Goal: Transaction & Acquisition: Purchase product/service

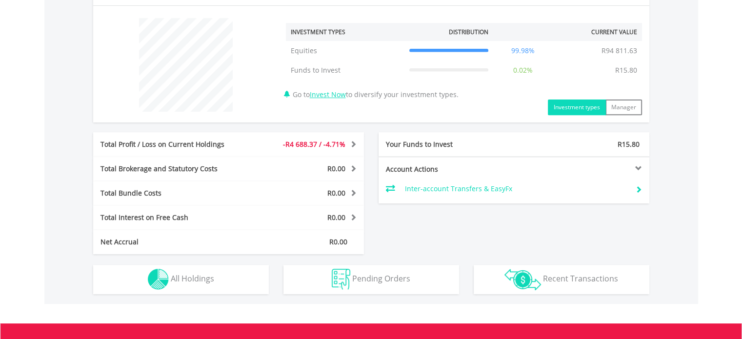
scroll to position [485, 0]
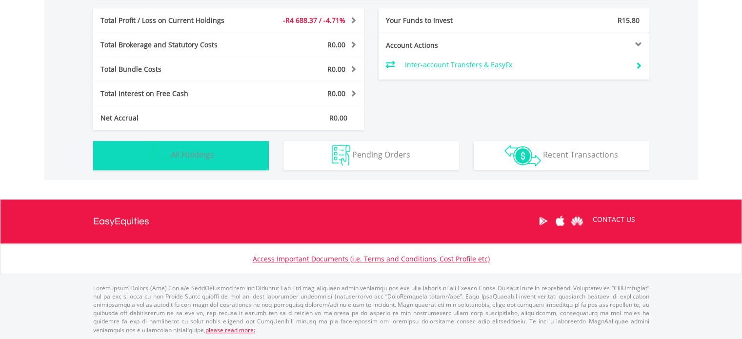
click at [199, 158] on span "All Holdings" at bounding box center [192, 154] width 43 height 11
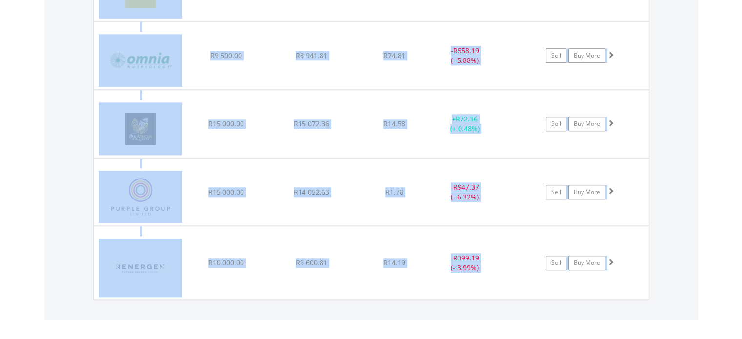
scroll to position [1122, 0]
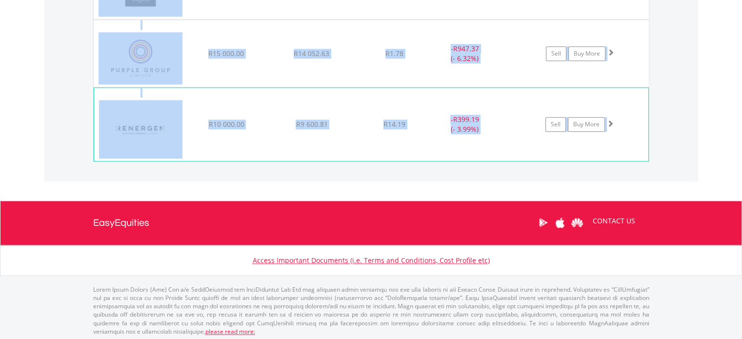
drag, startPoint x: 127, startPoint y: 89, endPoint x: 646, endPoint y: 129, distance: 520.9
copy div "HOLDING PURCHASE VALUE CURRENT VALUE CURRENT PRICE PROFIT/LOSS ﻿ Anglogold Asha…"
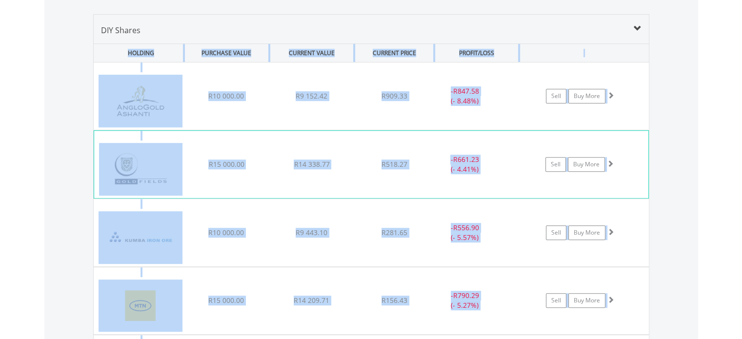
scroll to position [669, 0]
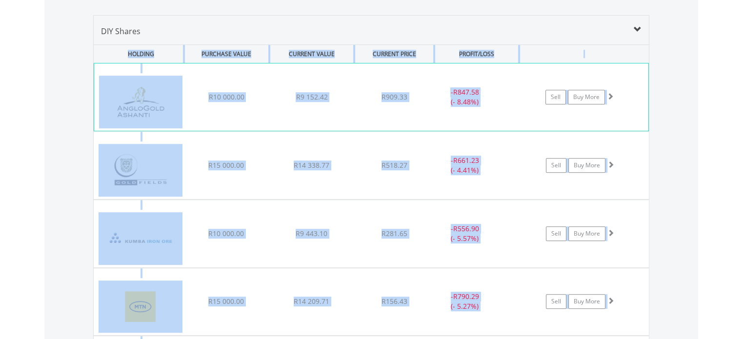
click at [613, 96] on span at bounding box center [610, 96] width 7 height 7
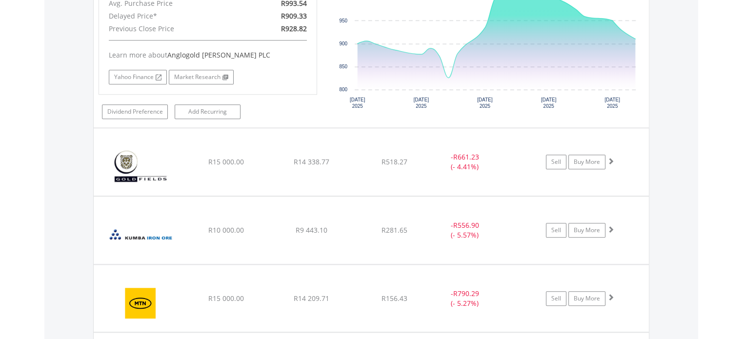
scroll to position [882, 0]
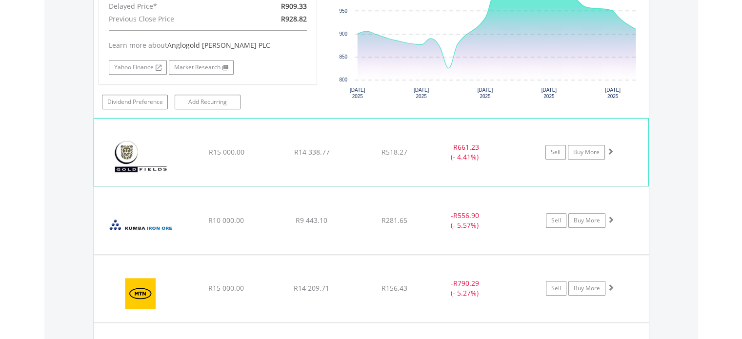
click at [610, 150] on span at bounding box center [610, 151] width 7 height 7
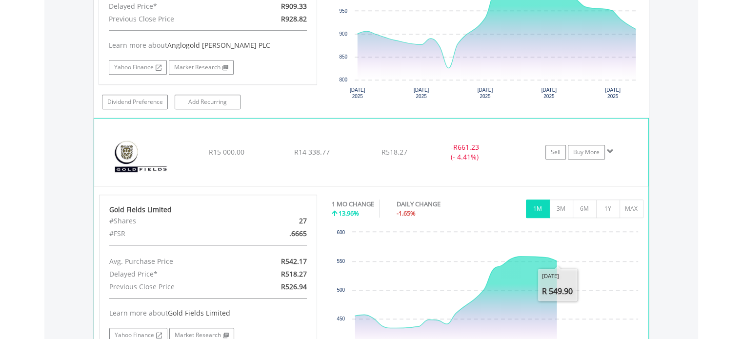
scroll to position [1147, 0]
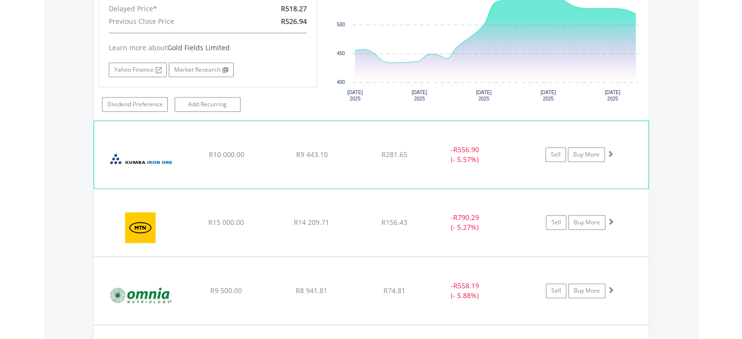
click at [612, 150] on span at bounding box center [610, 153] width 7 height 7
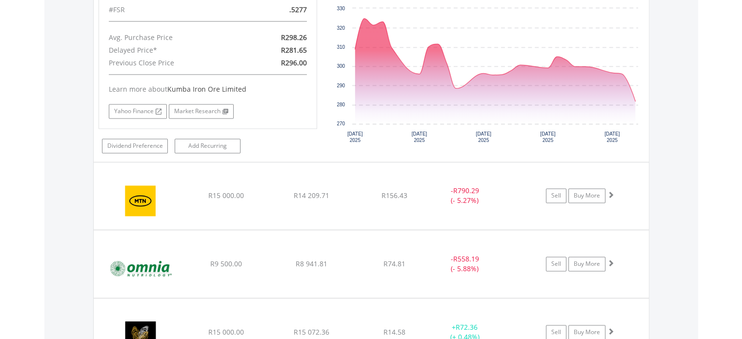
scroll to position [1373, 0]
click at [607, 259] on span at bounding box center [610, 262] width 7 height 7
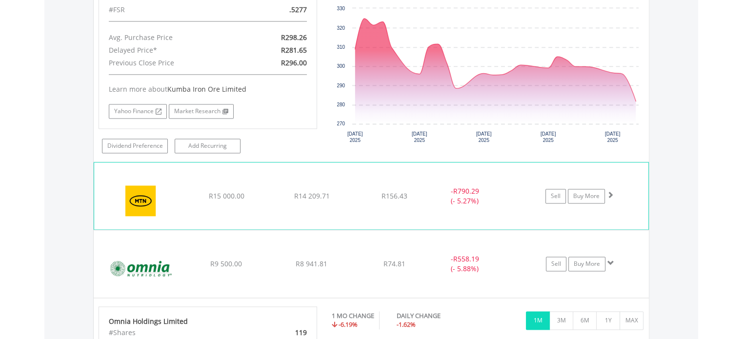
click at [609, 191] on span at bounding box center [610, 194] width 7 height 7
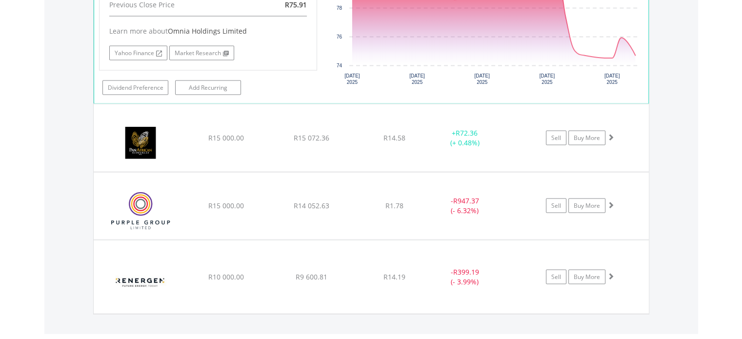
scroll to position [1972, 0]
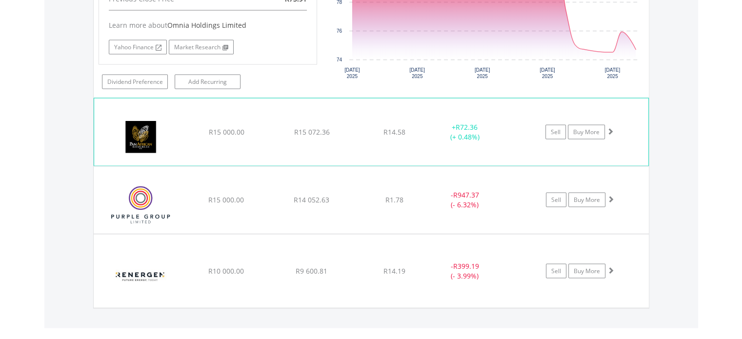
click at [609, 128] on span at bounding box center [610, 131] width 7 height 7
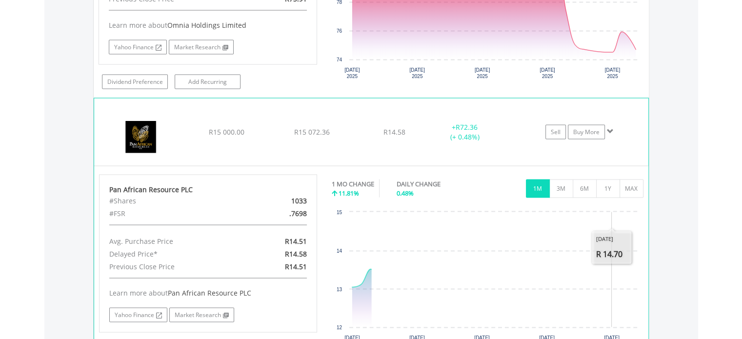
click at [611, 231] on rect "Interactive chart" at bounding box center [487, 280] width 311 height 146
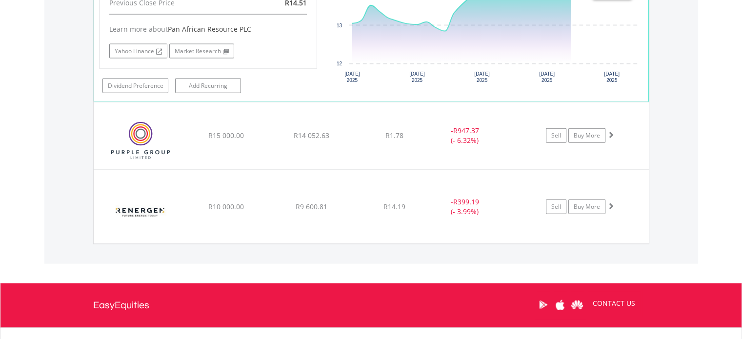
scroll to position [2258, 0]
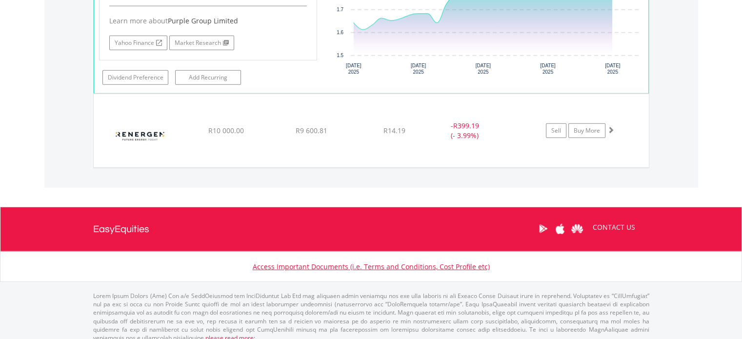
scroll to position [2511, 0]
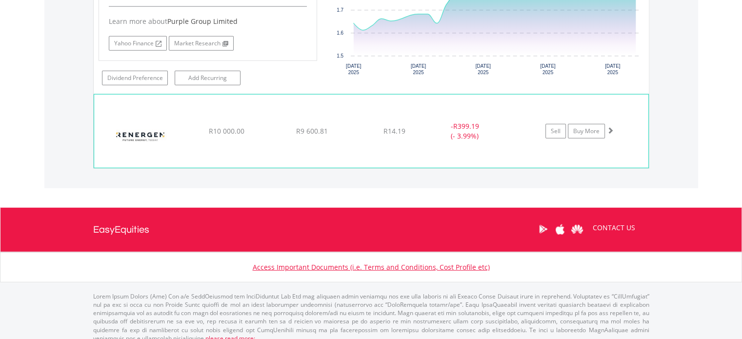
click at [609, 127] on span at bounding box center [610, 130] width 7 height 7
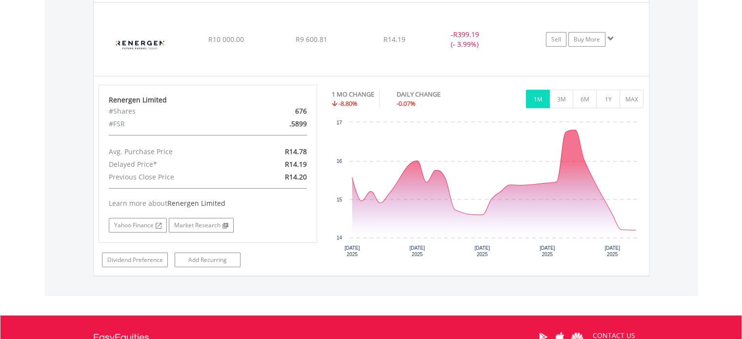
scroll to position [2710, 0]
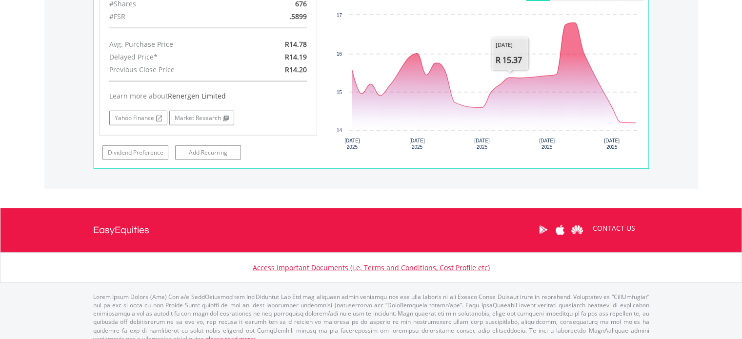
drag, startPoint x: 98, startPoint y: 29, endPoint x: 622, endPoint y: 141, distance: 536.8
copy div "DIY Shares HOLDING PURCHASE VALUE CURRENT VALUE CURRENT PRICE PROFIT/LOSS ﻿ Ang…"
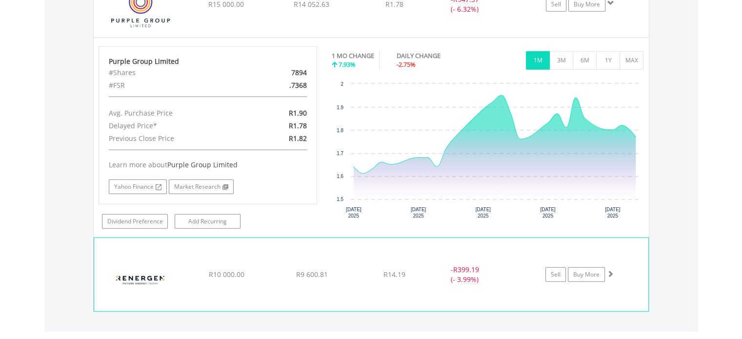
scroll to position [2367, 0]
click at [613, 271] on span at bounding box center [610, 274] width 7 height 7
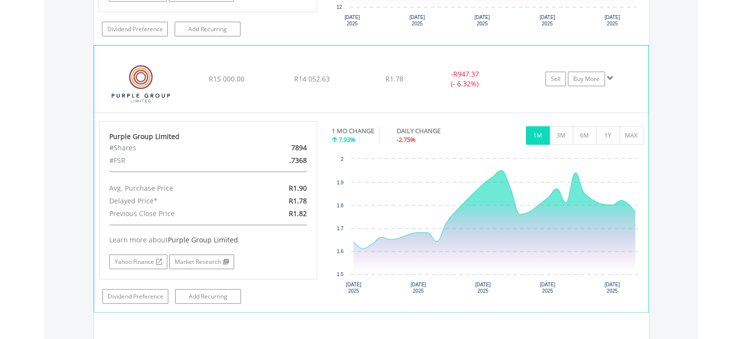
scroll to position [2293, 0]
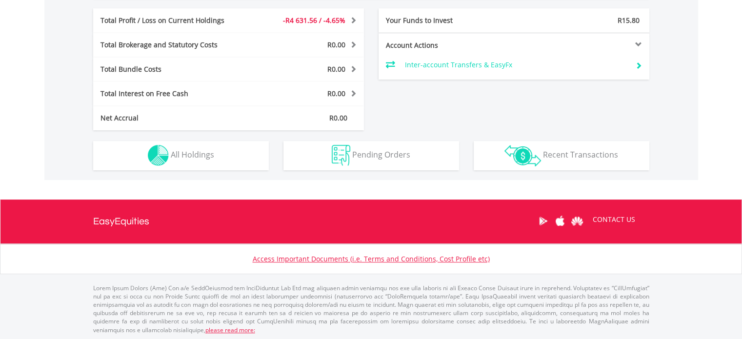
scroll to position [94, 185]
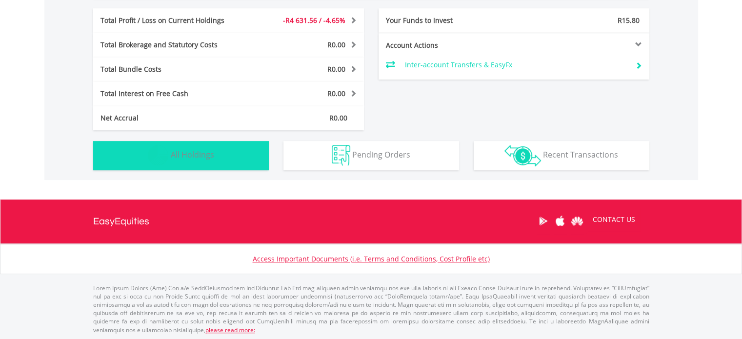
click at [230, 163] on button "Holdings All Holdings" at bounding box center [181, 155] width 176 height 29
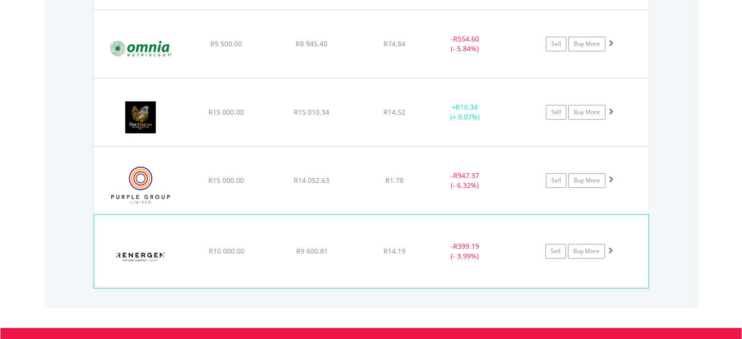
scroll to position [1047, 0]
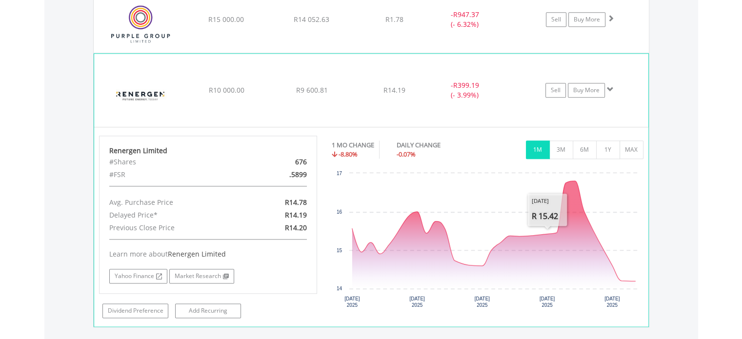
scroll to position [1022, 0]
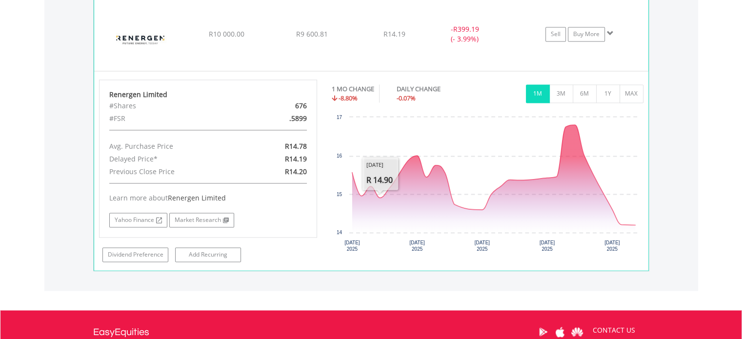
scroll to position [1314, 0]
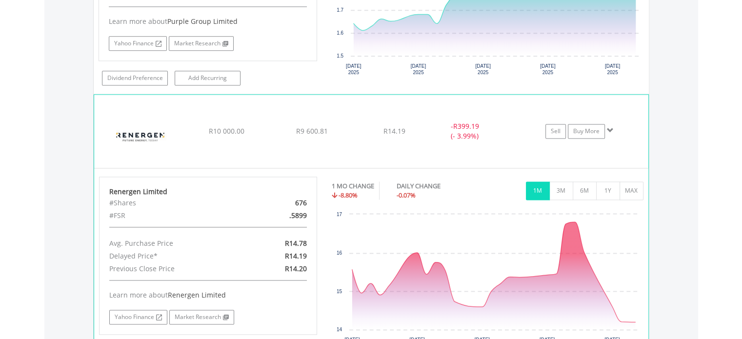
click at [613, 127] on span at bounding box center [610, 130] width 7 height 7
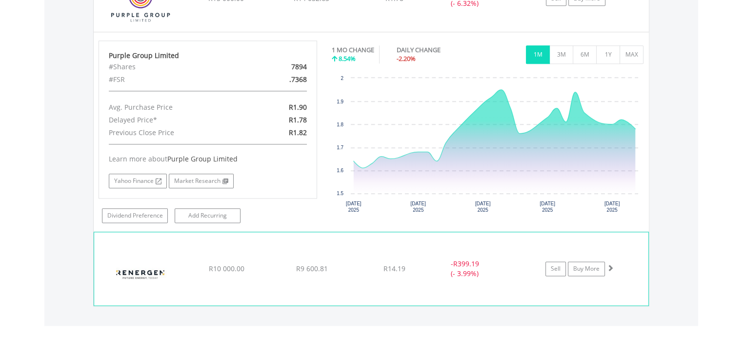
scroll to position [1077, 0]
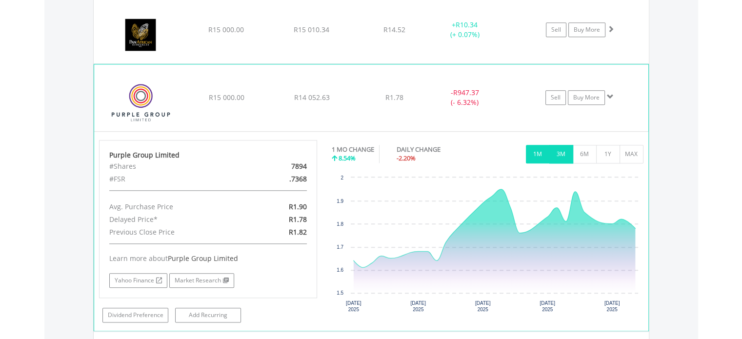
click at [562, 153] on button "3M" at bounding box center [561, 154] width 24 height 19
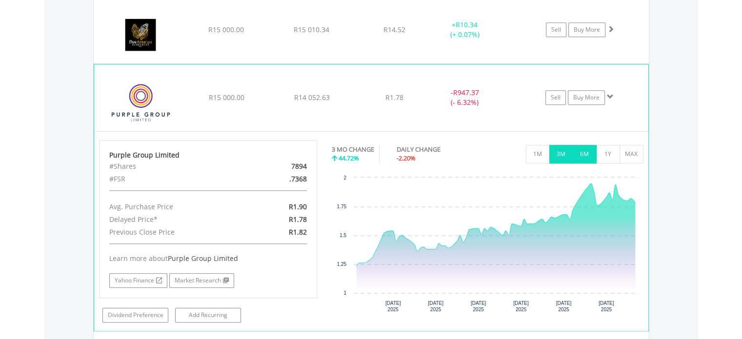
click at [577, 151] on button "6M" at bounding box center [585, 154] width 24 height 19
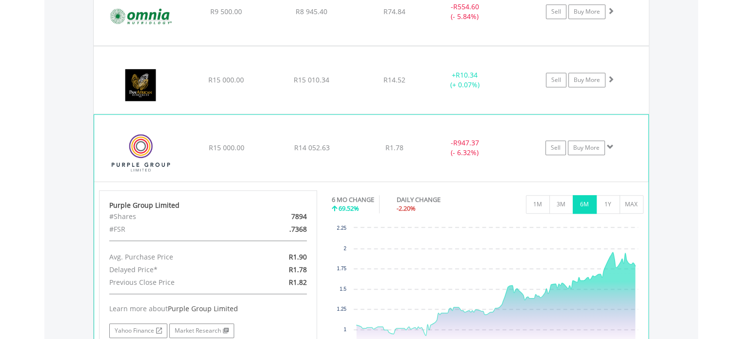
scroll to position [1137, 0]
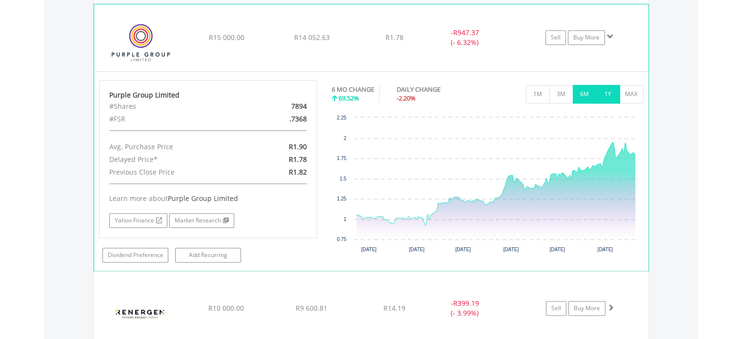
click at [602, 99] on button "1Y" at bounding box center [608, 94] width 24 height 19
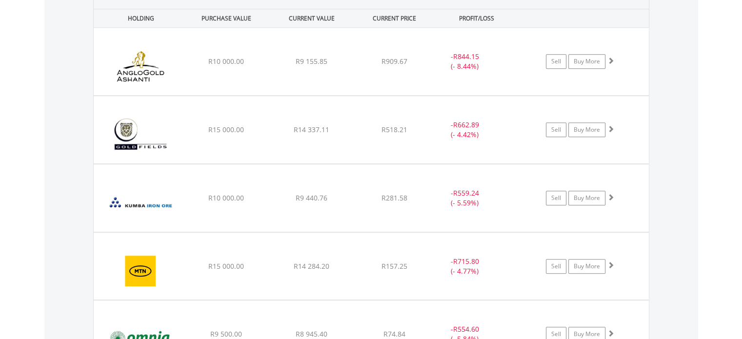
scroll to position [777, 0]
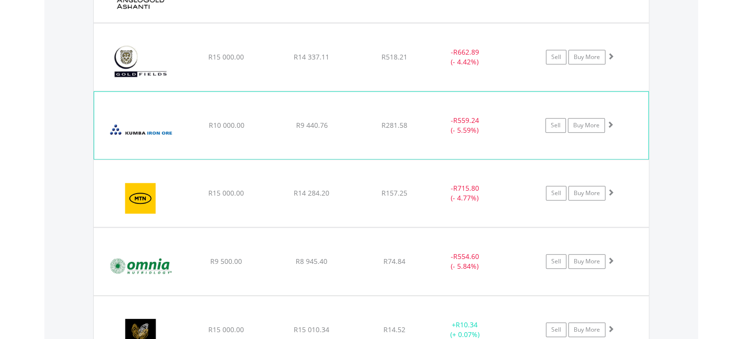
click at [613, 124] on span at bounding box center [610, 124] width 7 height 7
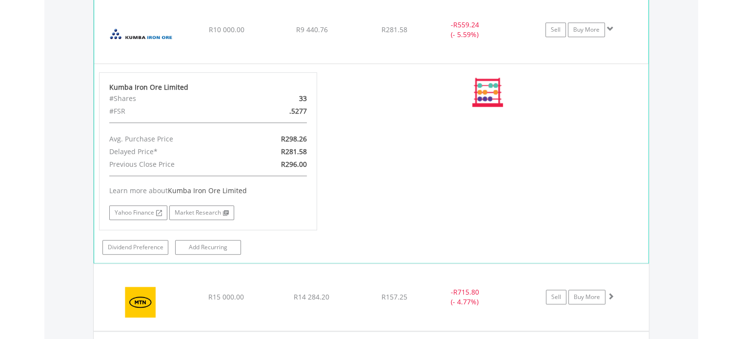
scroll to position [877, 0]
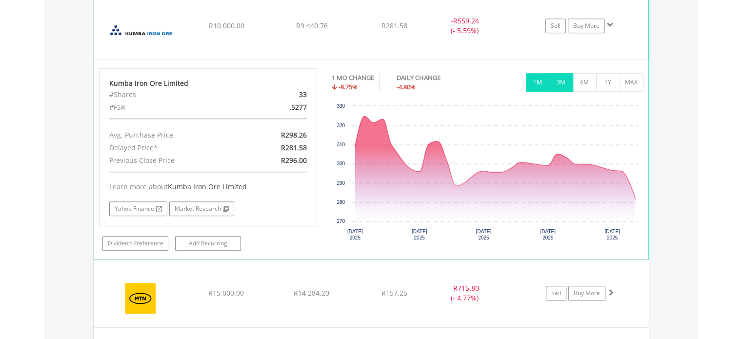
click at [565, 80] on button "3M" at bounding box center [561, 82] width 24 height 19
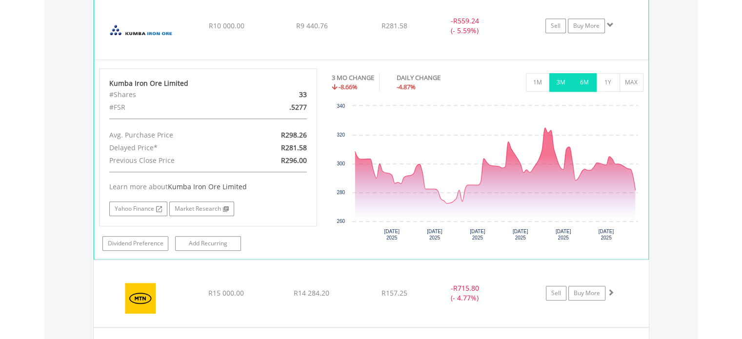
click at [583, 79] on button "6M" at bounding box center [585, 82] width 24 height 19
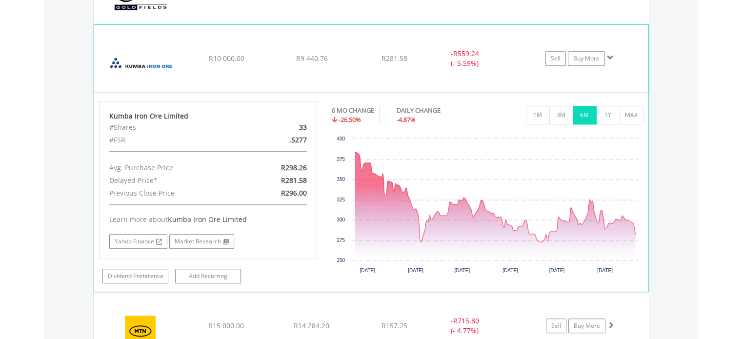
scroll to position [844, 0]
click at [557, 60] on link "Sell" at bounding box center [555, 59] width 20 height 15
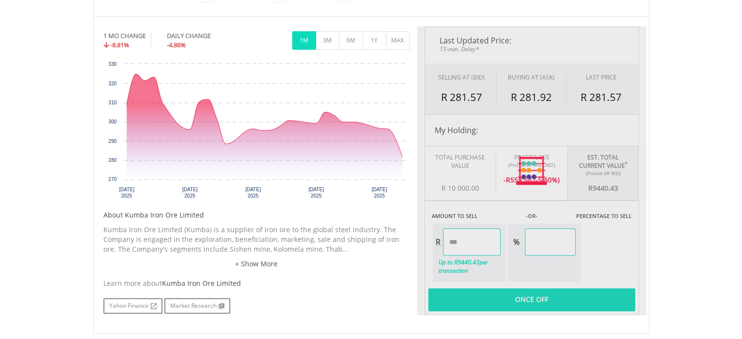
type input "*******"
type input "******"
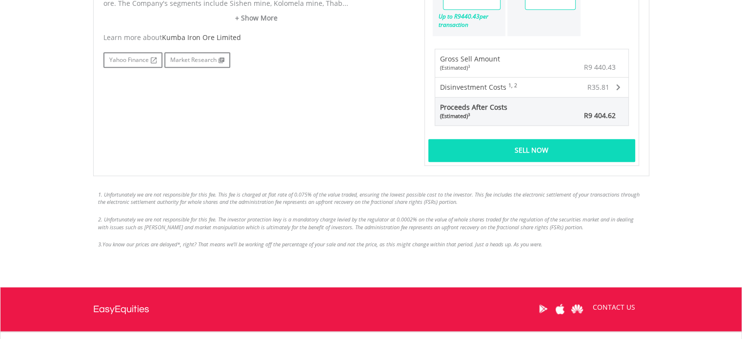
scroll to position [534, 0]
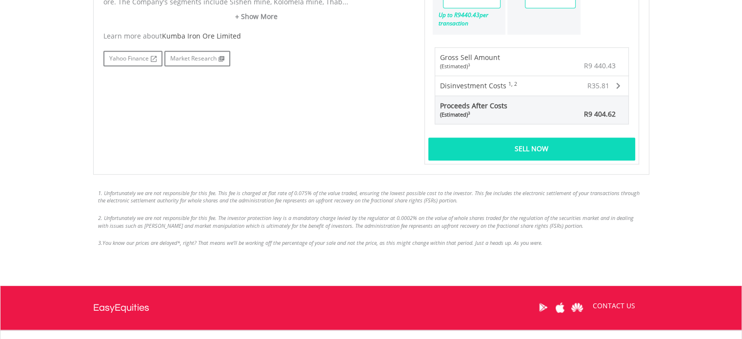
click at [458, 153] on div "Sell Now" at bounding box center [531, 149] width 207 height 22
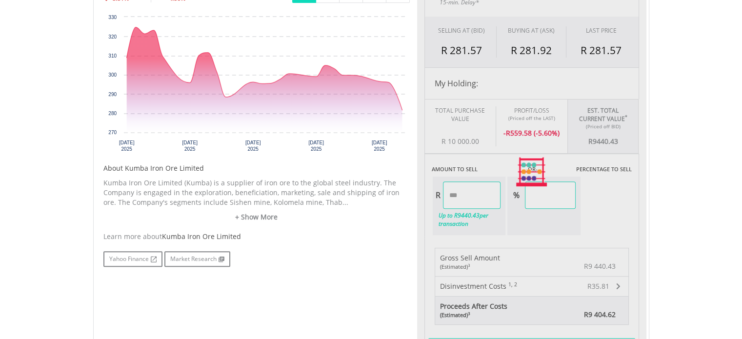
scroll to position [332, 0]
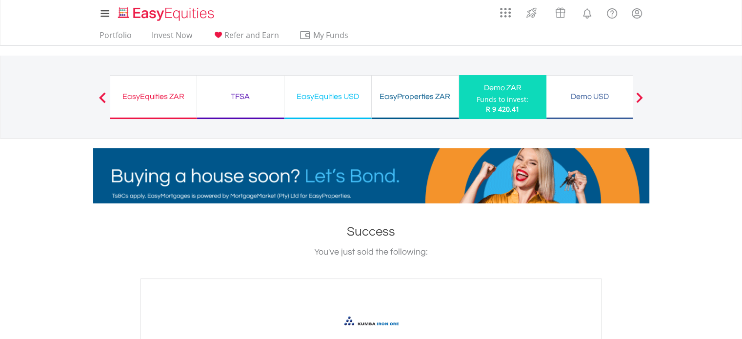
click at [478, 83] on div "Demo ZAR" at bounding box center [503, 88] width 76 height 14
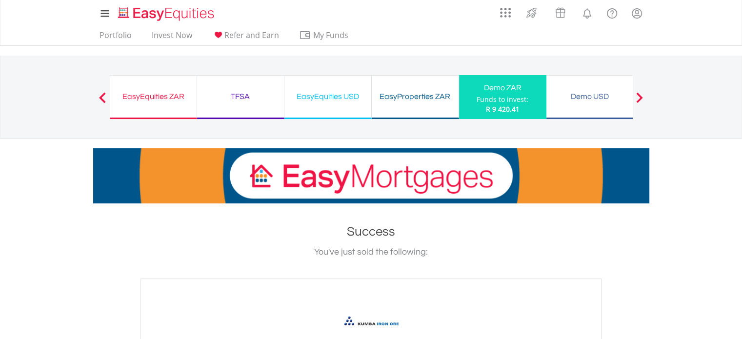
scroll to position [54, 0]
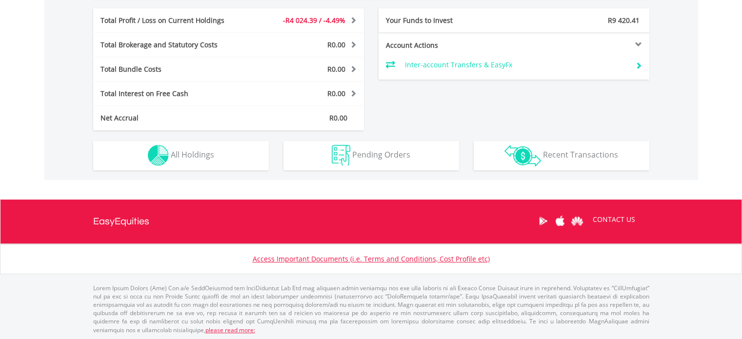
scroll to position [94, 185]
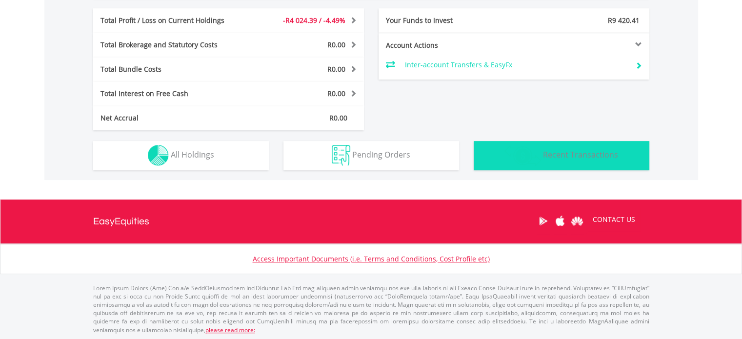
click at [499, 157] on button "Transactions Recent Transactions" at bounding box center [562, 155] width 176 height 29
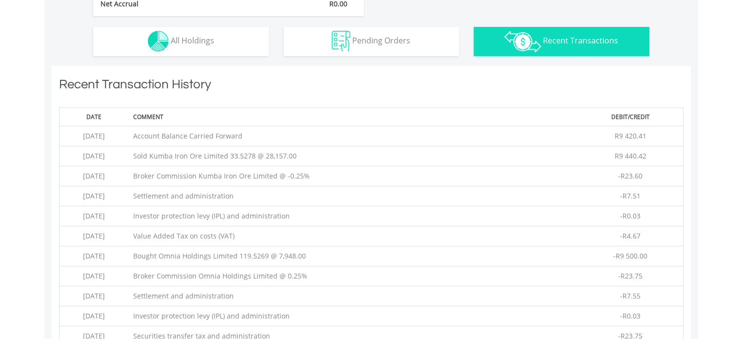
scroll to position [664, 0]
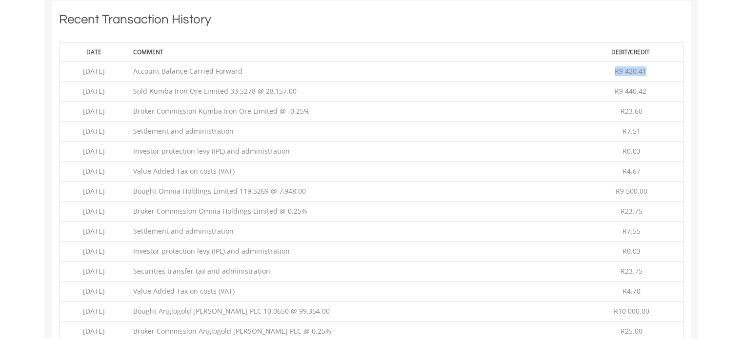
drag, startPoint x: 655, startPoint y: 69, endPoint x: 587, endPoint y: 73, distance: 67.9
click at [587, 73] on td "R9 420.41" at bounding box center [630, 71] width 105 height 20
drag, startPoint x: 656, startPoint y: 91, endPoint x: 382, endPoint y: 82, distance: 274.3
click at [382, 82] on tr "2025-08-20 Sold Kumba Iron Ore Limited 33.5278 @ 28,157.00 R9 440.42" at bounding box center [371, 91] width 624 height 20
drag, startPoint x: 90, startPoint y: 68, endPoint x: 644, endPoint y: 85, distance: 554.8
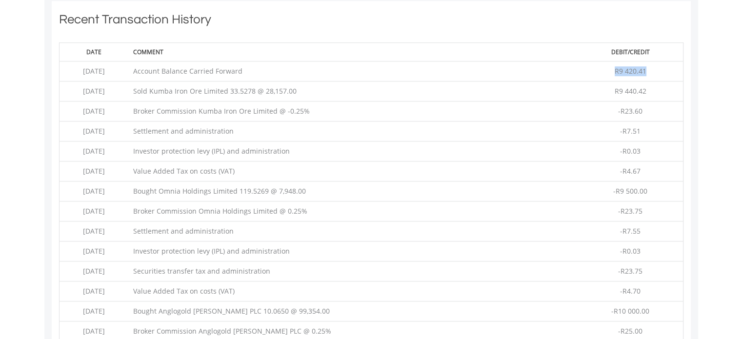
click at [644, 85] on tbody "2025-08-20 Account Balance Carried Forward R9 420.41 2025-08-20 Sold Kumba Iron…" at bounding box center [371, 261] width 624 height 400
copy tbody "2025-08-20 Account Balance Carried Forward R9 420.41 2025-08-20 Sold Kumba Iron…"
click at [241, 169] on td "Value Added Tax on costs (VAT)" at bounding box center [353, 171] width 450 height 20
drag, startPoint x: 89, startPoint y: 71, endPoint x: 642, endPoint y: 168, distance: 561.6
click at [642, 168] on tbody "2025-08-20 Account Balance Carried Forward R9 420.41 2025-08-20 Sold Kumba Iron…" at bounding box center [371, 261] width 624 height 400
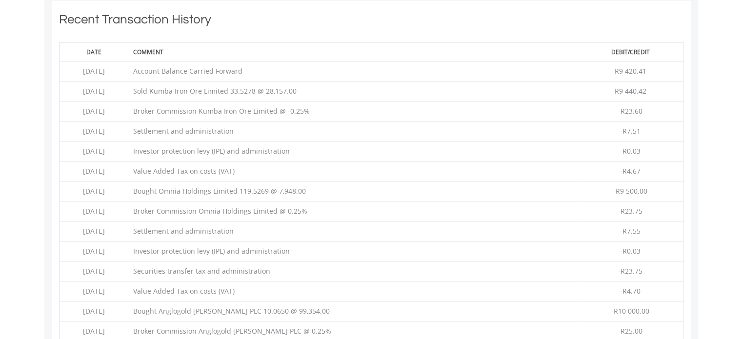
copy tbody "2025-08-20 Account Balance Carried Forward R9 420.41 2025-08-20 Sold Kumba Iron…"
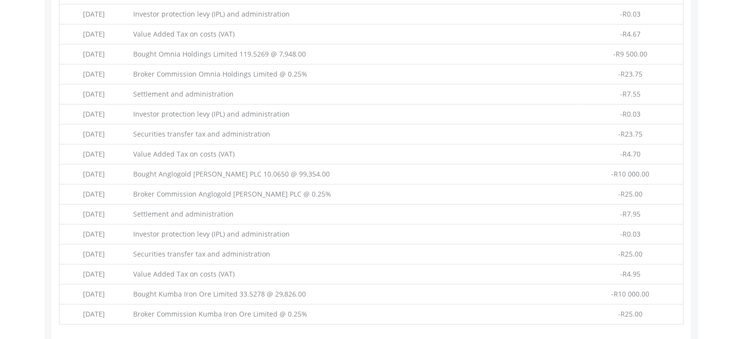
scroll to position [628, 0]
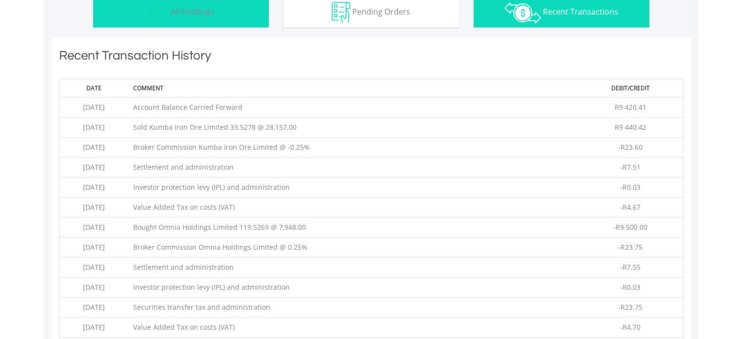
click at [159, 11] on img "button" at bounding box center [158, 12] width 21 height 21
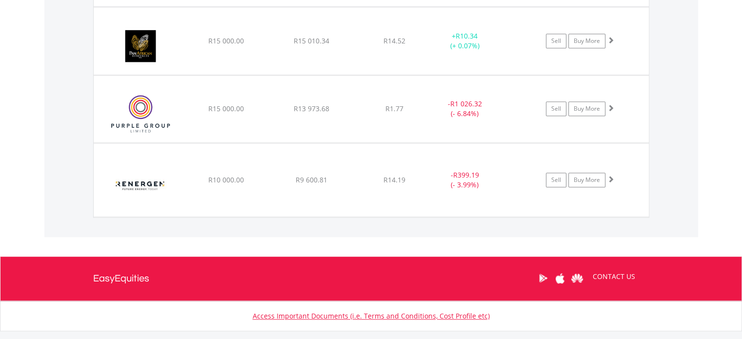
scroll to position [997, 0]
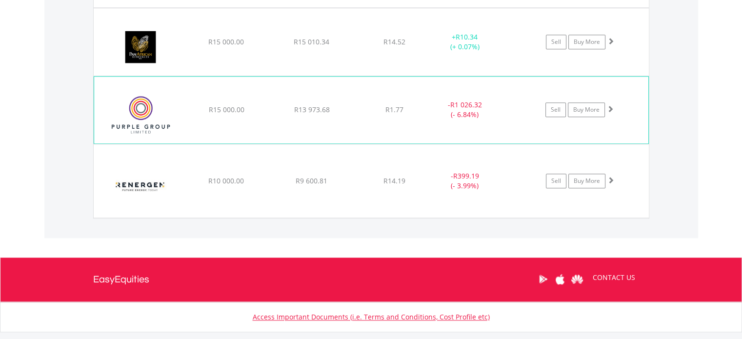
click at [608, 109] on span at bounding box center [610, 108] width 7 height 7
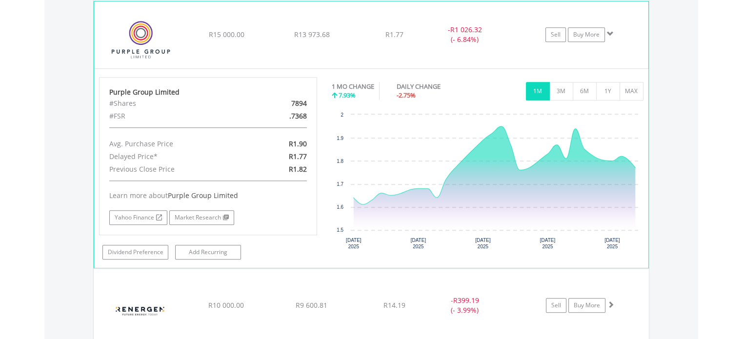
scroll to position [1073, 0]
click at [565, 89] on button "3M" at bounding box center [561, 90] width 24 height 19
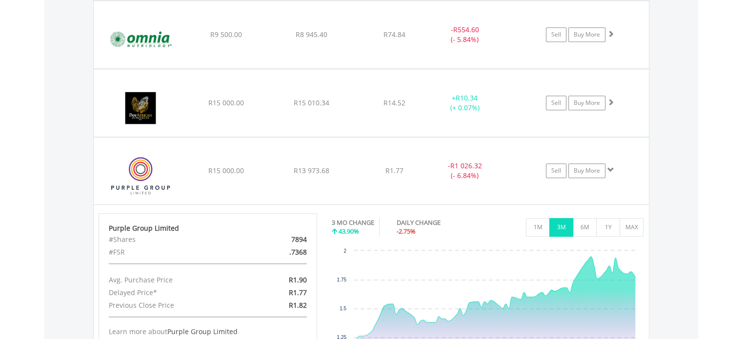
scroll to position [954, 0]
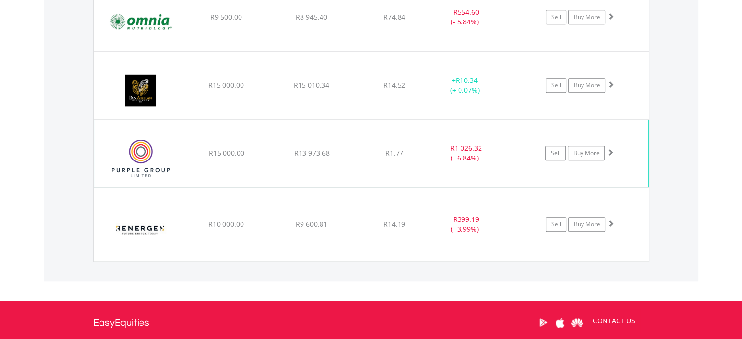
click at [612, 151] on span at bounding box center [610, 152] width 7 height 7
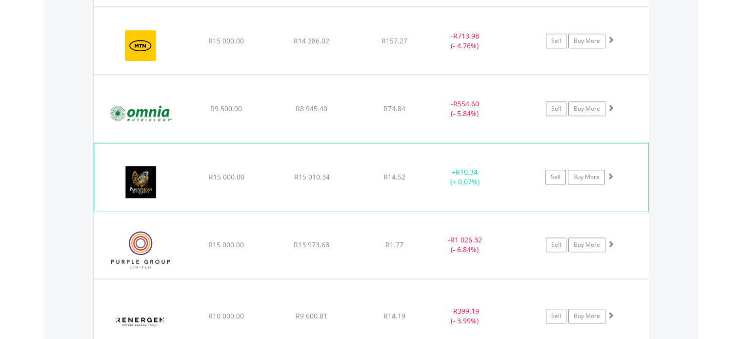
scroll to position [861, 0]
click at [613, 105] on span at bounding box center [610, 108] width 7 height 7
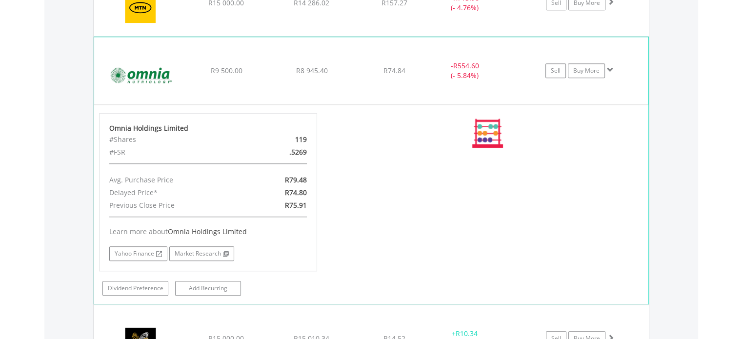
scroll to position [889, 0]
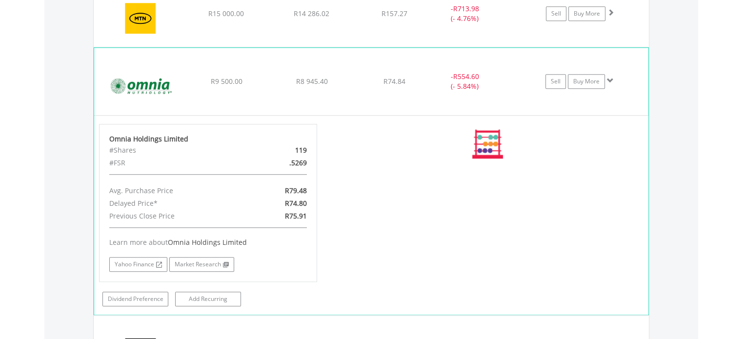
click at [609, 80] on span at bounding box center [610, 80] width 7 height 7
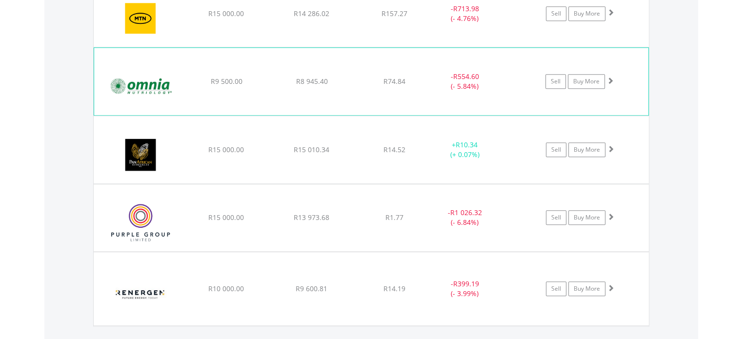
click at [609, 80] on span at bounding box center [610, 80] width 7 height 7
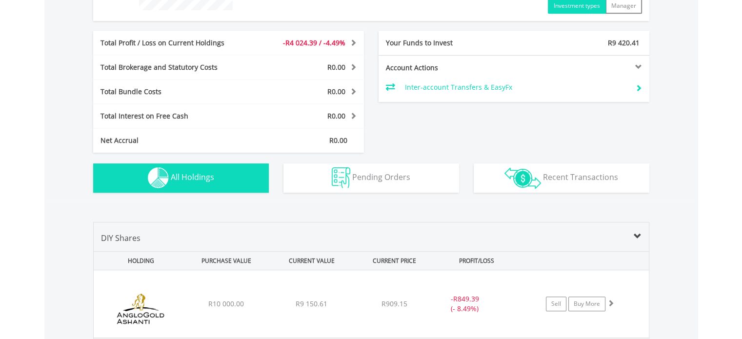
scroll to position [0, 0]
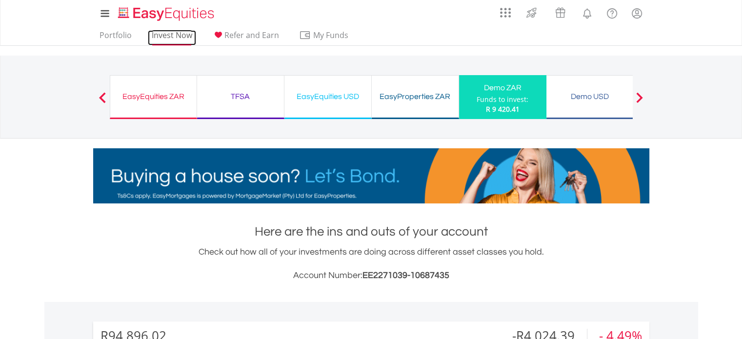
click at [168, 36] on link "Invest Now" at bounding box center [172, 37] width 48 height 15
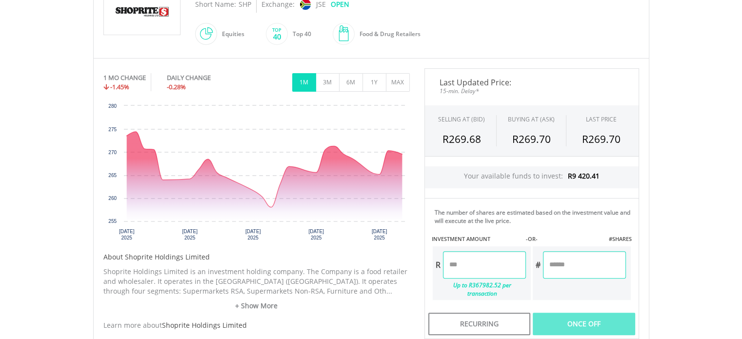
scroll to position [244, 0]
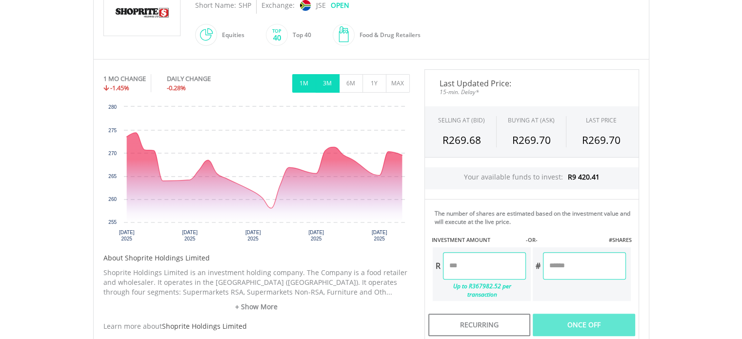
click at [328, 78] on button "3M" at bounding box center [328, 83] width 24 height 19
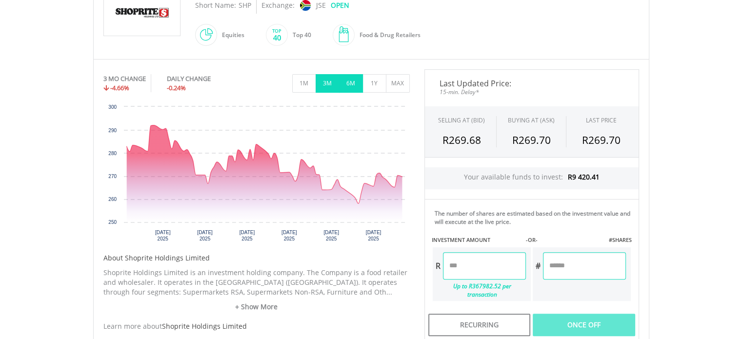
click at [352, 83] on button "6M" at bounding box center [351, 83] width 24 height 19
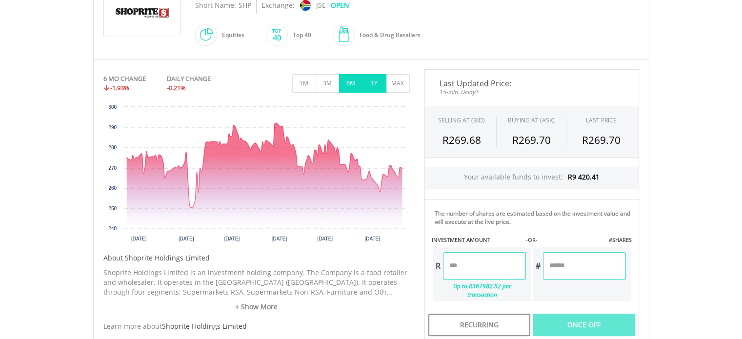
click at [375, 83] on button "1Y" at bounding box center [374, 83] width 24 height 19
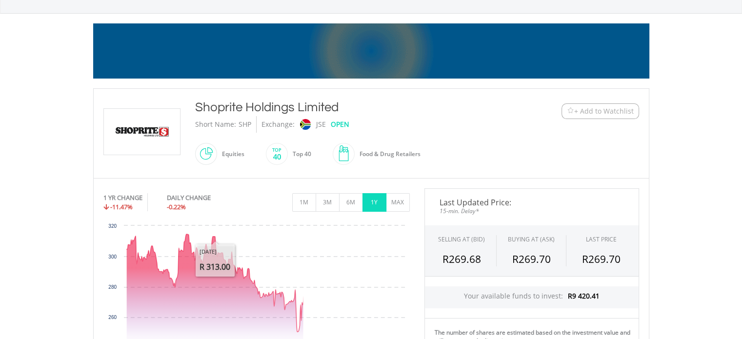
scroll to position [124, 0]
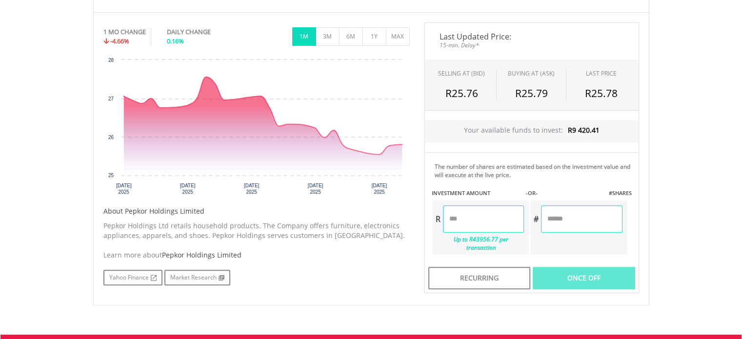
scroll to position [279, 0]
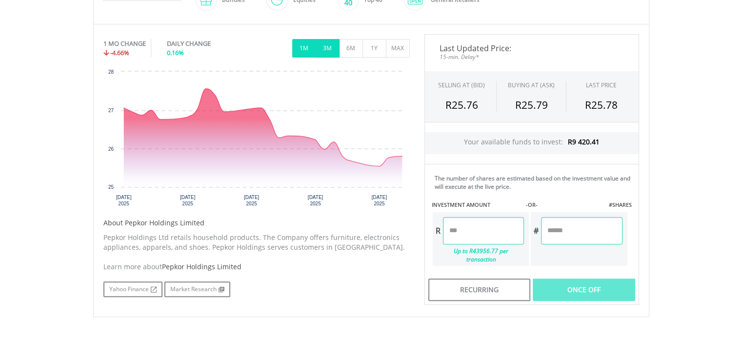
click at [326, 51] on button "3M" at bounding box center [328, 48] width 24 height 19
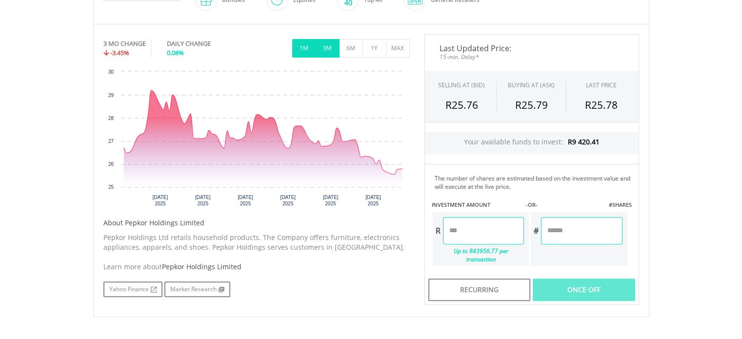
click at [299, 50] on button "1M" at bounding box center [304, 48] width 24 height 19
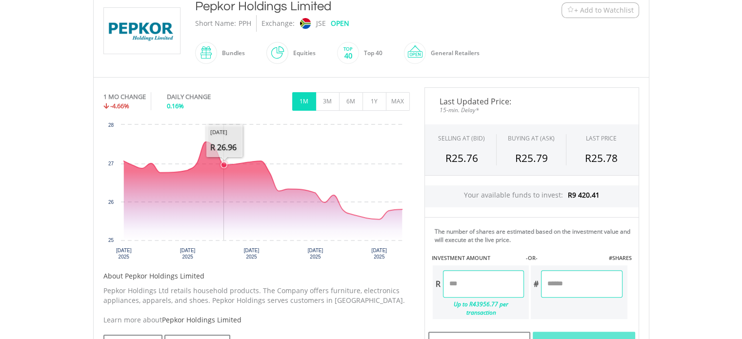
scroll to position [267, 0]
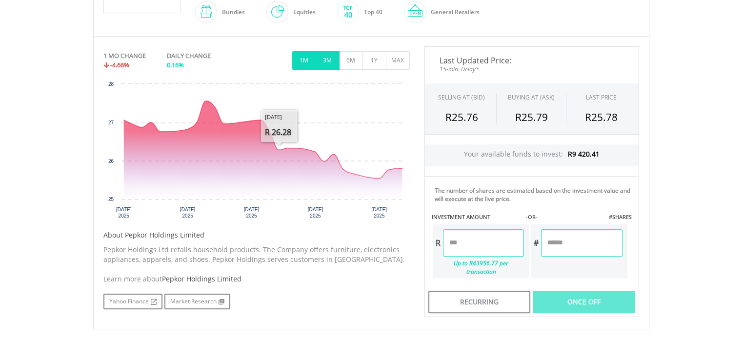
click at [325, 62] on button "3M" at bounding box center [328, 60] width 24 height 19
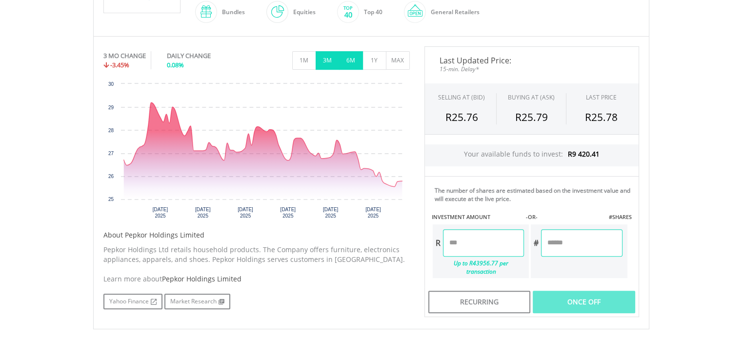
click at [349, 60] on button "6M" at bounding box center [351, 60] width 24 height 19
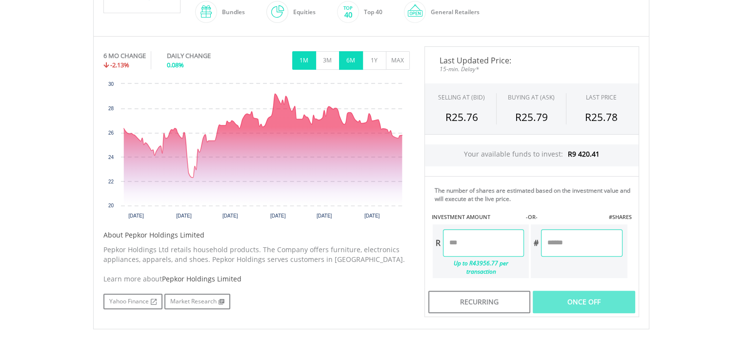
click at [298, 66] on button "1M" at bounding box center [304, 60] width 24 height 19
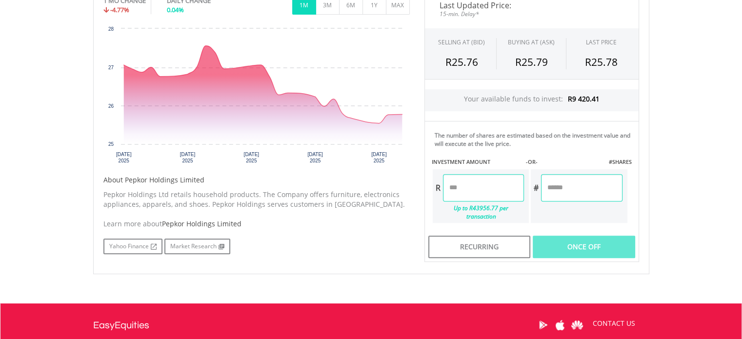
scroll to position [357, 0]
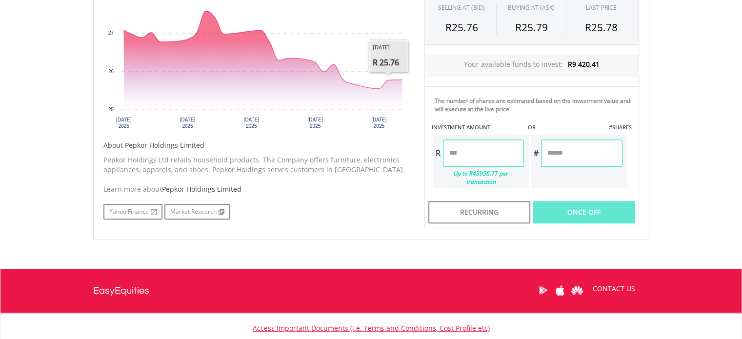
click at [446, 141] on input "number" at bounding box center [483, 152] width 81 height 27
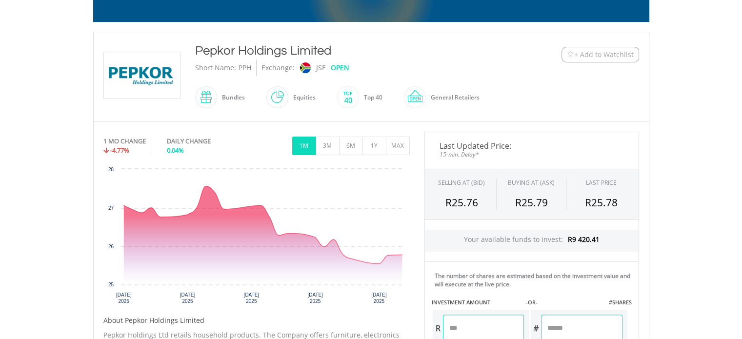
scroll to position [269, 0]
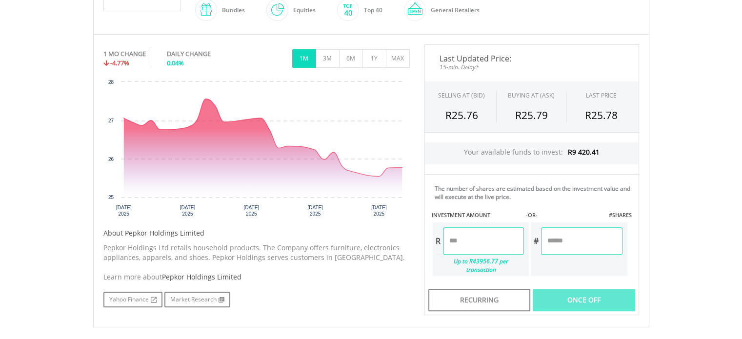
click at [451, 243] on input "number" at bounding box center [483, 240] width 81 height 27
click at [470, 239] on input "****" at bounding box center [483, 240] width 81 height 27
click at [584, 284] on div "Last Updated Price: 15-min. Delay* SELLING AT (BID) BUYING AT (ASK) LAST PRICE …" at bounding box center [531, 179] width 229 height 271
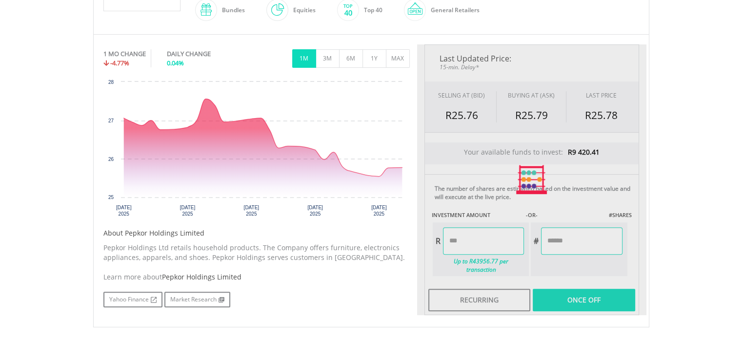
type input "*******"
type input "********"
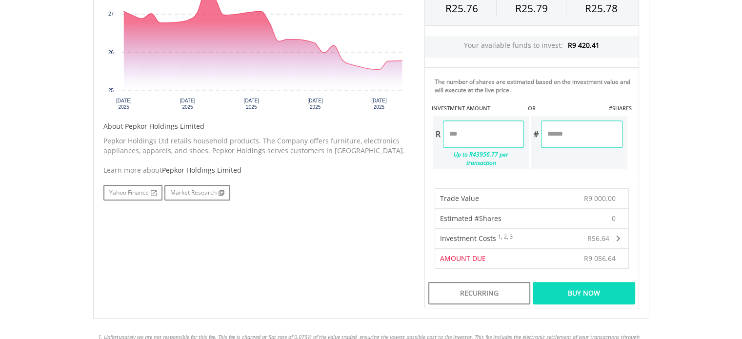
scroll to position [376, 0]
click at [453, 132] on input "*******" at bounding box center [483, 133] width 81 height 27
type input "*******"
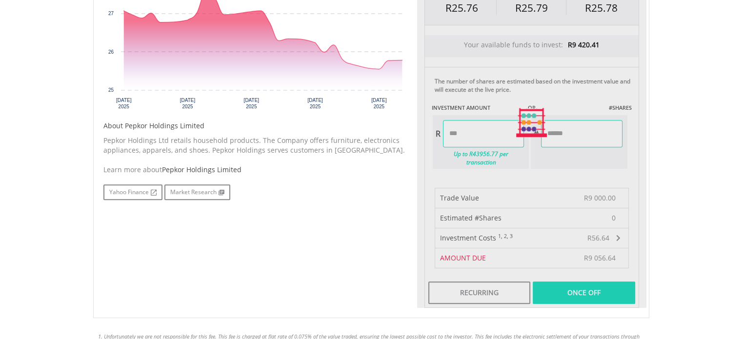
type input "********"
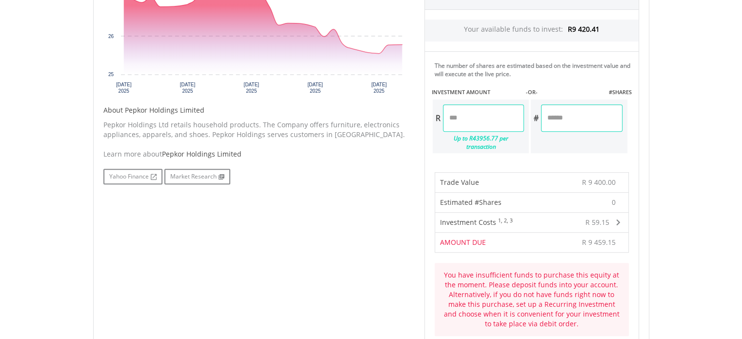
scroll to position [392, 0]
click at [454, 117] on input "*******" at bounding box center [483, 117] width 81 height 27
type input "*******"
type input "********"
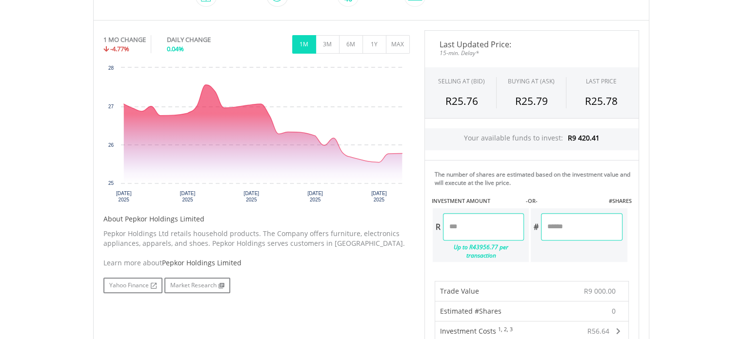
scroll to position [339, 0]
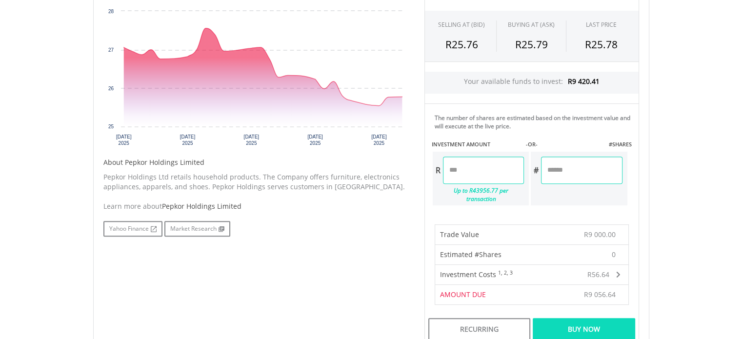
click at [593, 329] on div "Buy Now" at bounding box center [584, 329] width 102 height 22
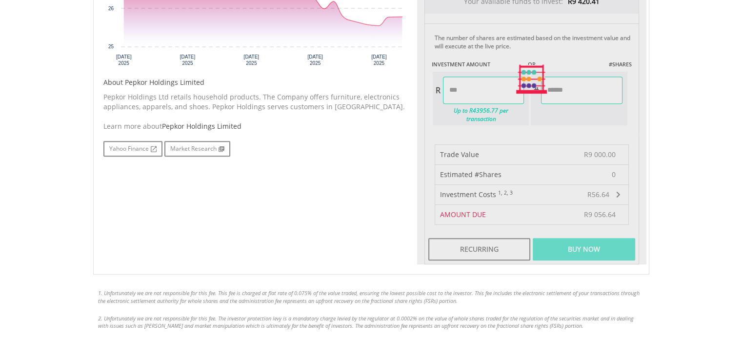
scroll to position [420, 0]
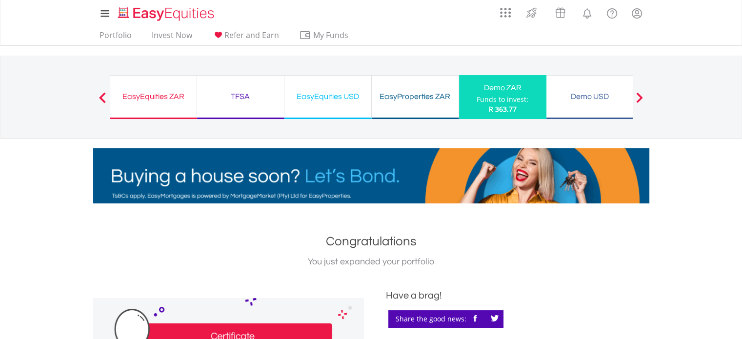
click at [521, 103] on div "Funds to invest:" at bounding box center [503, 100] width 52 height 10
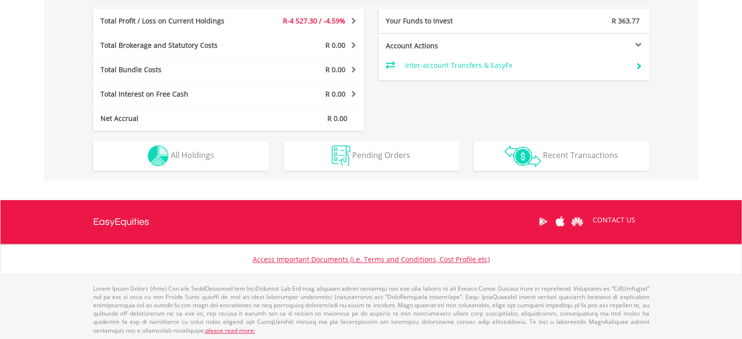
scroll to position [429, 0]
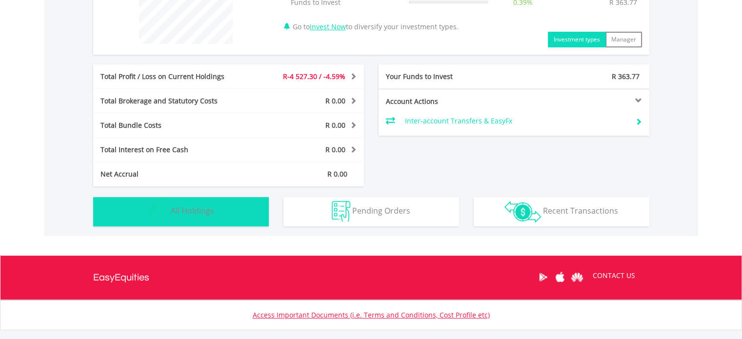
click at [205, 203] on button "Holdings All Holdings" at bounding box center [181, 211] width 176 height 29
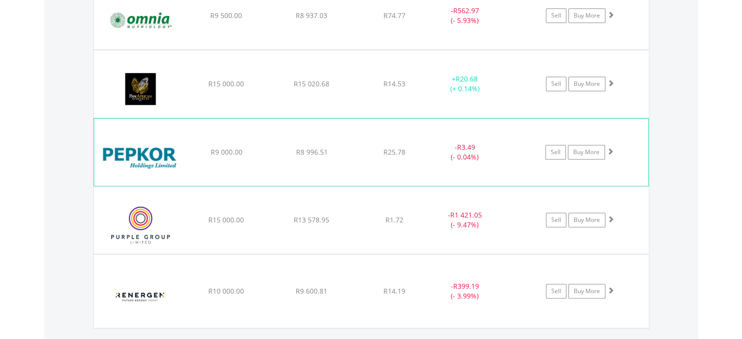
scroll to position [954, 0]
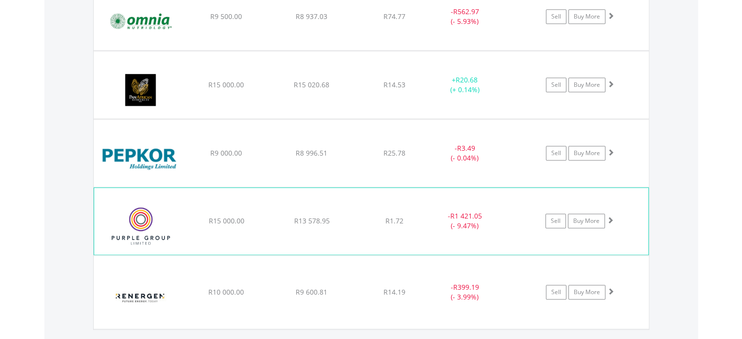
click at [607, 217] on span at bounding box center [610, 220] width 7 height 7
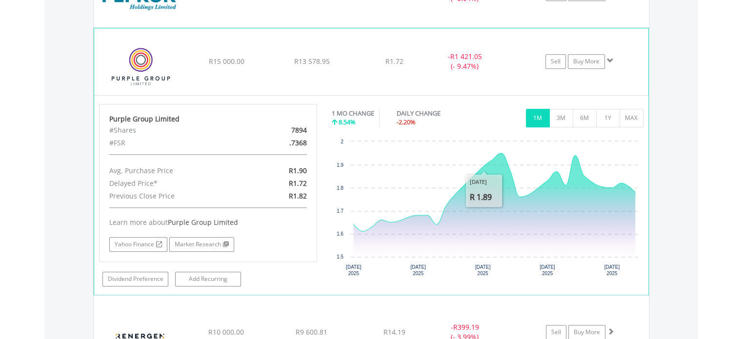
scroll to position [1065, 0]
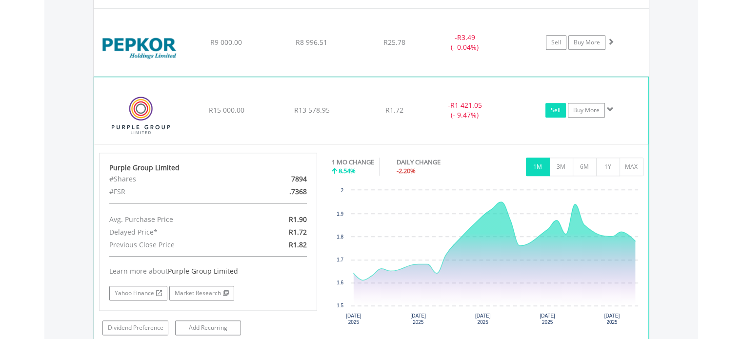
click at [555, 105] on link "Sell" at bounding box center [555, 110] width 20 height 15
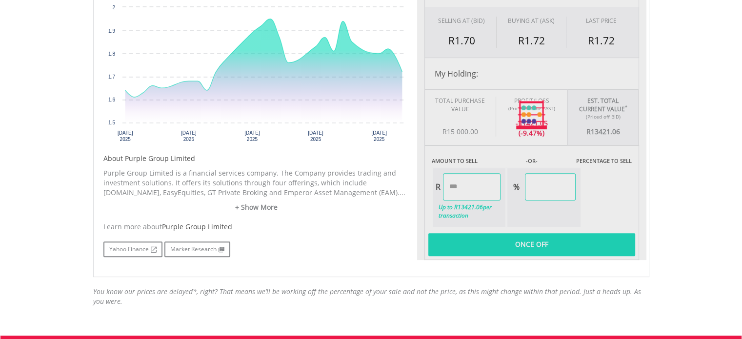
type input "********"
type input "******"
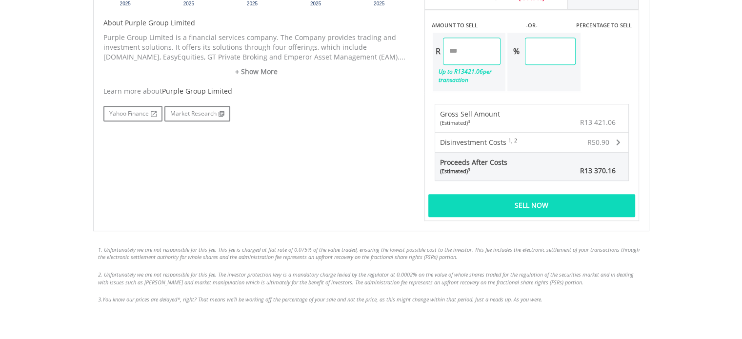
scroll to position [486, 0]
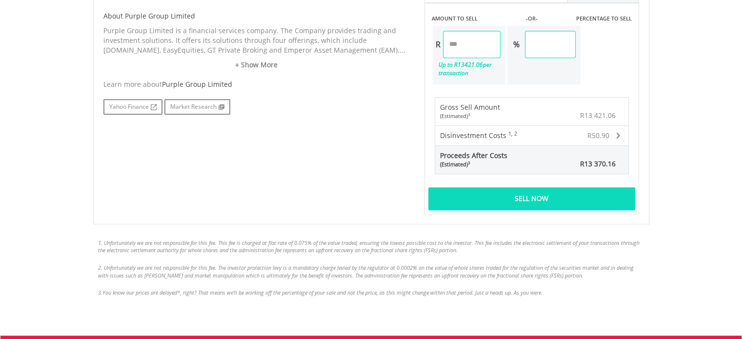
click at [486, 202] on div "Sell Now" at bounding box center [531, 198] width 207 height 22
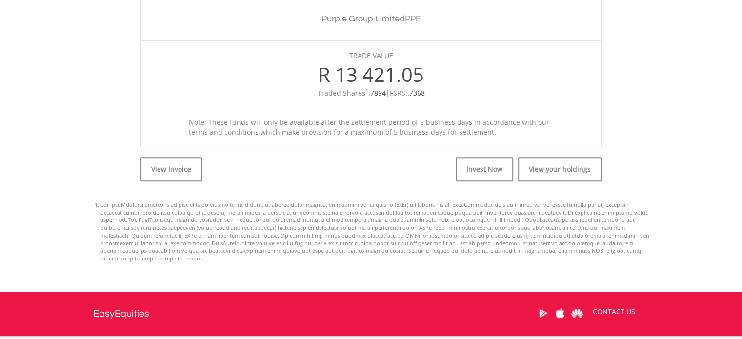
scroll to position [361, 0]
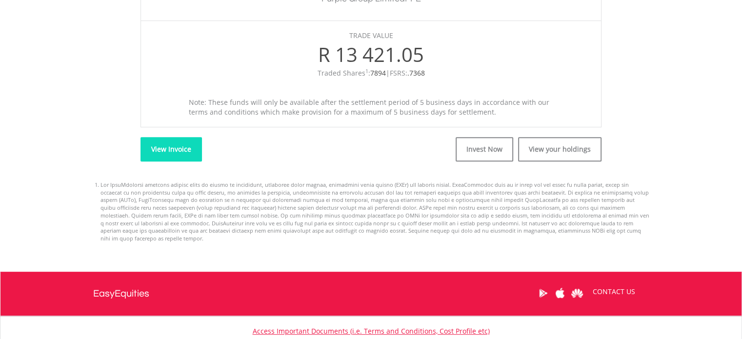
click at [170, 146] on link "View Invoice" at bounding box center [170, 149] width 61 height 24
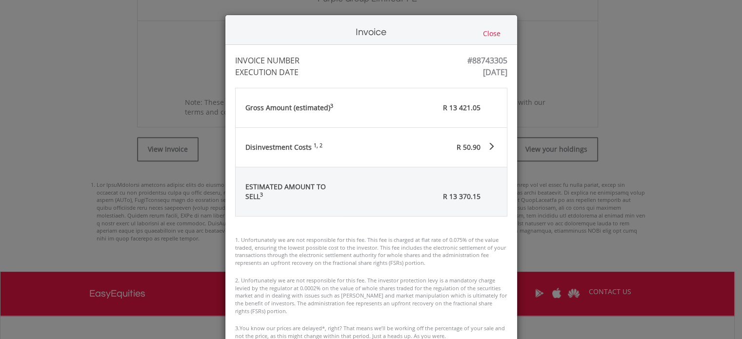
scroll to position [35, 0]
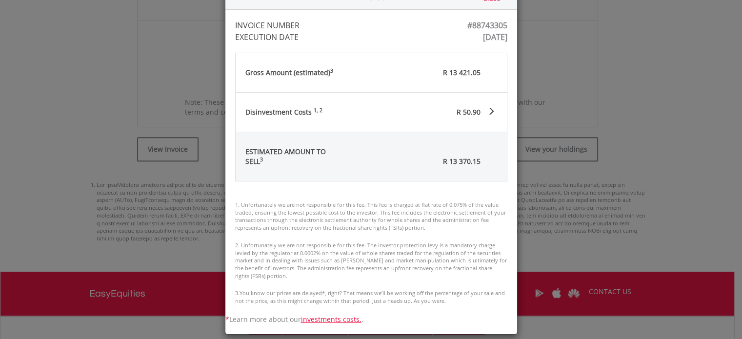
click at [487, 110] on span at bounding box center [491, 112] width 8 height 8
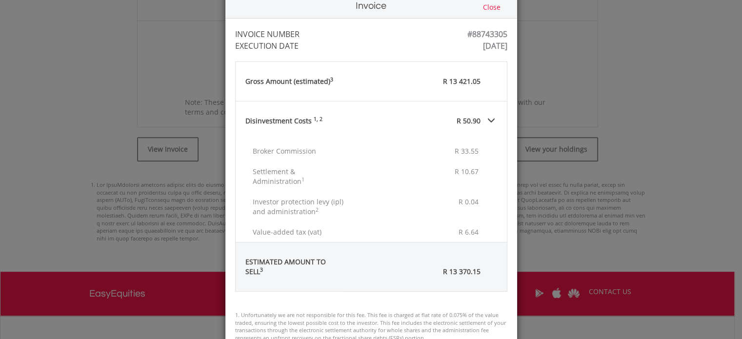
scroll to position [0, 0]
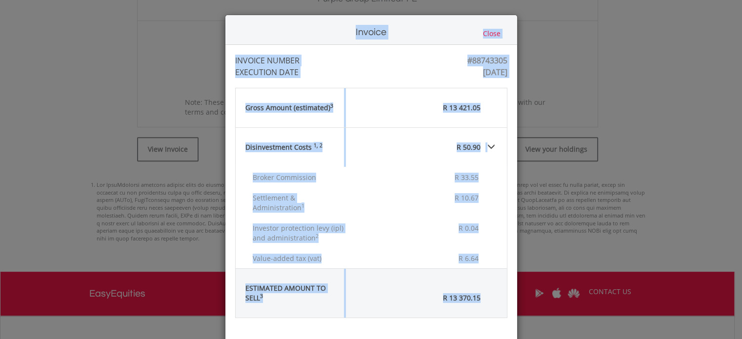
drag, startPoint x: 254, startPoint y: 28, endPoint x: 487, endPoint y: 298, distance: 357.2
click at [487, 298] on div "Invoice Close INVOICE NUMBER #88743305 EXECUTION DATE Wed Aug 20 12:59:01 UTC 2…" at bounding box center [371, 243] width 293 height 457
click at [485, 34] on button "Close" at bounding box center [491, 33] width 23 height 11
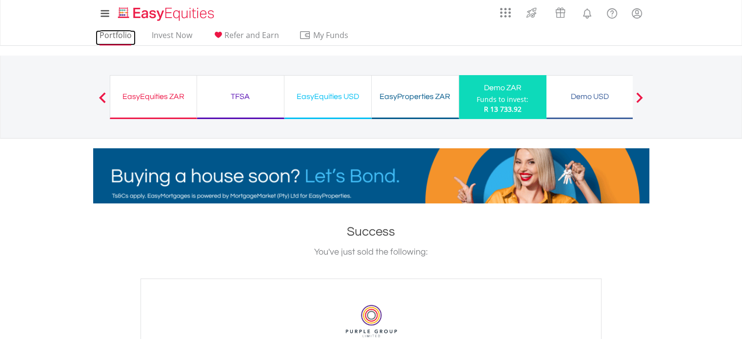
click at [118, 39] on link "Portfolio" at bounding box center [116, 37] width 40 height 15
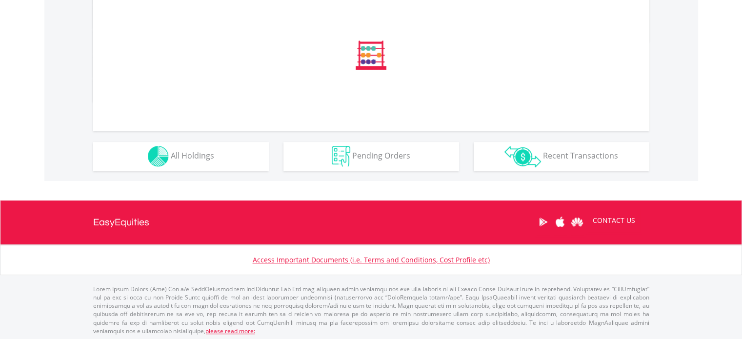
scroll to position [351, 0]
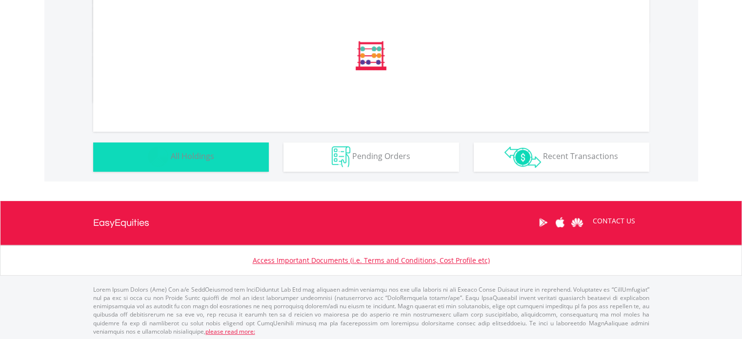
click at [220, 163] on button "Holdings All Holdings" at bounding box center [181, 156] width 176 height 29
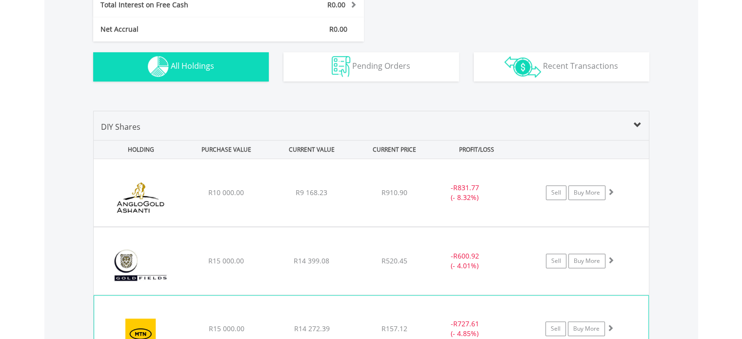
scroll to position [572, 0]
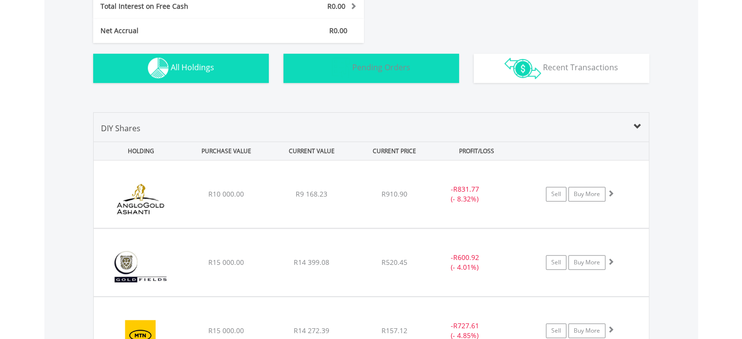
click at [357, 72] on span "Pending Orders" at bounding box center [381, 67] width 58 height 11
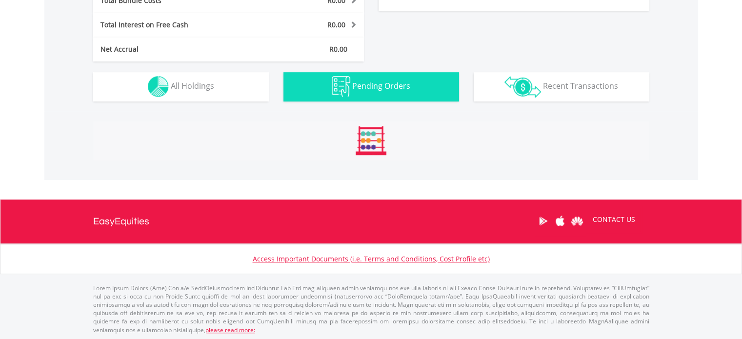
scroll to position [539, 0]
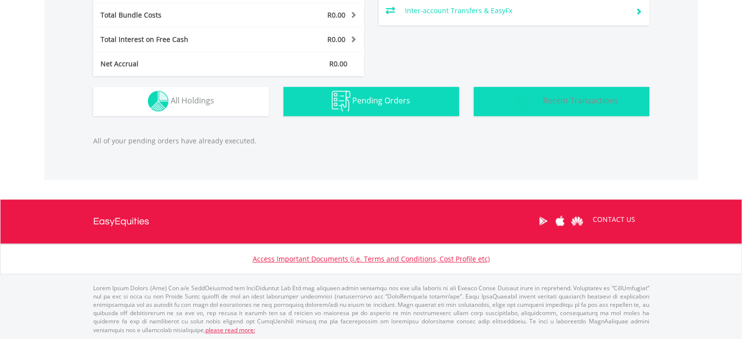
click at [511, 87] on button "Transactions Recent Transactions" at bounding box center [562, 101] width 176 height 29
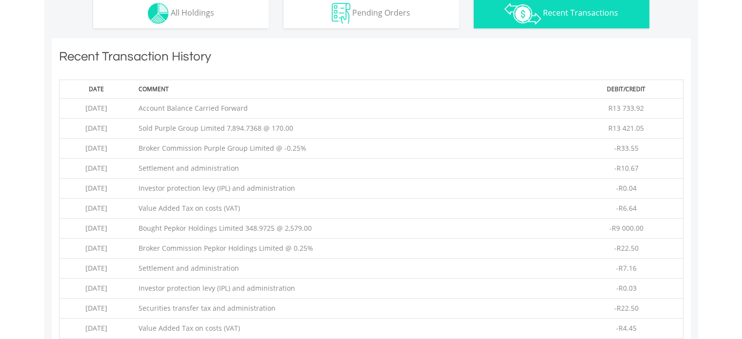
scroll to position [629, 0]
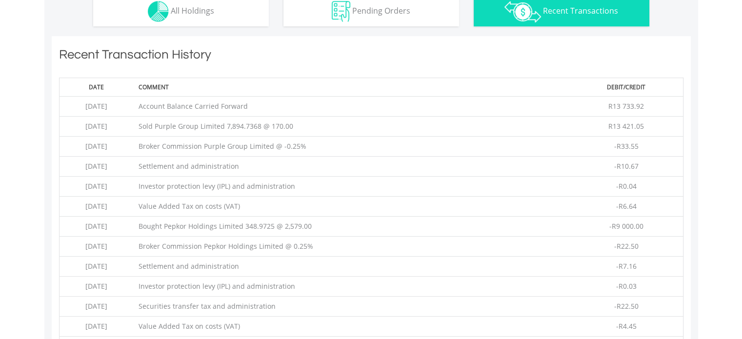
drag, startPoint x: 90, startPoint y: 105, endPoint x: 385, endPoint y: 191, distance: 307.0
click at [385, 191] on tbody "2025-08-20 Account Balance Carried Forward R13 733.92 2025-08-20 Sold Purple Gr…" at bounding box center [371, 297] width 624 height 400
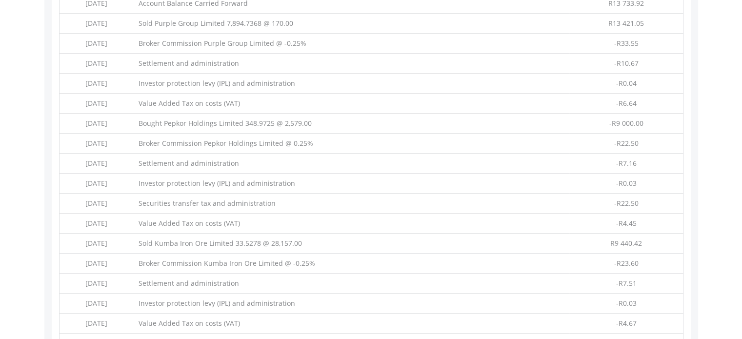
scroll to position [690, 0]
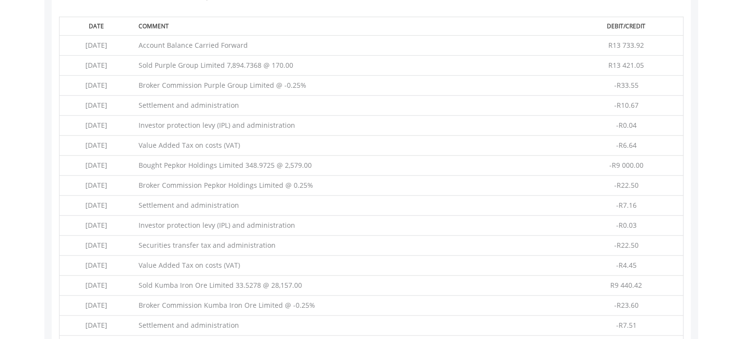
drag, startPoint x: 645, startPoint y: 143, endPoint x: 450, endPoint y: 146, distance: 195.1
click at [450, 146] on tr "2025-08-20 Value Added Tax on costs (VAT) -R6.64" at bounding box center [371, 146] width 624 height 20
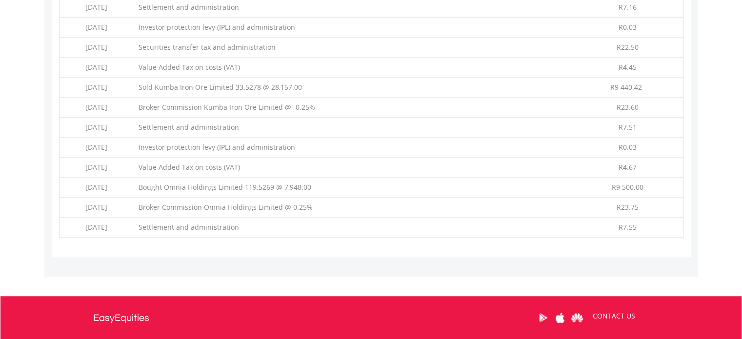
scroll to position [982, 0]
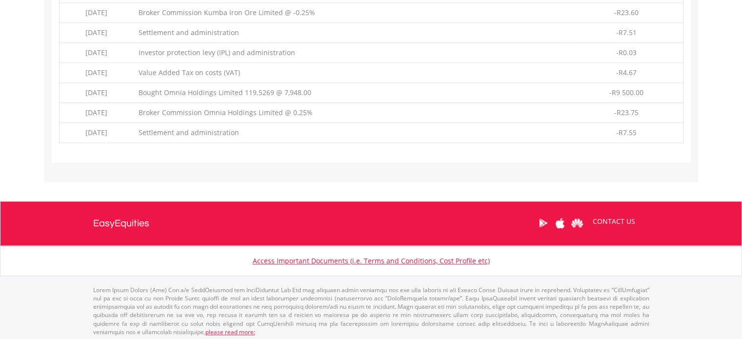
drag, startPoint x: 82, startPoint y: 42, endPoint x: 674, endPoint y: 48, distance: 591.6
click at [674, 48] on td "-R0.03" at bounding box center [626, 53] width 114 height 20
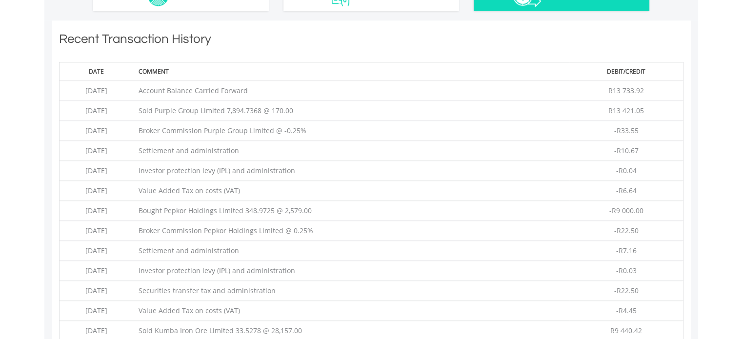
scroll to position [702, 0]
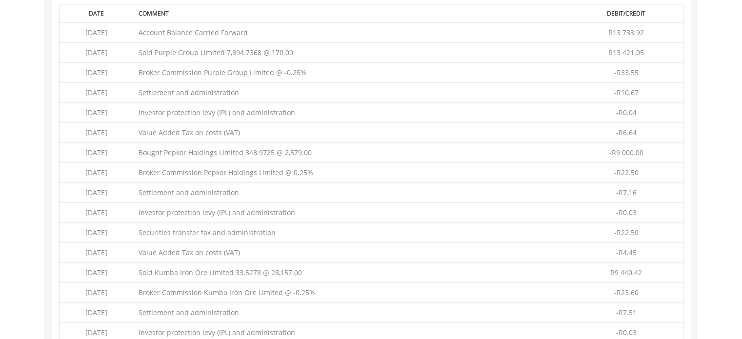
drag, startPoint x: 652, startPoint y: 73, endPoint x: 74, endPoint y: 28, distance: 579.2
click at [74, 28] on tbody "2025-08-20 Account Balance Carried Forward R13 733.92 2025-08-20 Sold Purple Gr…" at bounding box center [371, 223] width 624 height 400
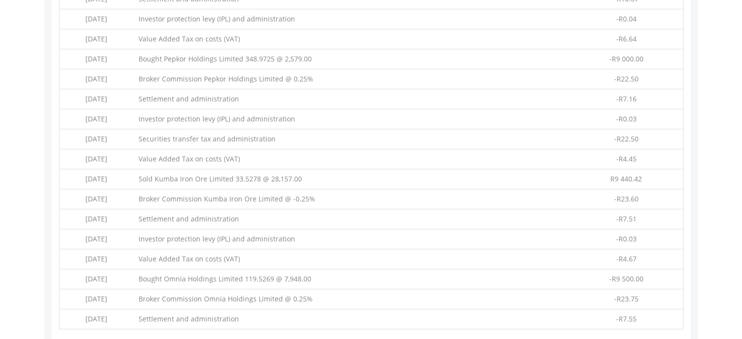
scroll to position [982, 0]
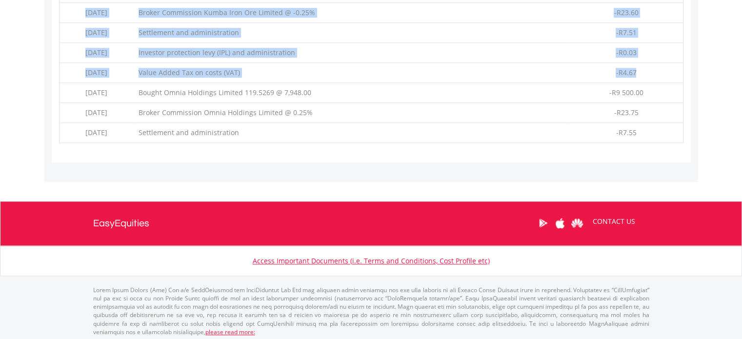
drag, startPoint x: 86, startPoint y: 12, endPoint x: 649, endPoint y: 71, distance: 566.0
copy table "Date Comment Debit/Credit 2025-08-20 Account Balance Carried Forward R13 733.92…"
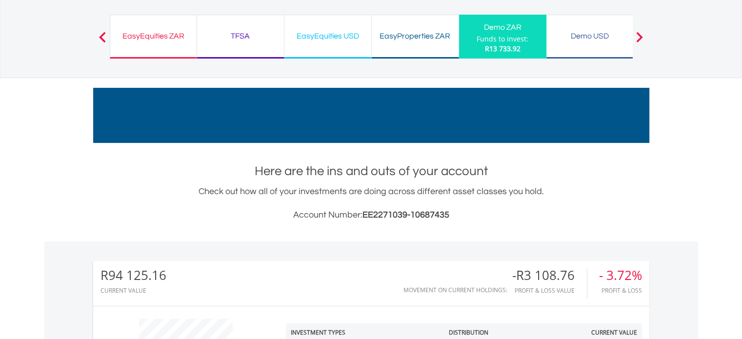
scroll to position [0, 0]
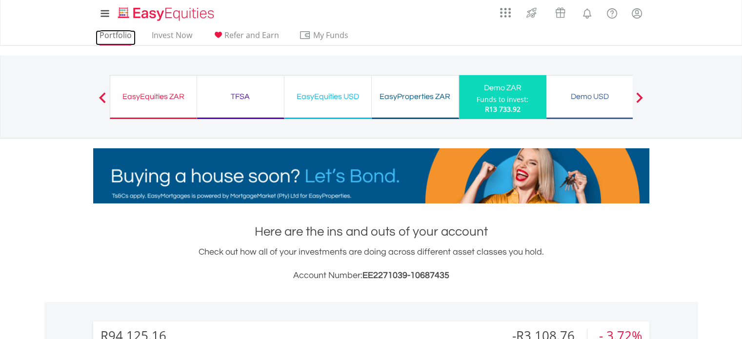
click at [123, 30] on link "Portfolio" at bounding box center [116, 37] width 40 height 15
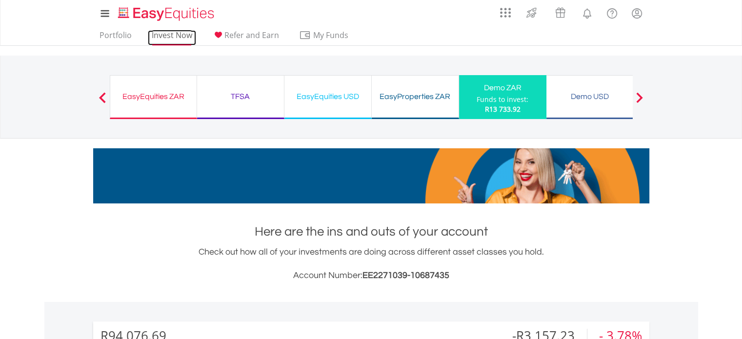
click at [153, 40] on link "Invest Now" at bounding box center [172, 37] width 48 height 15
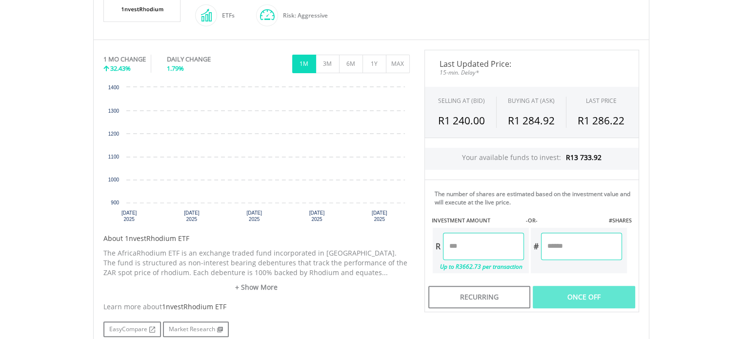
scroll to position [263, 0]
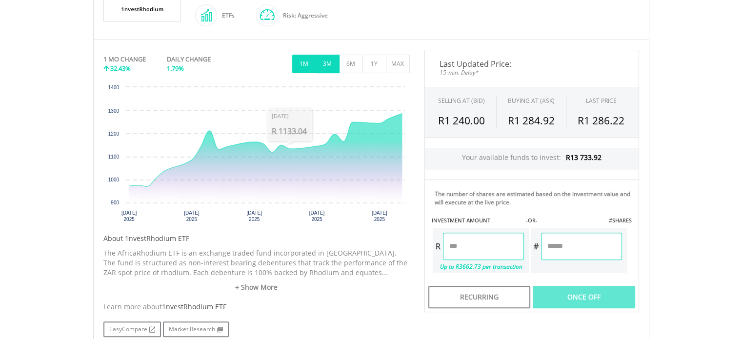
click at [328, 56] on button "3M" at bounding box center [328, 64] width 24 height 19
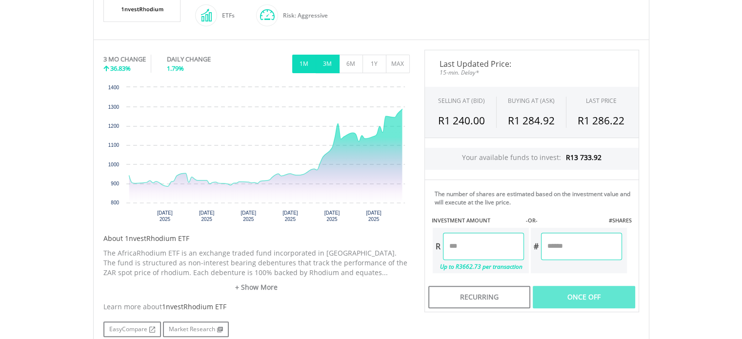
click at [307, 62] on button "1M" at bounding box center [304, 64] width 24 height 19
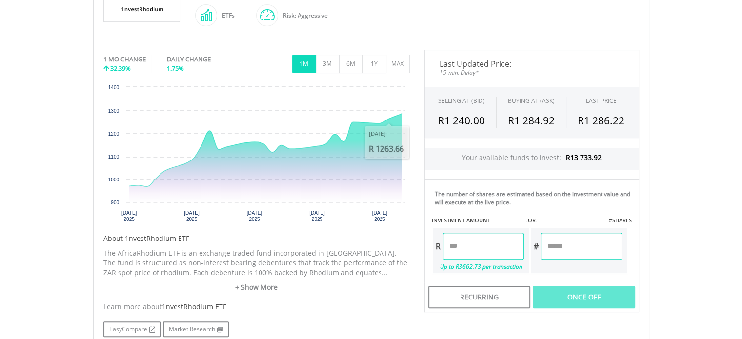
click at [476, 241] on input "number" at bounding box center [483, 246] width 81 height 27
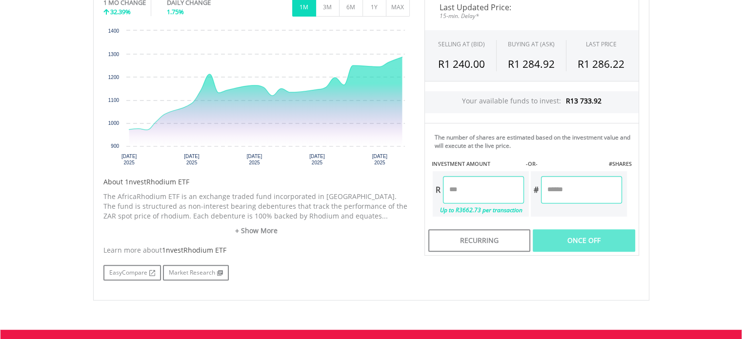
scroll to position [322, 0]
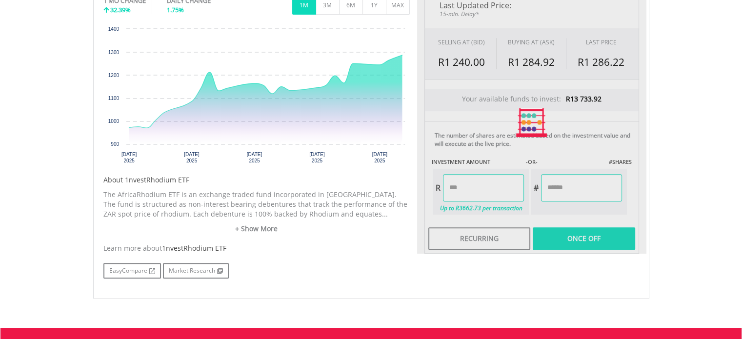
type input "*******"
type input "******"
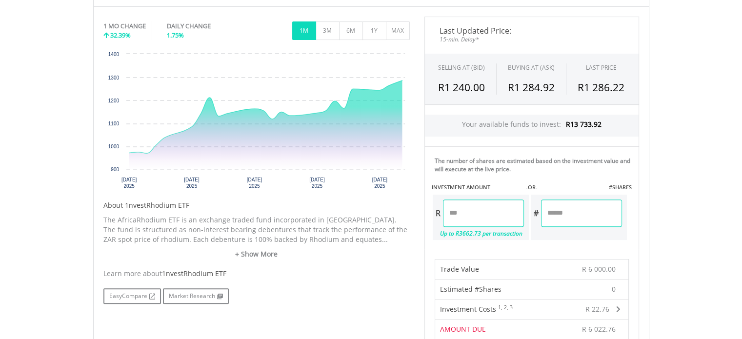
scroll to position [358, 0]
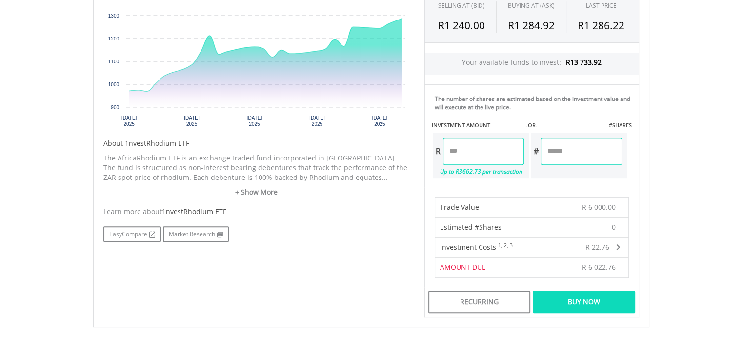
click at [570, 299] on div "Buy Now" at bounding box center [584, 302] width 102 height 22
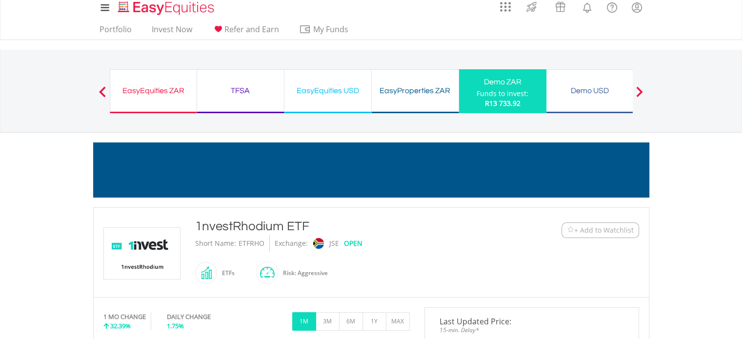
scroll to position [0, 0]
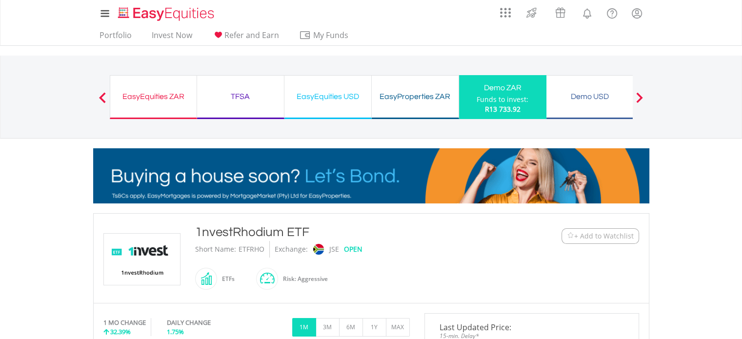
click at [499, 101] on div "Funds to invest:" at bounding box center [503, 100] width 52 height 10
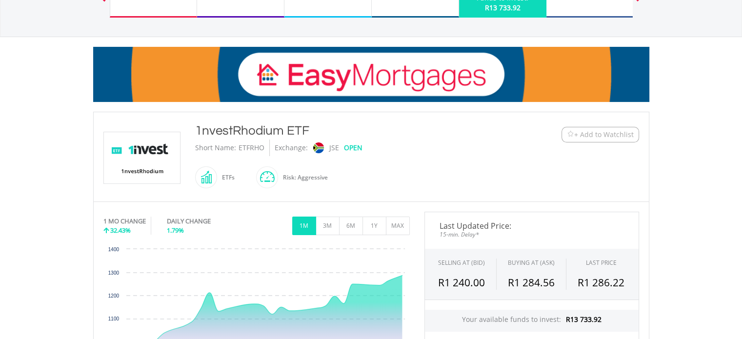
scroll to position [99, 0]
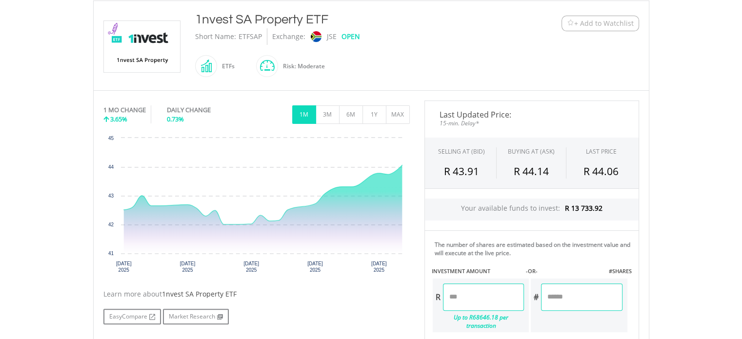
scroll to position [214, 0]
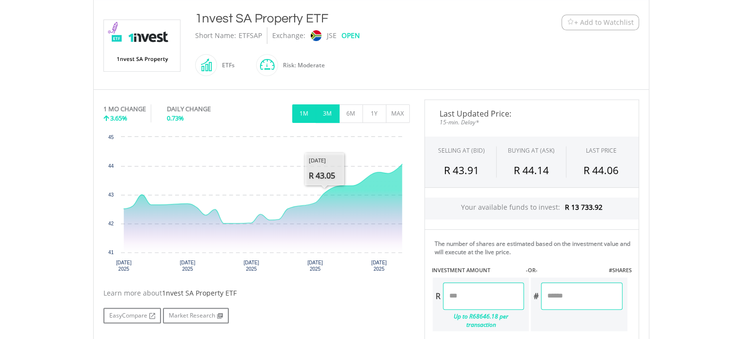
click at [317, 110] on button "3M" at bounding box center [328, 113] width 24 height 19
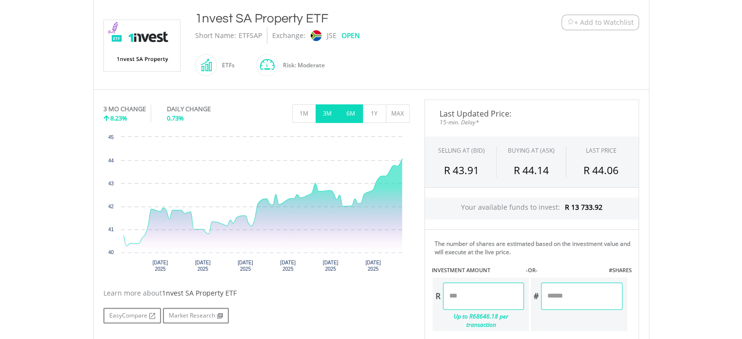
click at [355, 111] on button "6M" at bounding box center [351, 113] width 24 height 19
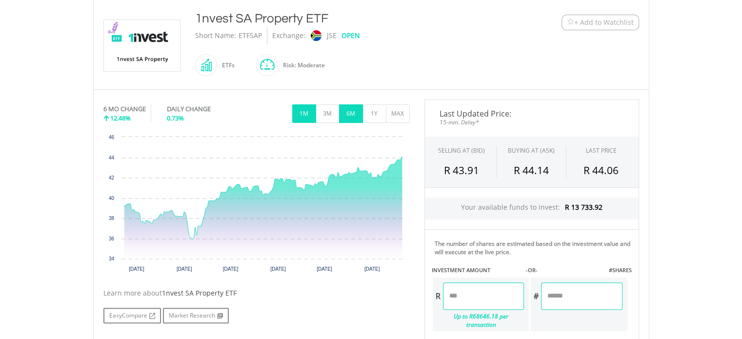
click at [301, 110] on button "1M" at bounding box center [304, 113] width 24 height 19
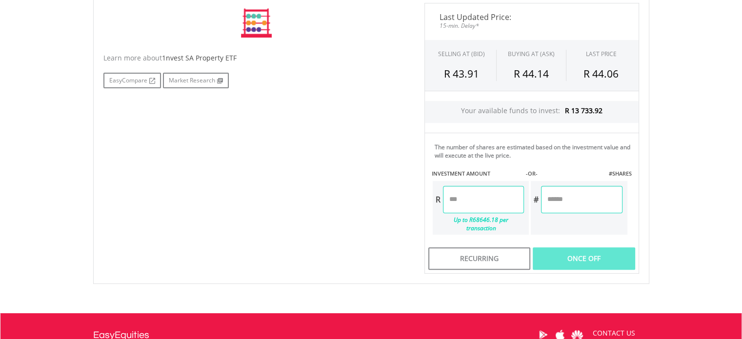
scroll to position [312, 0]
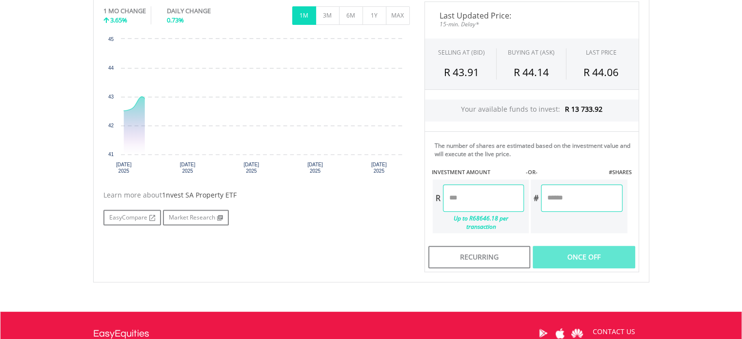
click at [486, 199] on input "number" at bounding box center [483, 197] width 81 height 27
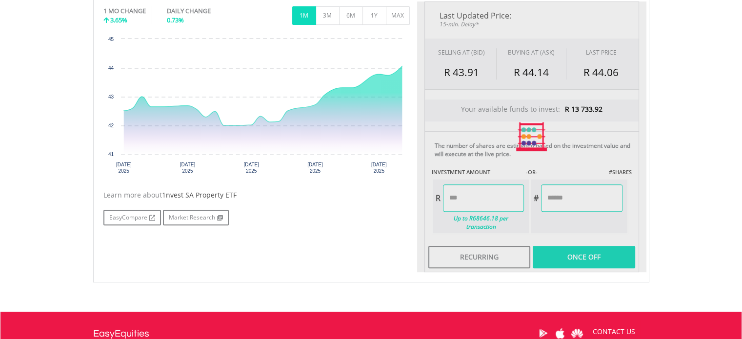
type input "*******"
type input "********"
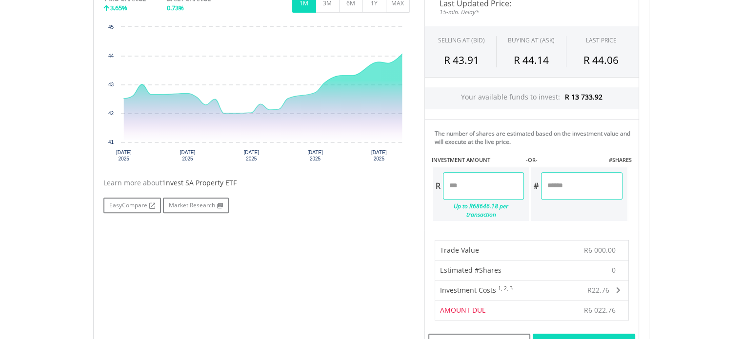
scroll to position [384, 0]
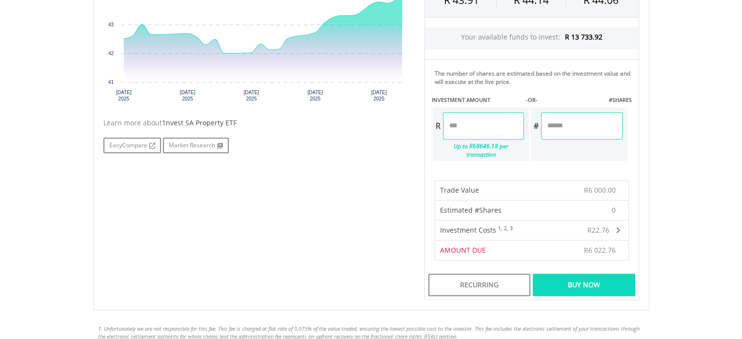
click at [601, 274] on div "Buy Now" at bounding box center [584, 285] width 102 height 22
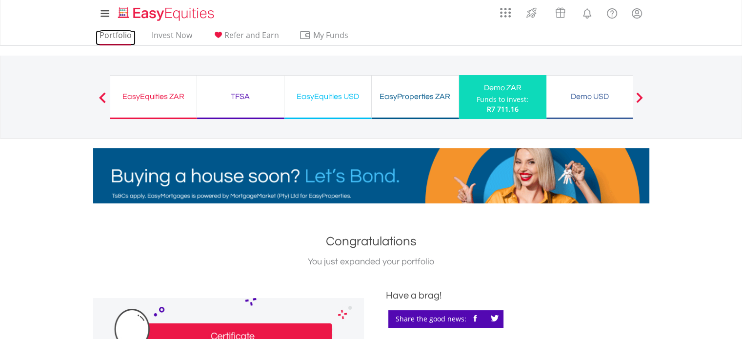
click at [117, 30] on link "Portfolio" at bounding box center [116, 37] width 40 height 15
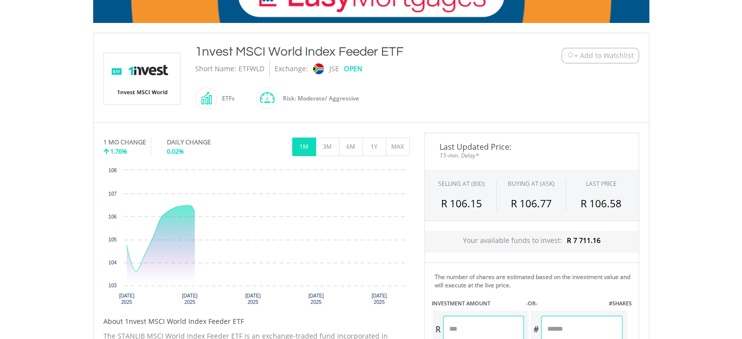
scroll to position [337, 0]
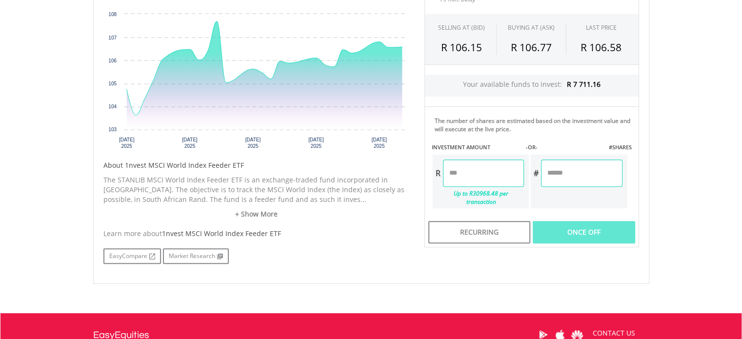
click at [477, 171] on input "number" at bounding box center [483, 172] width 81 height 27
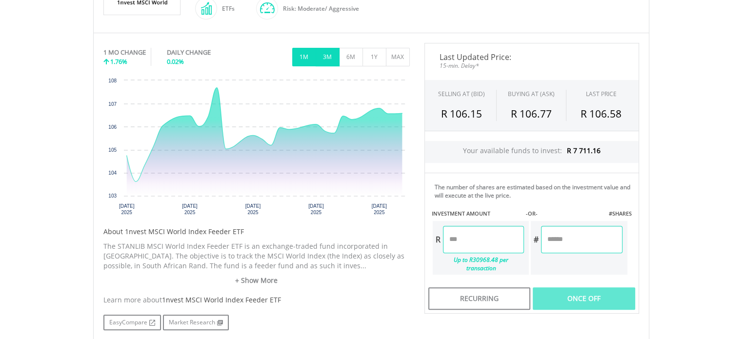
click at [328, 51] on button "3M" at bounding box center [328, 57] width 24 height 19
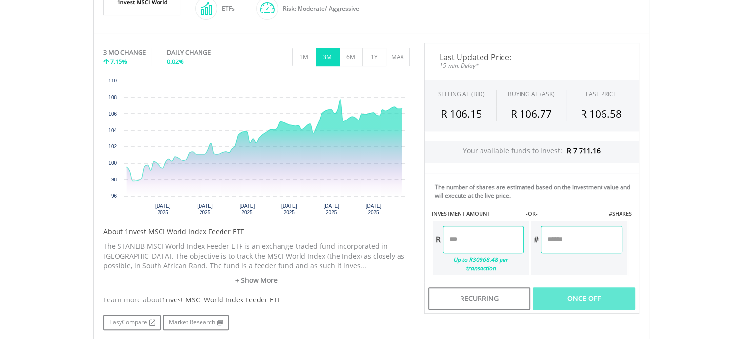
click at [461, 247] on input "number" at bounding box center [483, 239] width 81 height 27
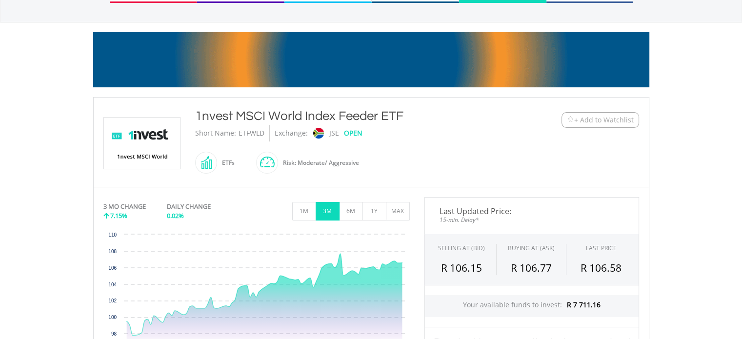
scroll to position [183, 0]
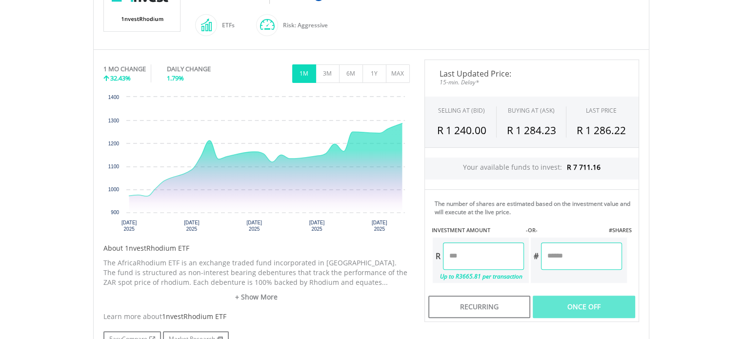
scroll to position [285, 0]
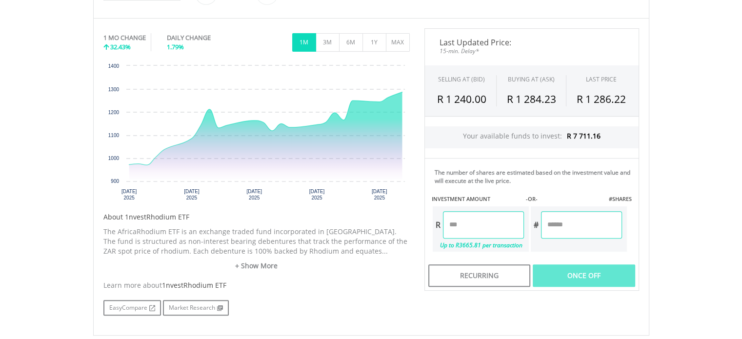
click at [474, 226] on input "number" at bounding box center [483, 224] width 81 height 27
click at [453, 226] on input "number" at bounding box center [483, 224] width 81 height 27
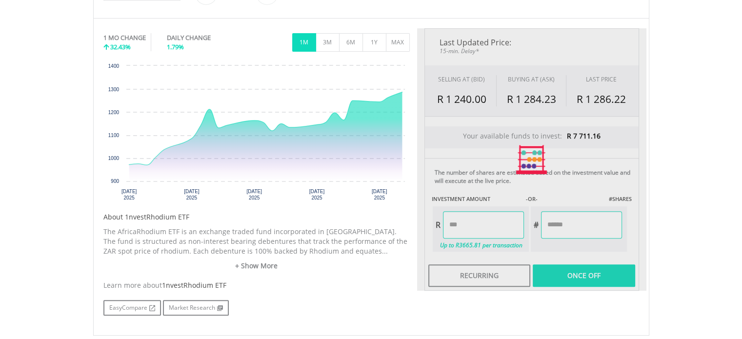
click at [574, 275] on div "Last Updated Price: 15-min. Delay* SELLING AT (BID) BUYING AT (ASK) LAST PRICE …" at bounding box center [531, 159] width 229 height 262
type input "*******"
type input "******"
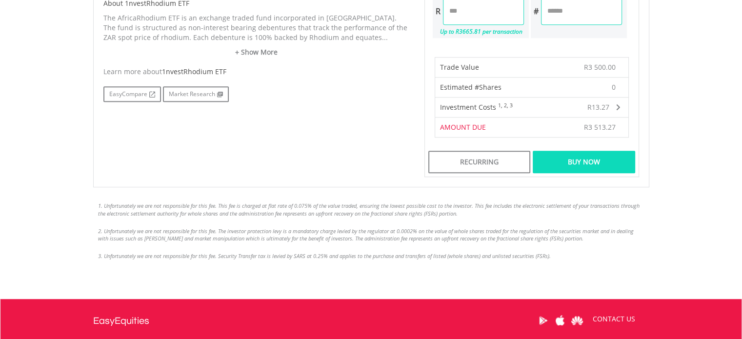
scroll to position [503, 0]
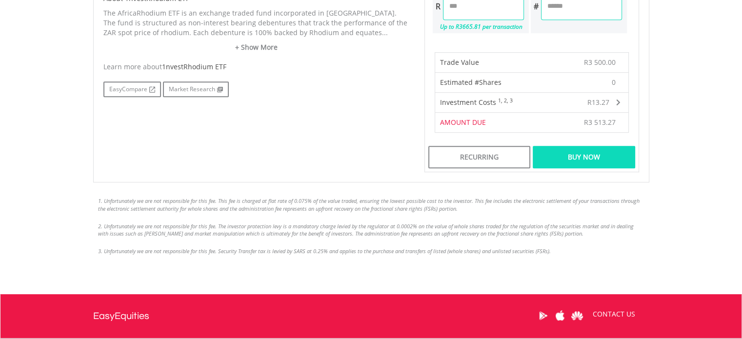
click at [557, 159] on div "Buy Now" at bounding box center [584, 157] width 102 height 22
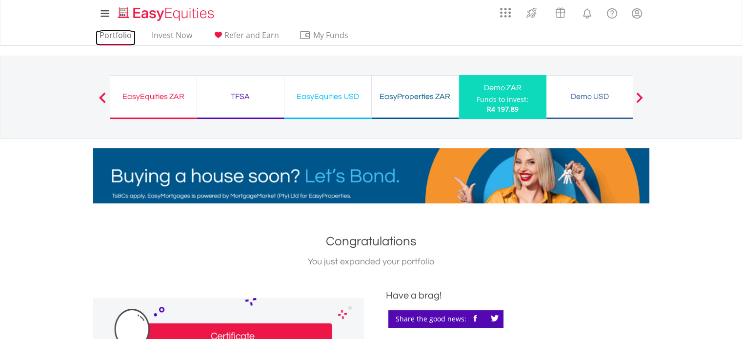
click at [110, 39] on link "Portfolio" at bounding box center [116, 37] width 40 height 15
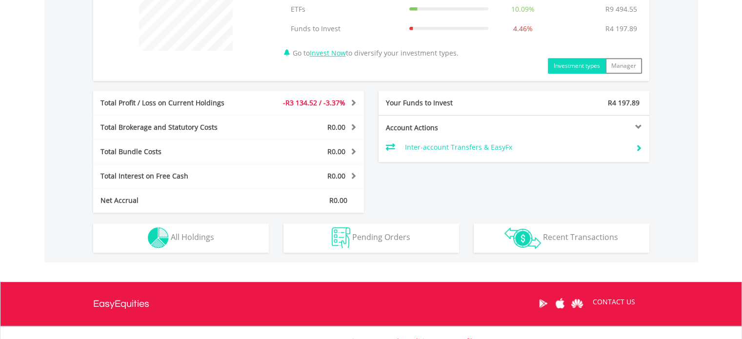
scroll to position [474, 0]
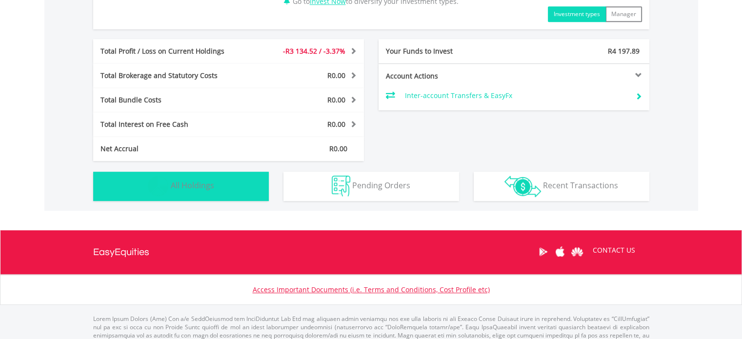
click at [209, 186] on span "All Holdings" at bounding box center [192, 185] width 43 height 11
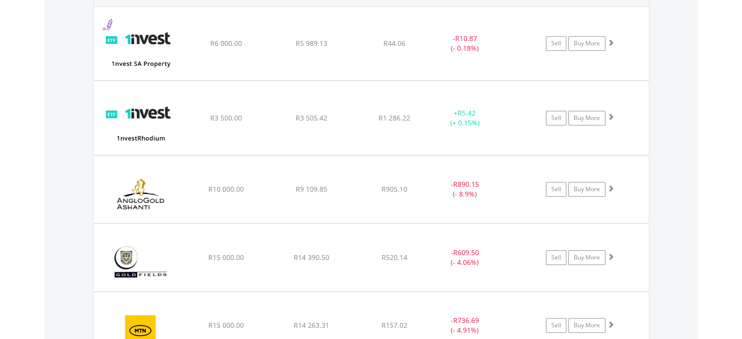
scroll to position [691, 0]
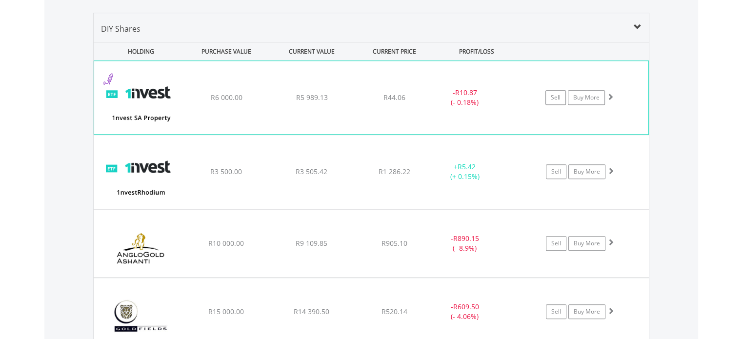
click at [611, 100] on div "Sell Buy More" at bounding box center [583, 97] width 127 height 15
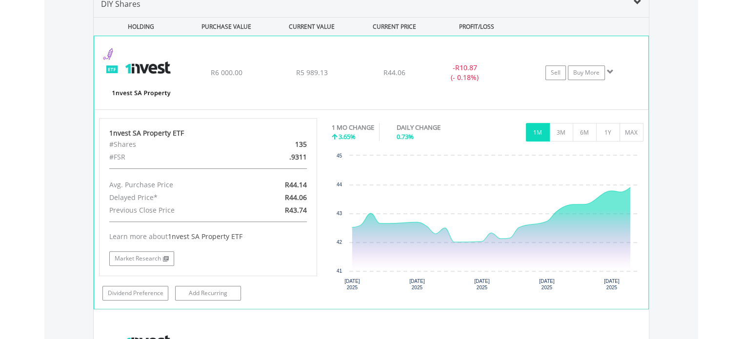
scroll to position [722, 0]
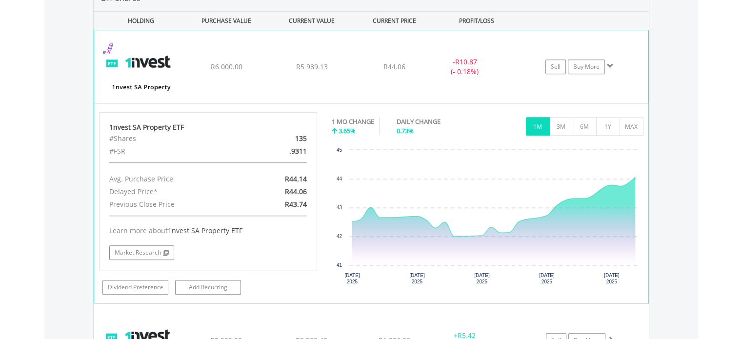
click at [605, 66] on div "Sell Buy More" at bounding box center [583, 67] width 127 height 15
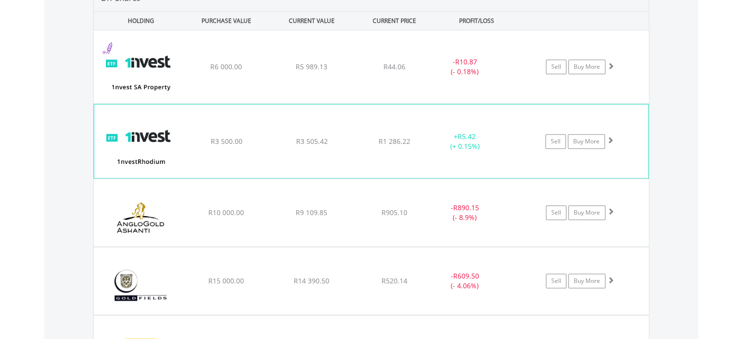
click at [610, 137] on span at bounding box center [610, 140] width 7 height 7
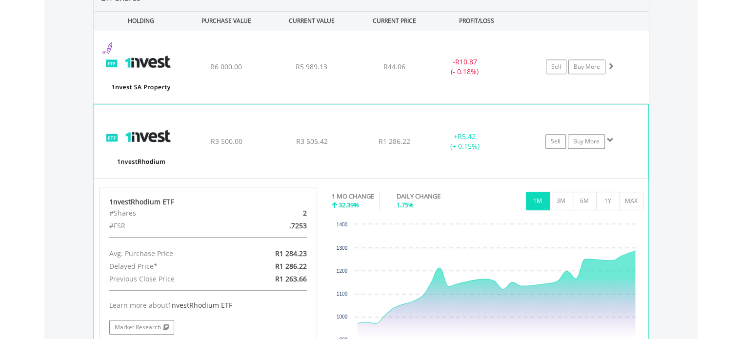
click at [610, 137] on span at bounding box center [610, 140] width 7 height 7
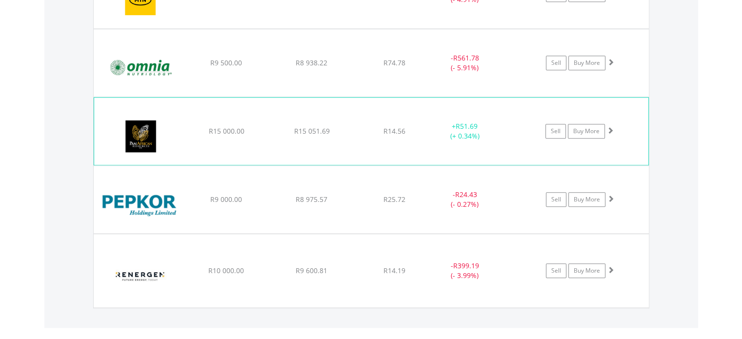
scroll to position [1069, 0]
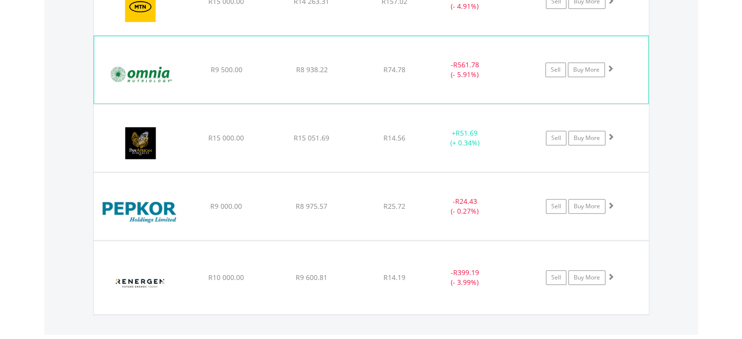
click at [609, 66] on span at bounding box center [610, 68] width 7 height 7
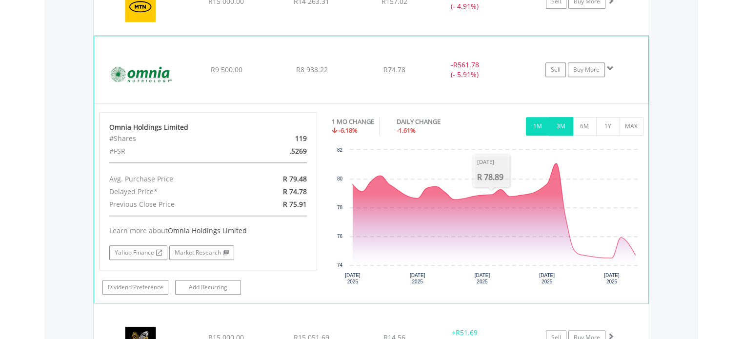
click at [566, 124] on button "3M" at bounding box center [561, 126] width 24 height 19
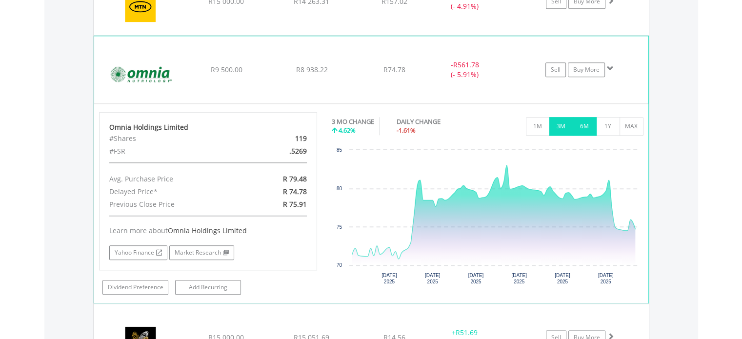
click at [581, 123] on button "6M" at bounding box center [585, 126] width 24 height 19
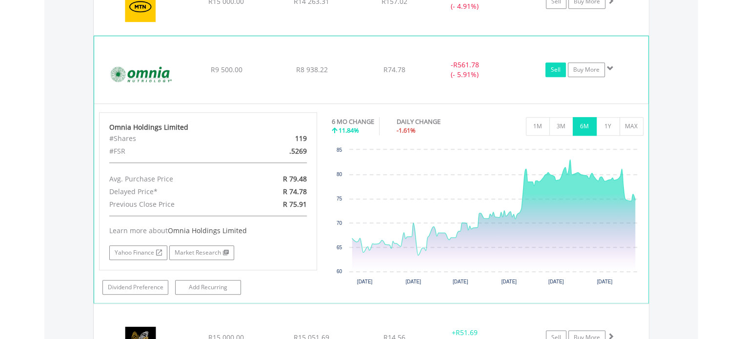
click at [552, 64] on link "Sell" at bounding box center [555, 69] width 20 height 15
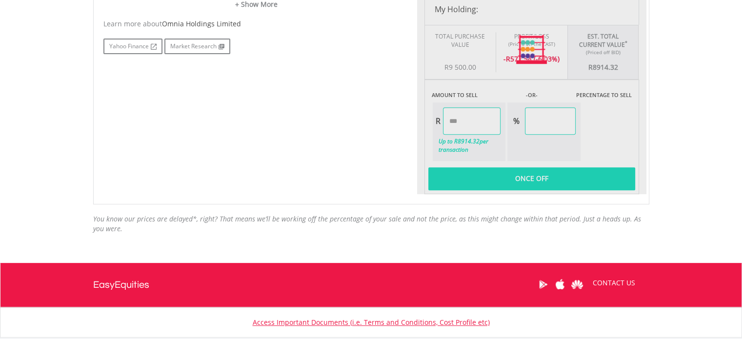
scroll to position [468, 0]
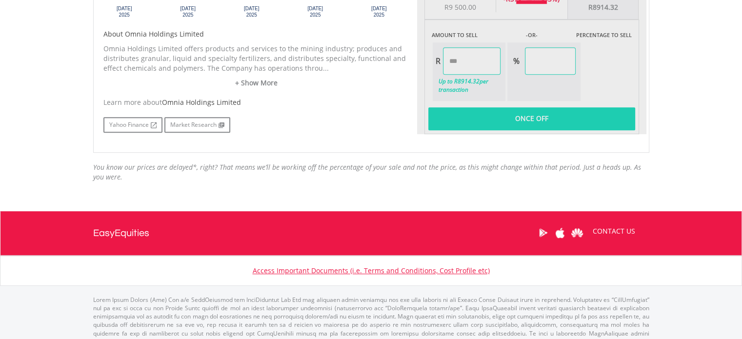
type input "*******"
type input "******"
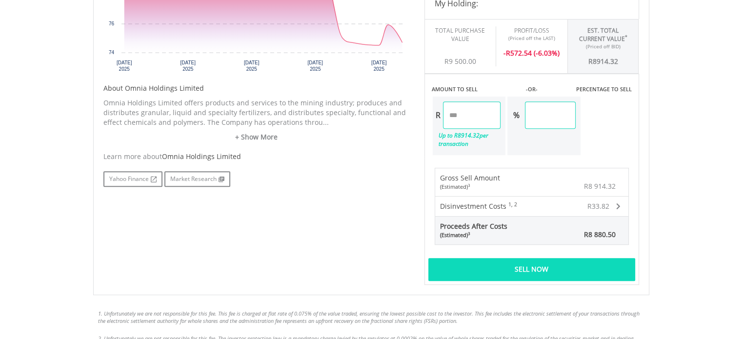
scroll to position [408, 0]
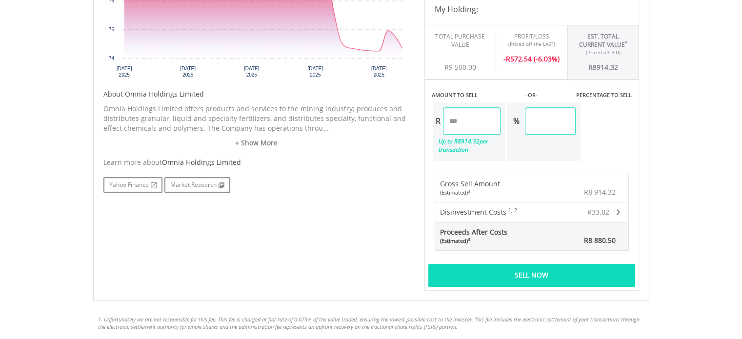
click at [503, 280] on div "Sell Now" at bounding box center [531, 275] width 207 height 22
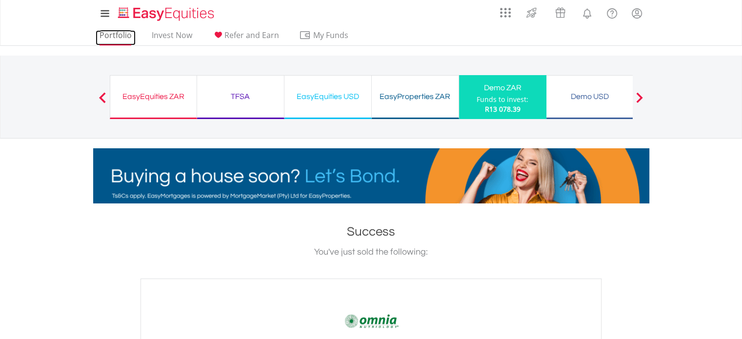
click at [120, 37] on link "Portfolio" at bounding box center [116, 37] width 40 height 15
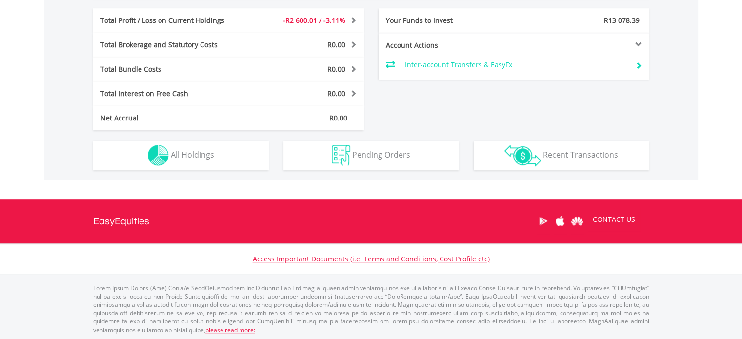
scroll to position [94, 185]
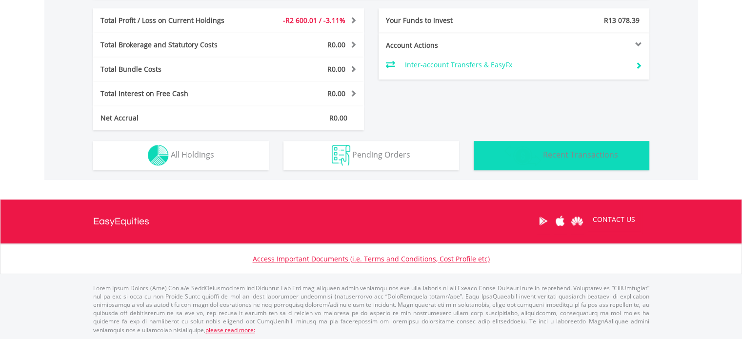
click at [515, 167] on button "Transactions Recent Transactions" at bounding box center [562, 155] width 176 height 29
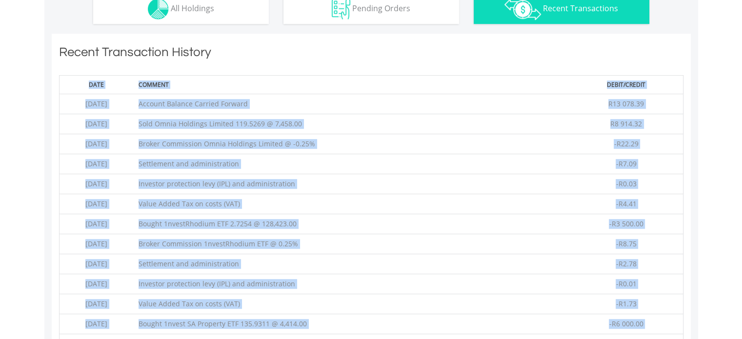
scroll to position [695, 0]
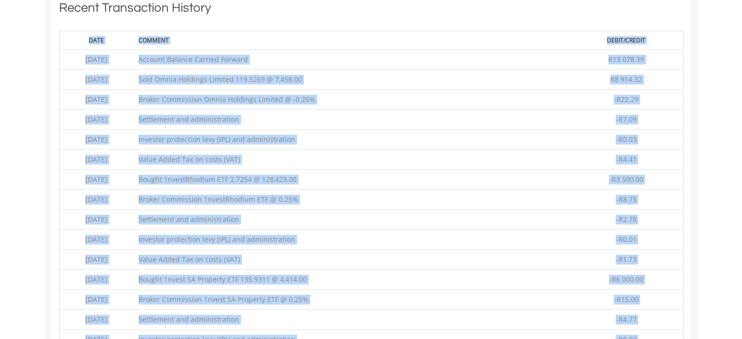
drag, startPoint x: 652, startPoint y: 220, endPoint x: 78, endPoint y: 56, distance: 597.3
click at [78, 56] on tbody "2025-08-20 Account Balance Carried Forward R13 078.39 2025-08-20 Sold Omnia Hol…" at bounding box center [371, 250] width 624 height 400
copy tbody "2025-08-20 Account Balance Carried Forward R13 078.39 2025-08-20 Sold Omnia Hol…"
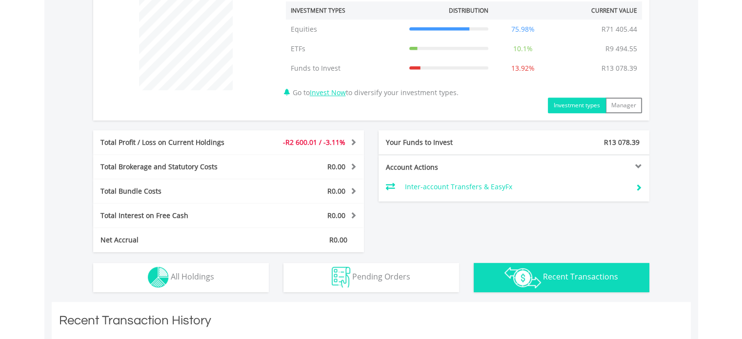
scroll to position [382, 0]
click at [199, 248] on div "Net Accrual R0.00" at bounding box center [228, 240] width 271 height 24
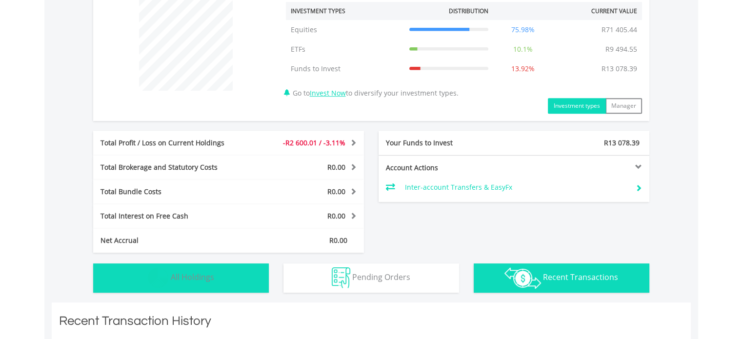
click at [193, 283] on button "Holdings All Holdings" at bounding box center [181, 277] width 176 height 29
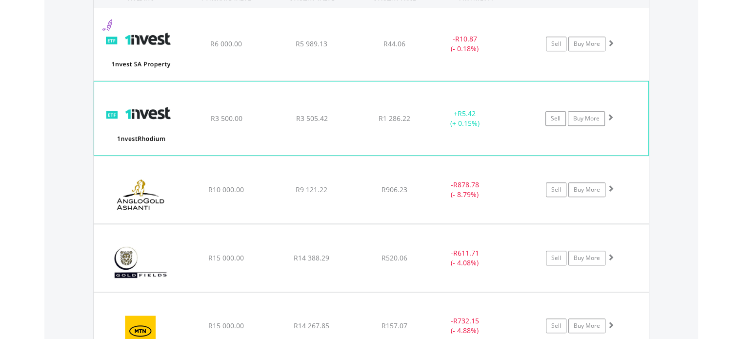
scroll to position [694, 0]
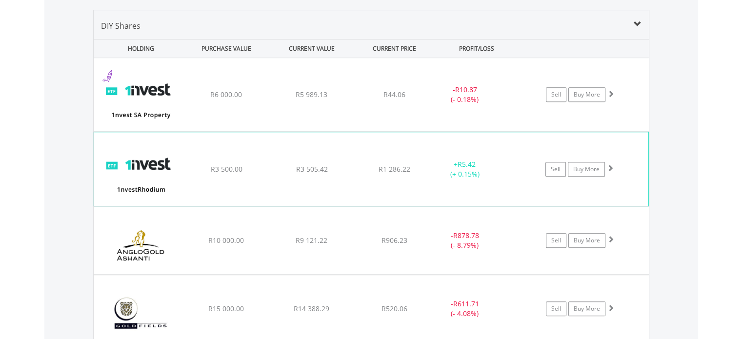
click at [215, 99] on span "R3 500.00" at bounding box center [226, 94] width 32 height 9
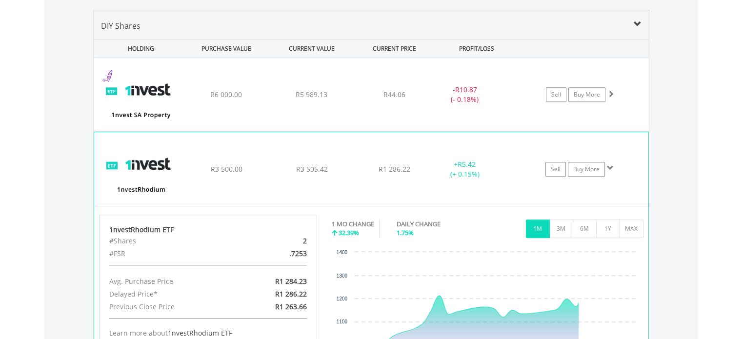
click at [609, 166] on span at bounding box center [610, 167] width 7 height 7
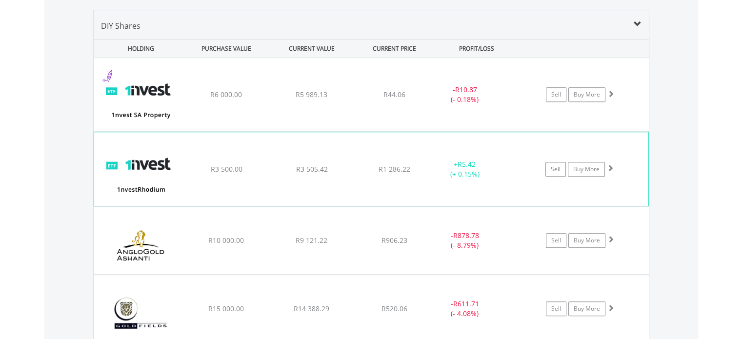
click at [445, 164] on div "+ R5.42 (+ 0.15%)" at bounding box center [464, 169] width 73 height 20
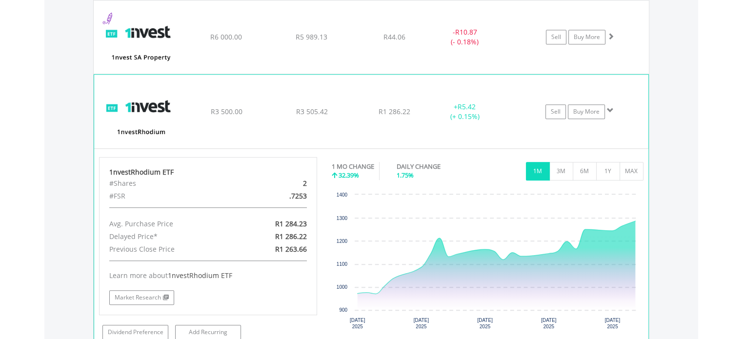
scroll to position [752, 0]
click at [595, 112] on link "Buy More" at bounding box center [586, 111] width 37 height 15
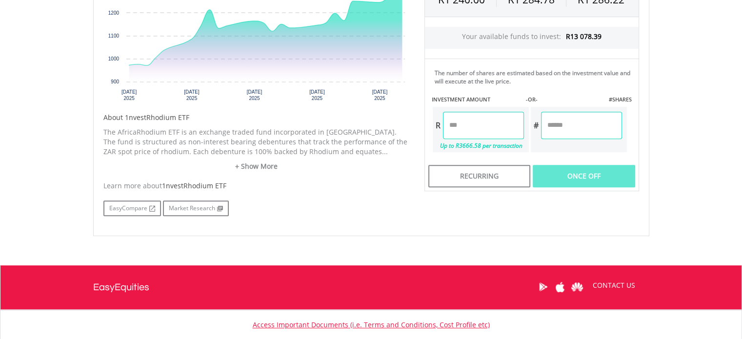
scroll to position [337, 0]
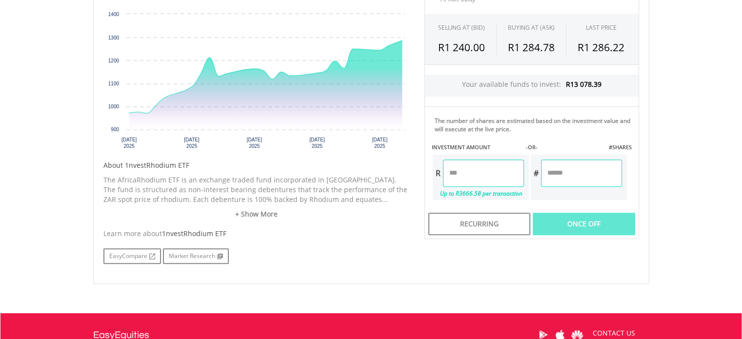
click at [467, 167] on input "number" at bounding box center [483, 172] width 81 height 27
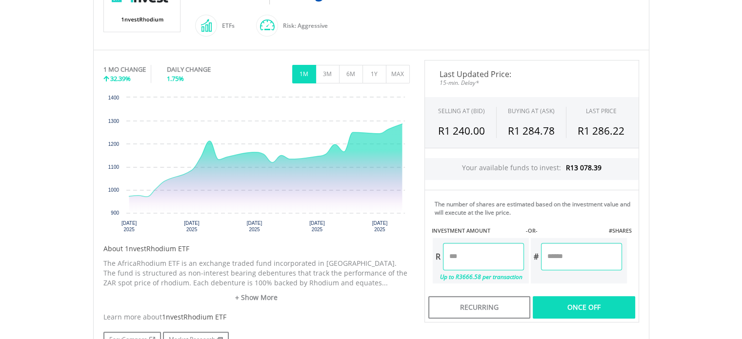
scroll to position [351, 0]
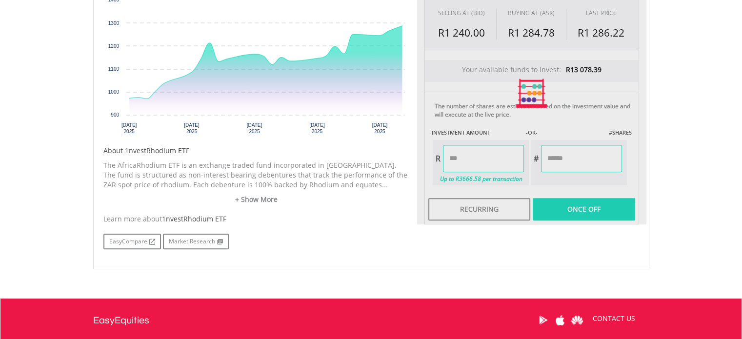
click at [552, 208] on div "Last Updated Price: 15-min. Delay* SELLING AT (BID) BUYING AT (ASK) LAST PRICE …" at bounding box center [531, 93] width 229 height 262
type input "*******"
type input "******"
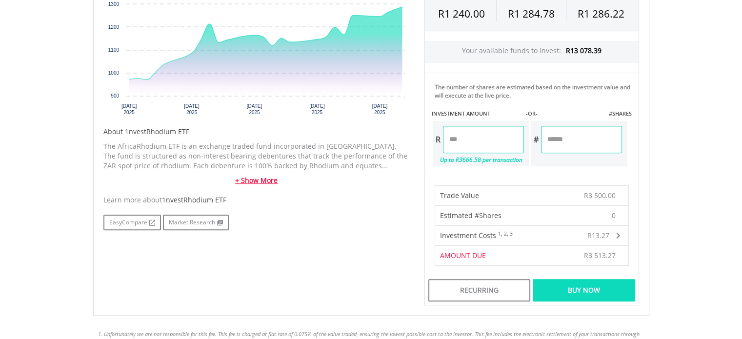
scroll to position [377, 0]
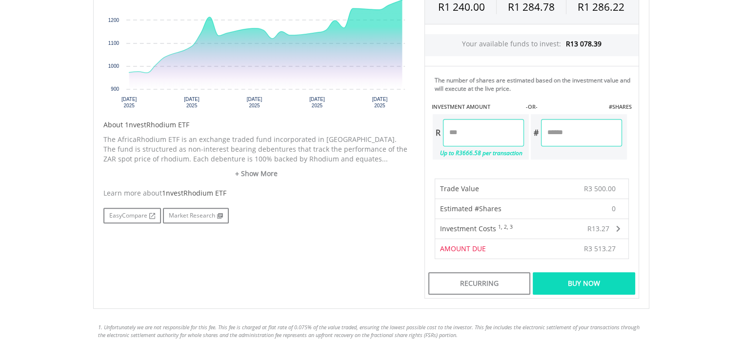
click at [599, 273] on div "Buy Now" at bounding box center [584, 283] width 102 height 22
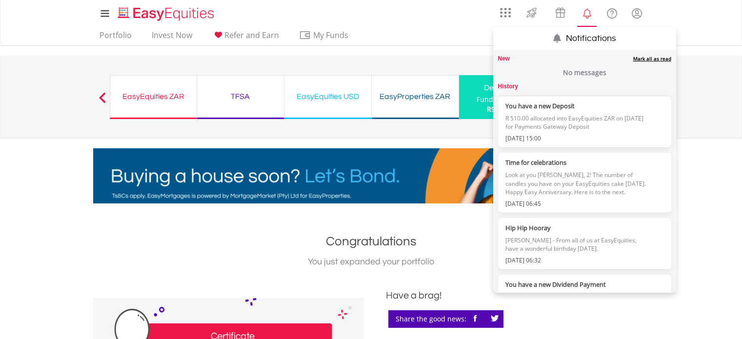
click at [643, 61] on link "Mark all as read" at bounding box center [652, 58] width 38 height 7
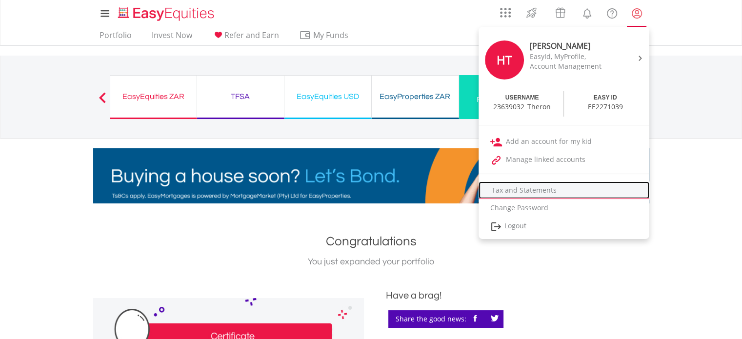
click at [535, 196] on link "Tax and Statements" at bounding box center [563, 190] width 171 height 18
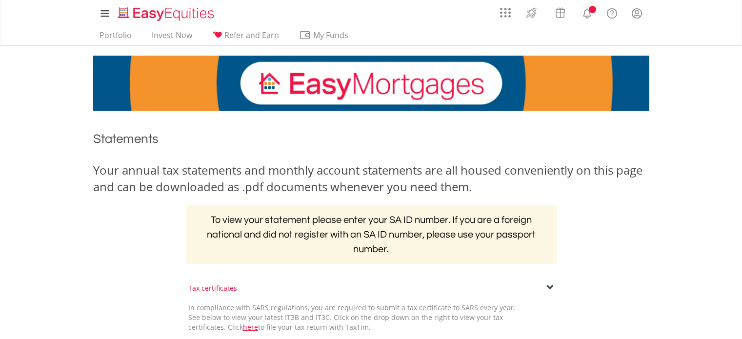
scroll to position [238, 0]
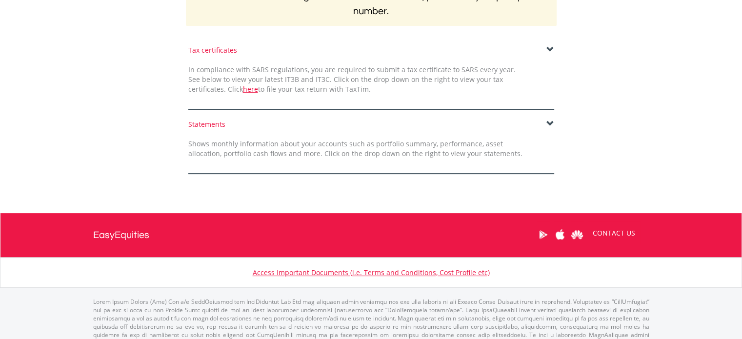
click at [240, 122] on div "Statements" at bounding box center [371, 124] width 366 height 10
click at [548, 123] on span at bounding box center [550, 124] width 8 height 8
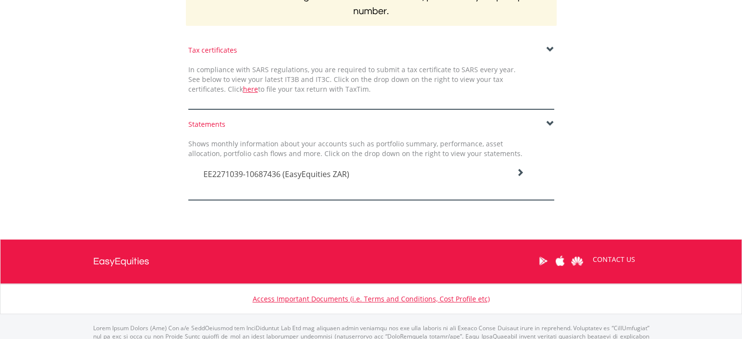
scroll to position [263, 0]
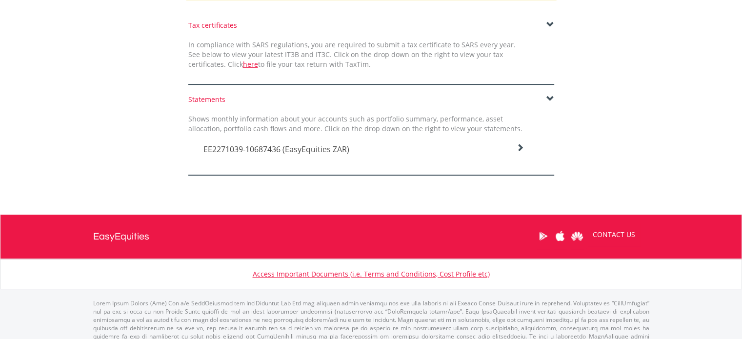
click at [519, 144] on icon at bounding box center [520, 148] width 8 height 8
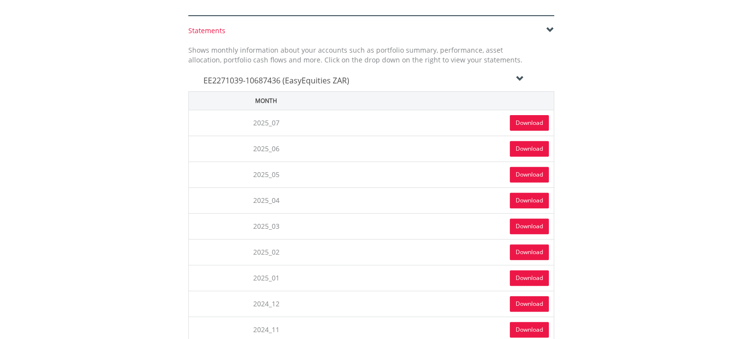
scroll to position [332, 0]
click at [541, 119] on link "Download" at bounding box center [529, 123] width 39 height 16
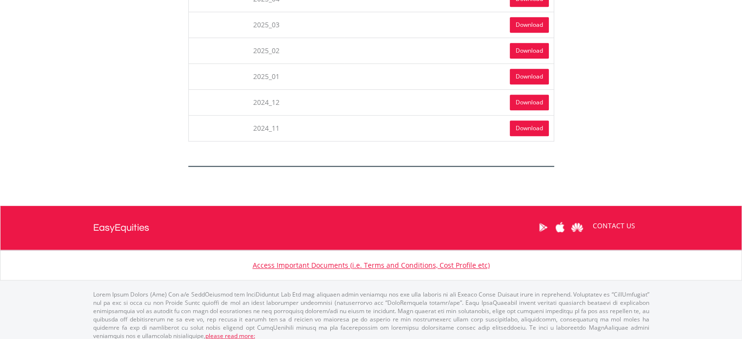
scroll to position [0, 0]
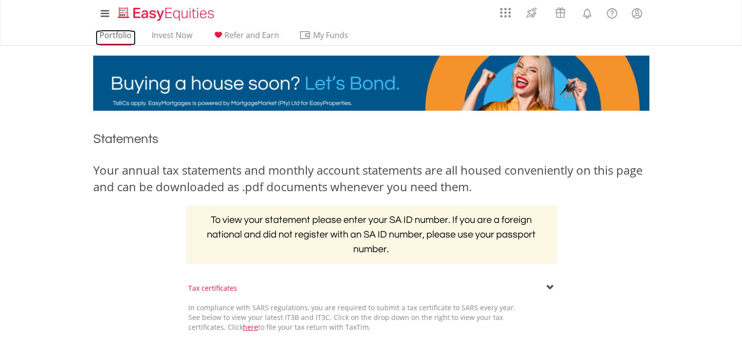
click at [107, 36] on link "Portfolio" at bounding box center [116, 37] width 40 height 15
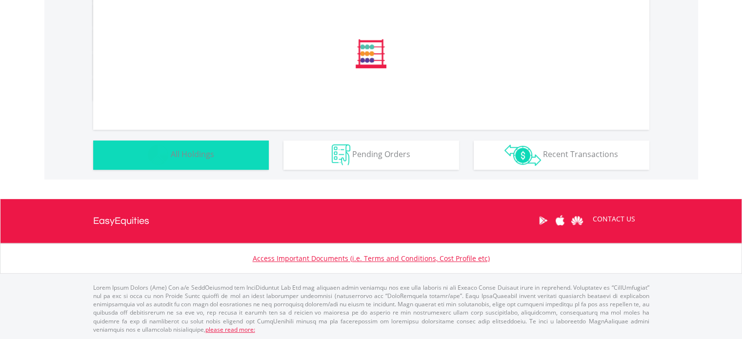
click at [193, 158] on span "All Holdings" at bounding box center [192, 154] width 43 height 11
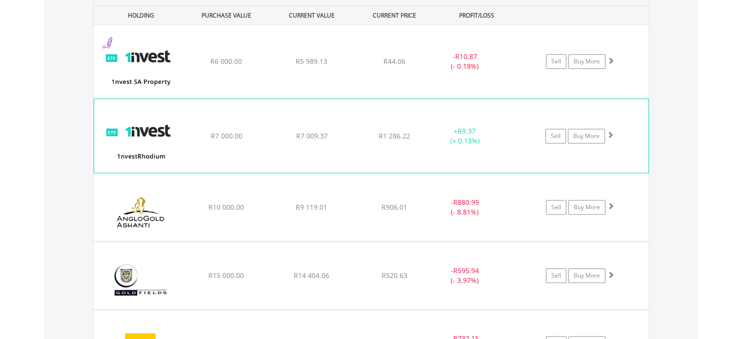
scroll to position [727, 0]
click at [610, 136] on span at bounding box center [610, 135] width 7 height 7
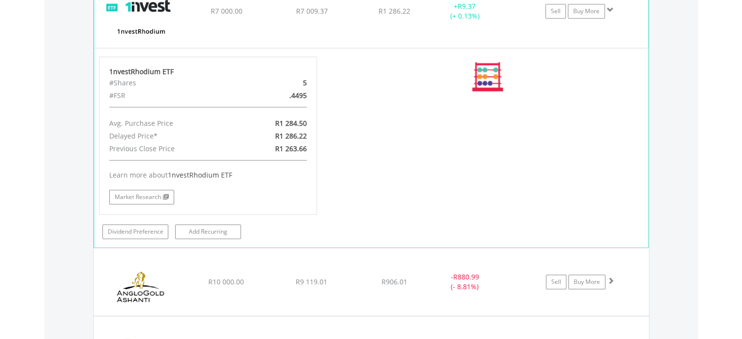
scroll to position [778, 0]
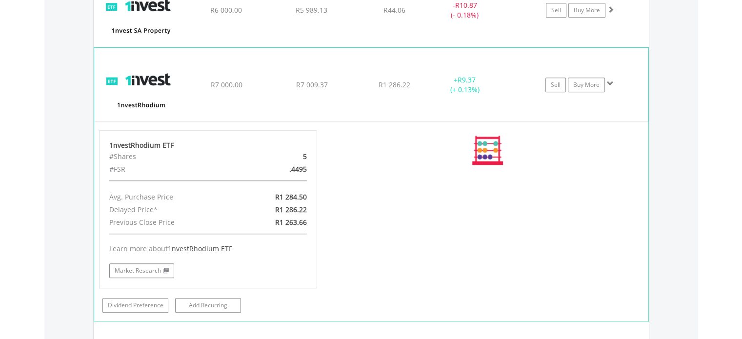
click at [609, 81] on span at bounding box center [610, 83] width 7 height 7
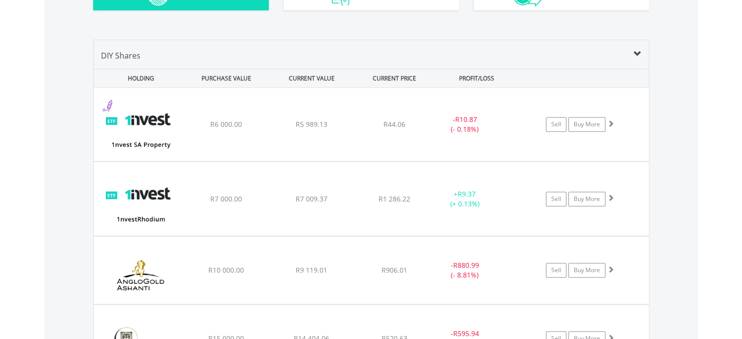
scroll to position [662, 0]
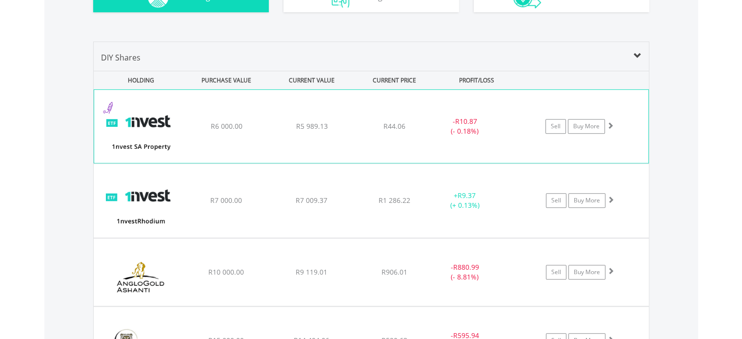
click at [611, 123] on span at bounding box center [610, 125] width 7 height 7
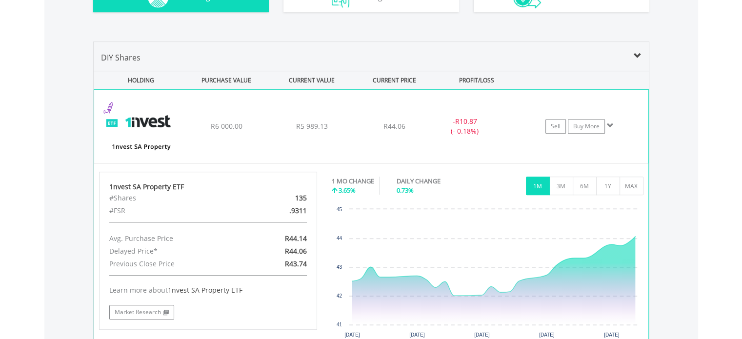
click at [612, 124] on span at bounding box center [610, 125] width 7 height 7
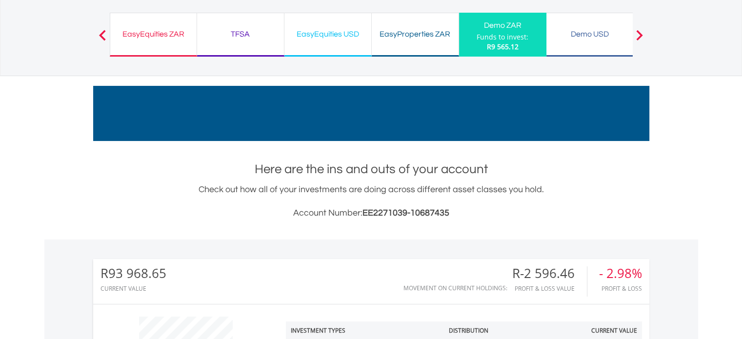
scroll to position [0, 0]
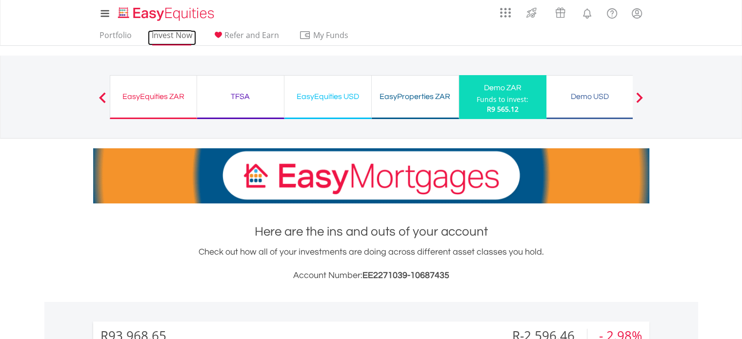
click at [168, 33] on link "Invest Now" at bounding box center [172, 37] width 48 height 15
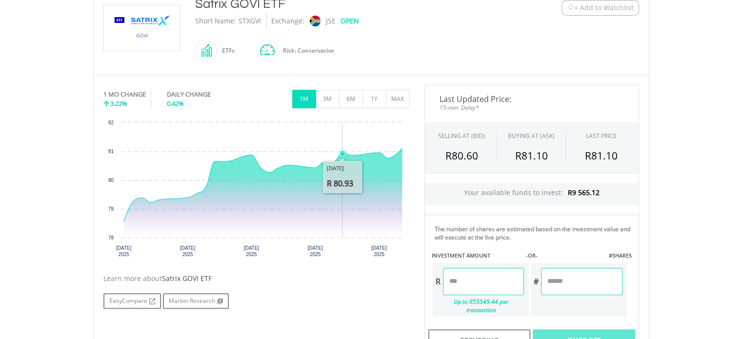
scroll to position [228, 0]
click at [327, 98] on button "3M" at bounding box center [328, 99] width 24 height 19
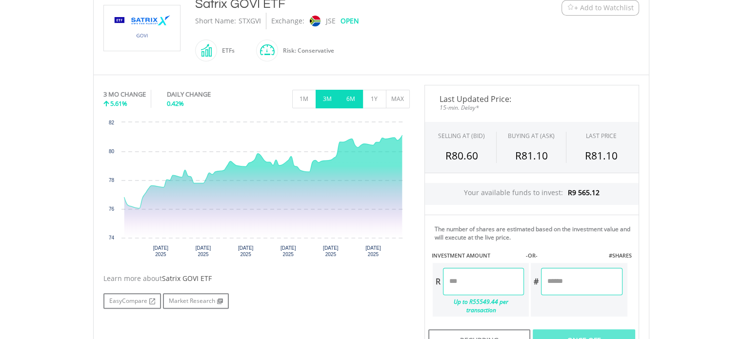
click at [355, 99] on button "6M" at bounding box center [351, 99] width 24 height 19
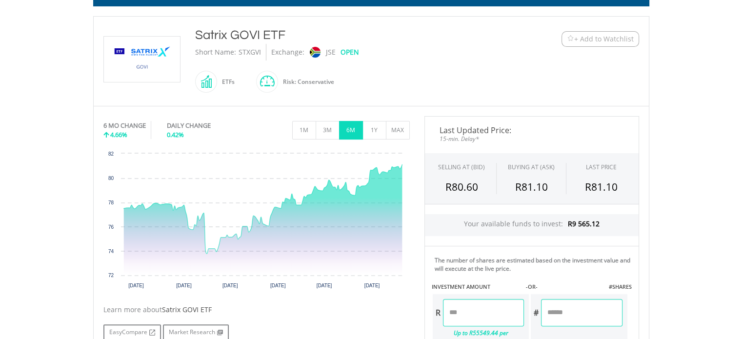
scroll to position [197, 0]
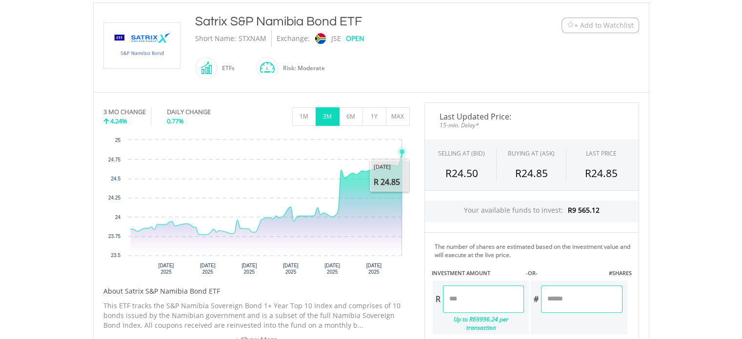
scroll to position [312, 0]
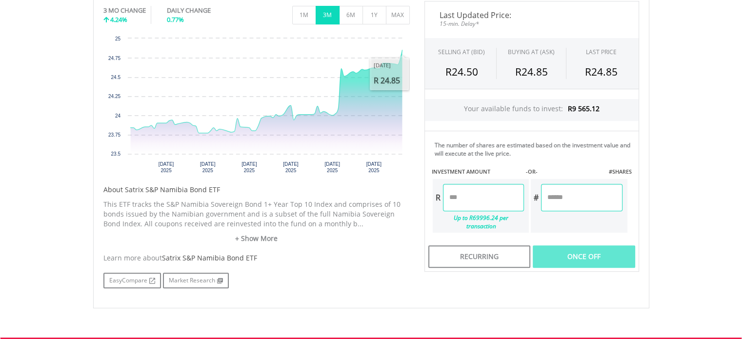
click at [479, 202] on input "number" at bounding box center [483, 197] width 81 height 27
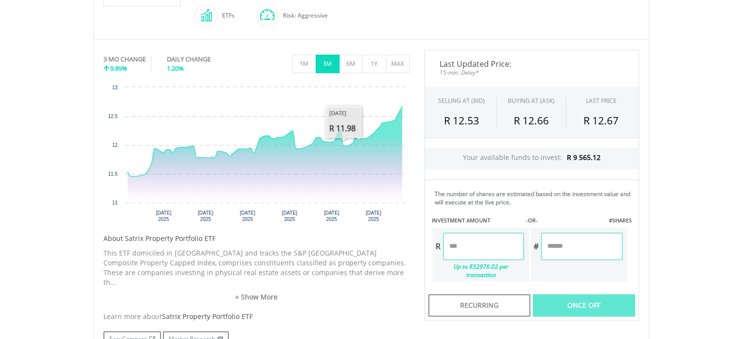
scroll to position [277, 0]
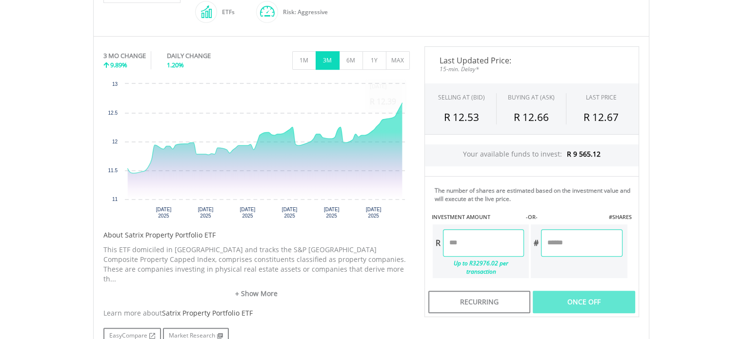
click at [470, 240] on input "number" at bounding box center [483, 242] width 81 height 27
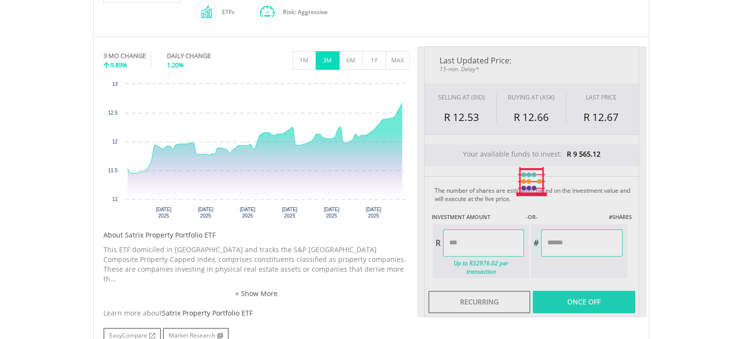
type input "*******"
type input "********"
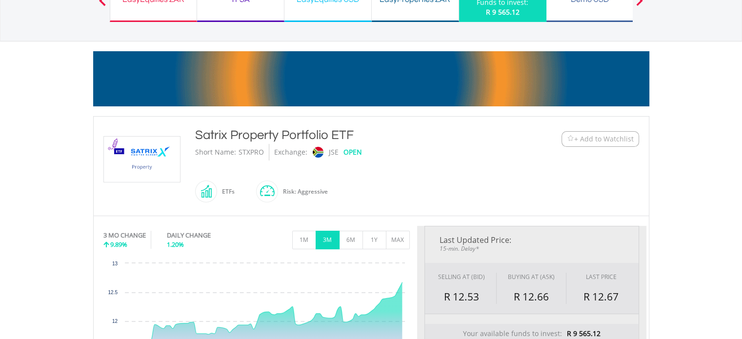
scroll to position [394, 0]
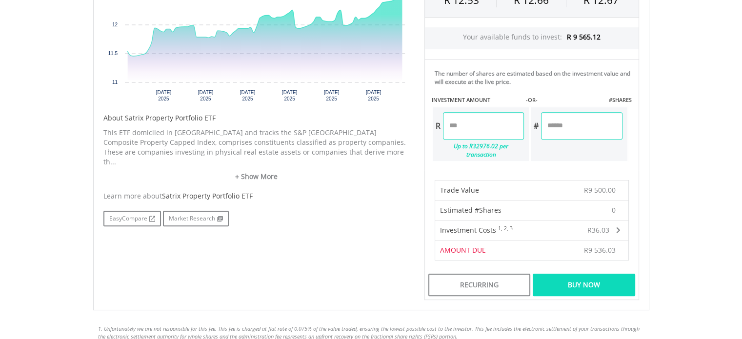
click at [582, 275] on div "Buy Now" at bounding box center [584, 285] width 102 height 22
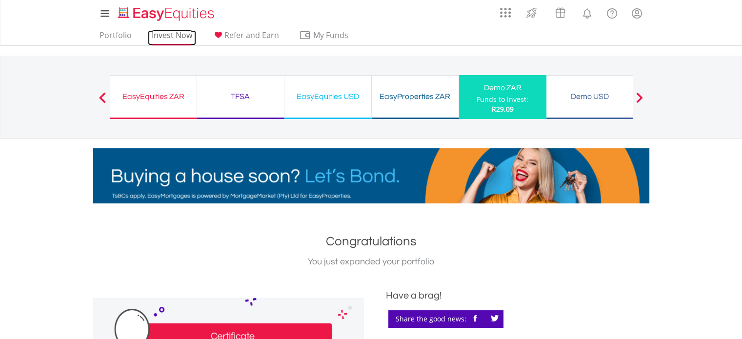
click at [178, 38] on link "Invest Now" at bounding box center [172, 37] width 48 height 15
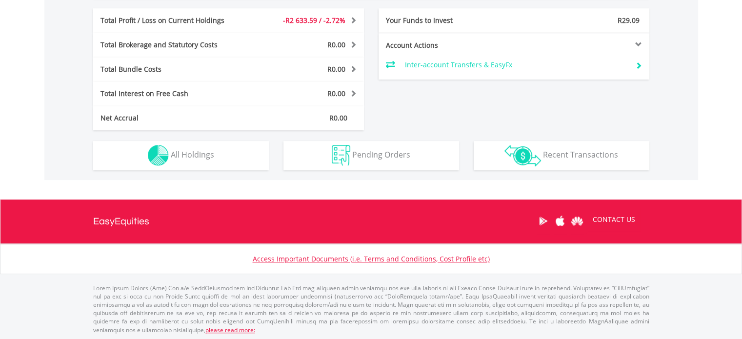
scroll to position [94, 185]
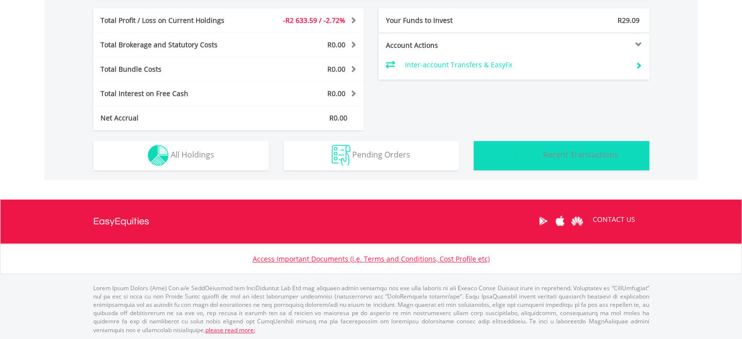
click at [508, 147] on img "button" at bounding box center [522, 155] width 37 height 21
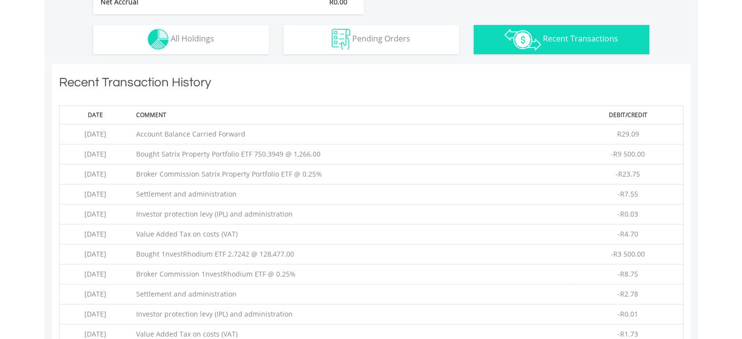
scroll to position [683, 0]
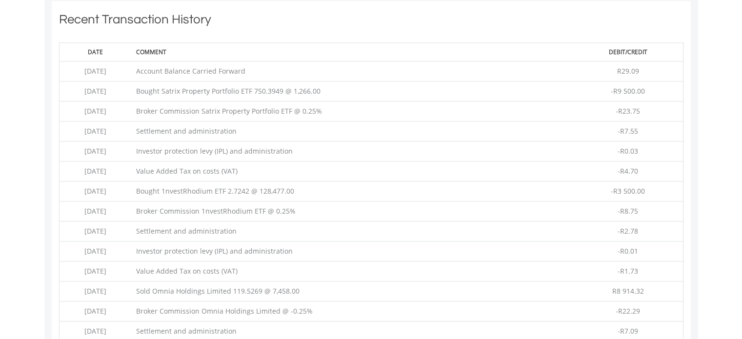
drag, startPoint x: 85, startPoint y: 62, endPoint x: 655, endPoint y: 273, distance: 607.4
click at [655, 273] on tbody "[DATE] Account Balance Carried Forward R29.09 [DATE] Bought Satrix Property Por…" at bounding box center [371, 261] width 624 height 400
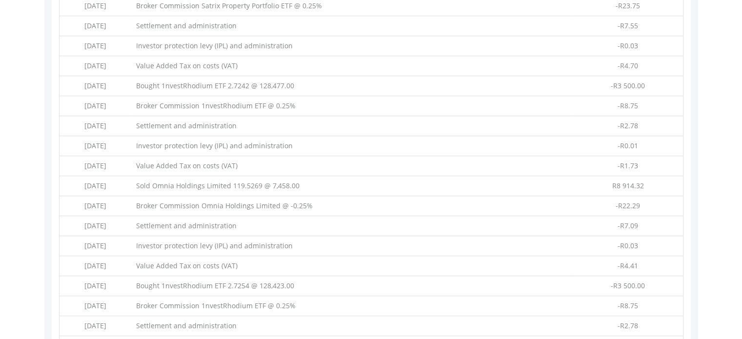
scroll to position [734, 0]
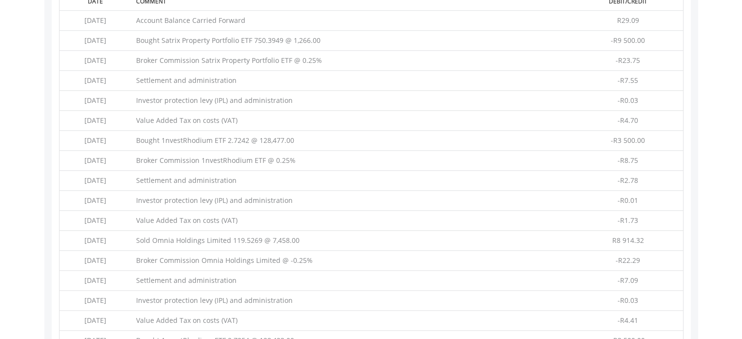
copy tbody "[DATE] Account Balance Carried Forward R29.09 [DATE] Bought Satrix Property Por…"
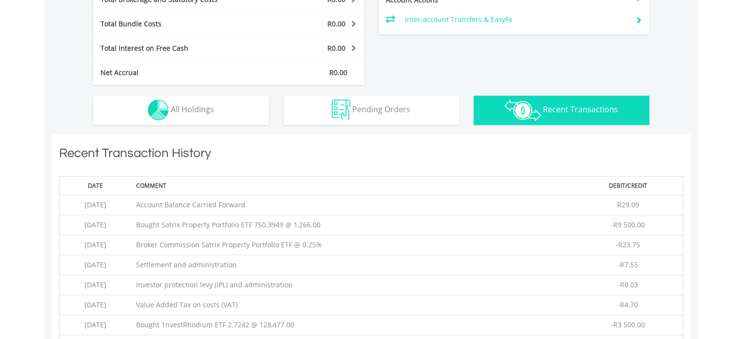
scroll to position [549, 0]
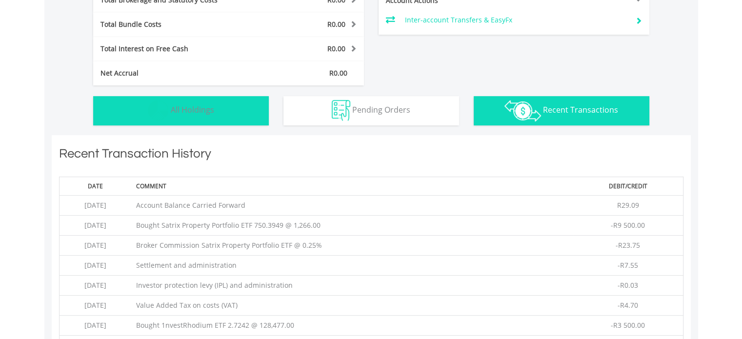
click at [162, 115] on img "button" at bounding box center [158, 110] width 21 height 21
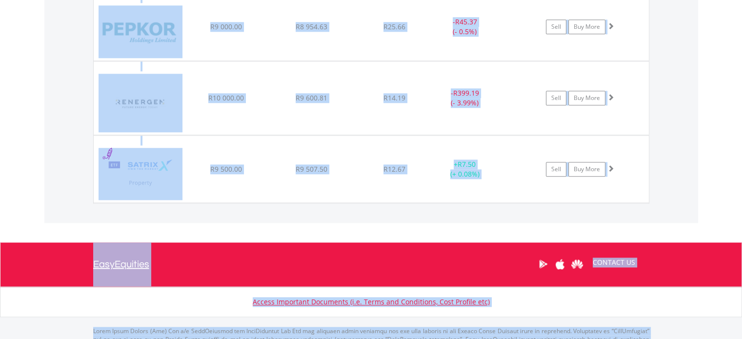
scroll to position [1221, 0]
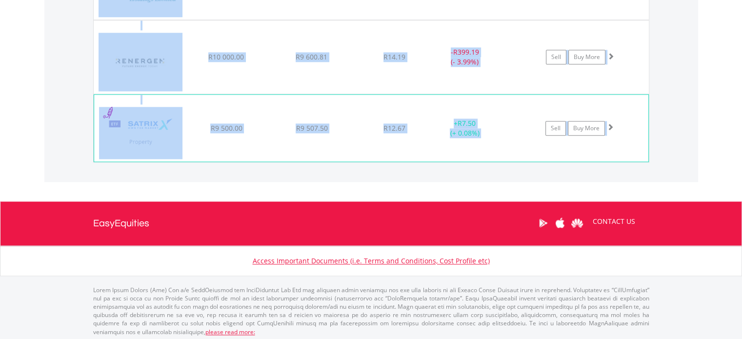
drag, startPoint x: 114, startPoint y: 139, endPoint x: 624, endPoint y: 121, distance: 511.0
copy div "﻿ 1lorem IP Dolorsit AME C7 056.46 A2 335.62 E13.56 - S37.32 (- 3.04%) Doei Tem…"
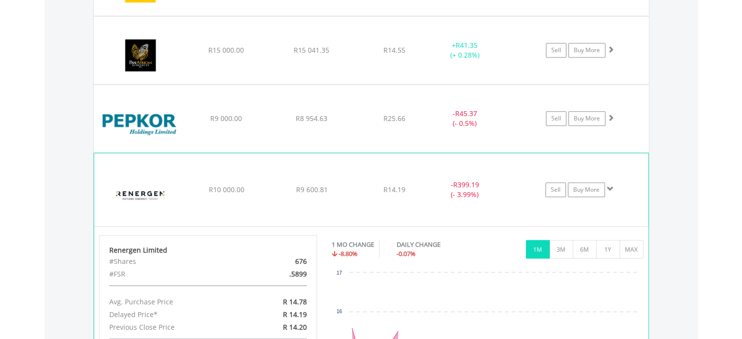
scroll to position [1083, 0]
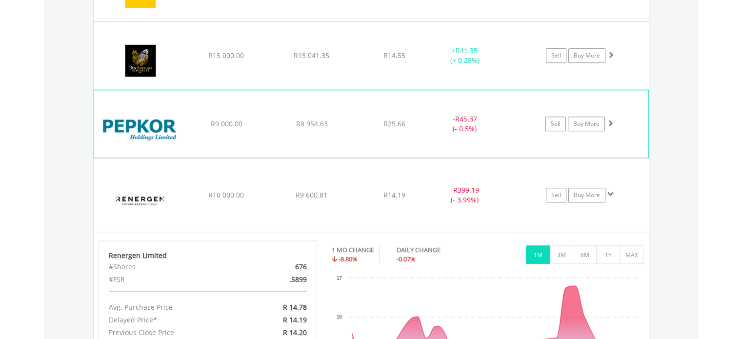
click at [609, 122] on span at bounding box center [610, 122] width 7 height 7
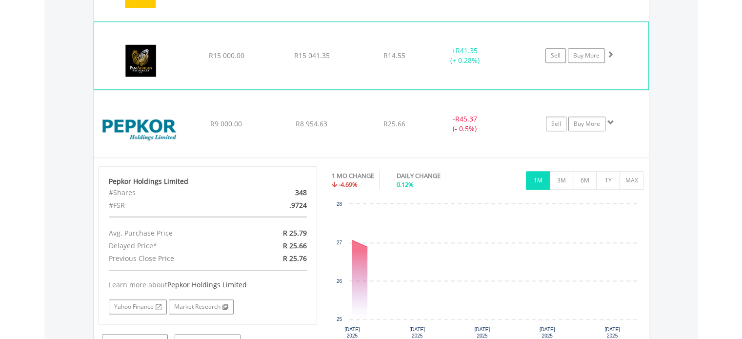
click at [611, 54] on span at bounding box center [610, 54] width 7 height 7
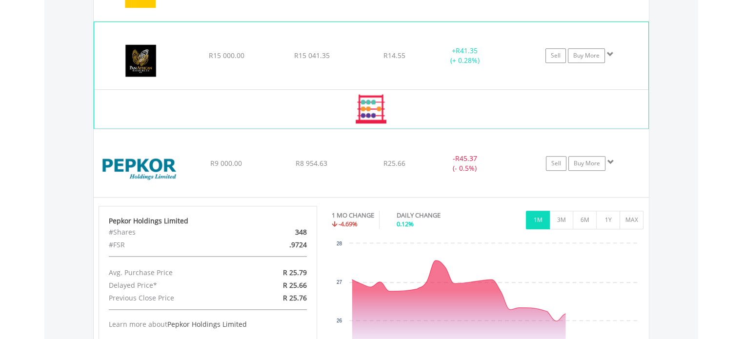
scroll to position [968, 0]
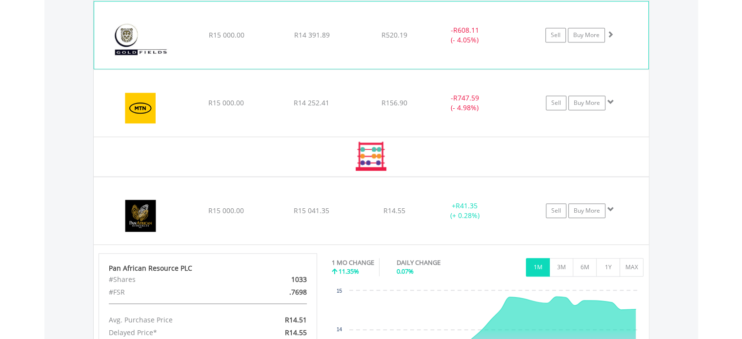
click at [613, 35] on span at bounding box center [610, 34] width 7 height 7
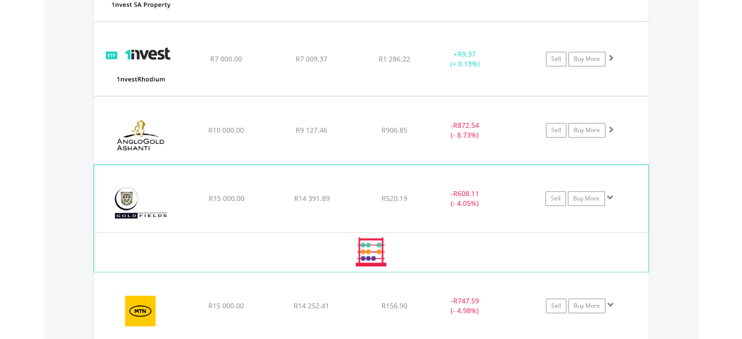
scroll to position [792, 0]
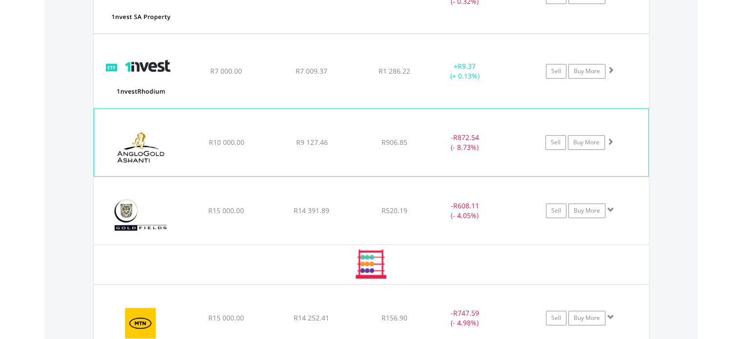
click at [611, 139] on span at bounding box center [610, 141] width 7 height 7
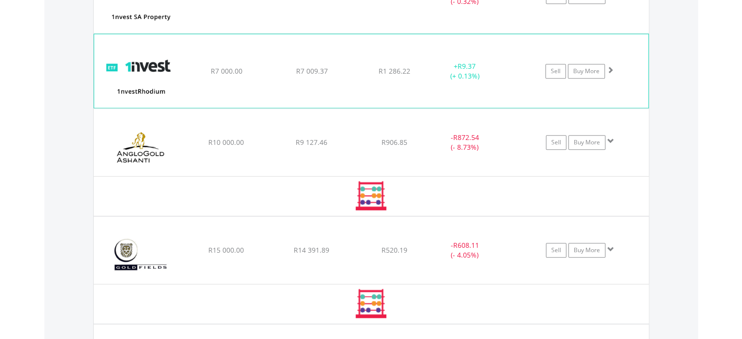
click at [611, 72] on span at bounding box center [610, 69] width 7 height 7
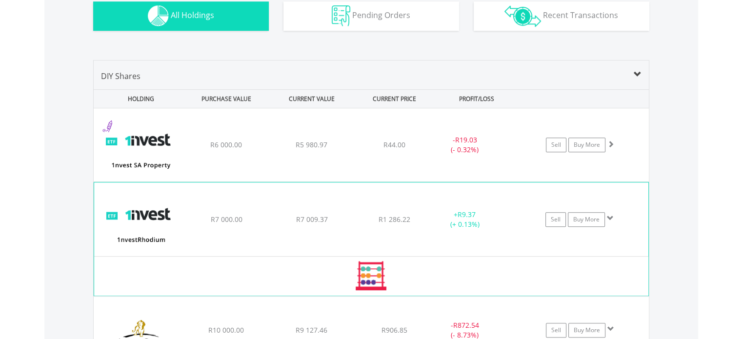
scroll to position [644, 0]
click at [613, 143] on div "Sell Buy More" at bounding box center [583, 145] width 127 height 15
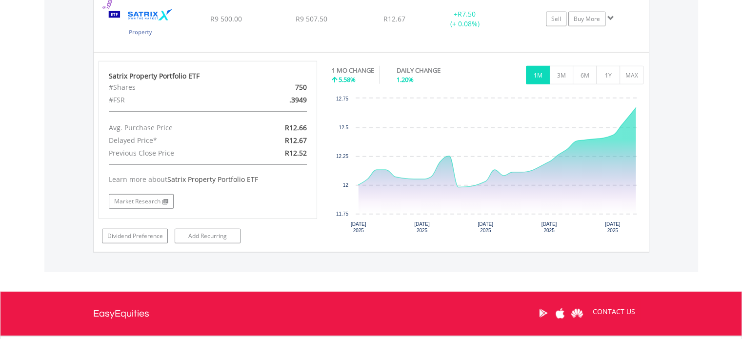
scroll to position [2850, 0]
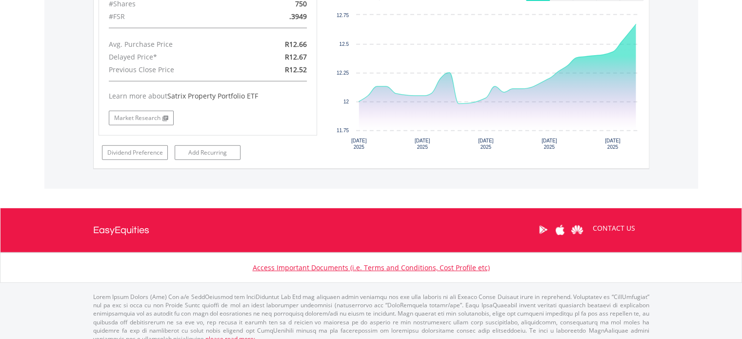
drag, startPoint x: 97, startPoint y: 71, endPoint x: 667, endPoint y: 152, distance: 575.5
copy div "DIY Shares HOLDING PURCHASE VALUE CURRENT VALUE CURRENT PRICE PROFIT/LOSS ﻿ 1nv…"
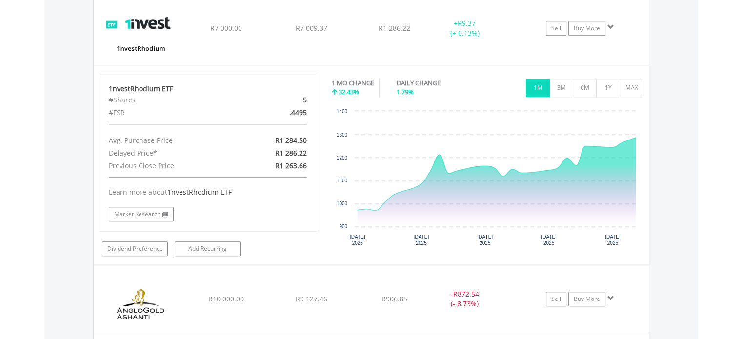
scroll to position [1034, 0]
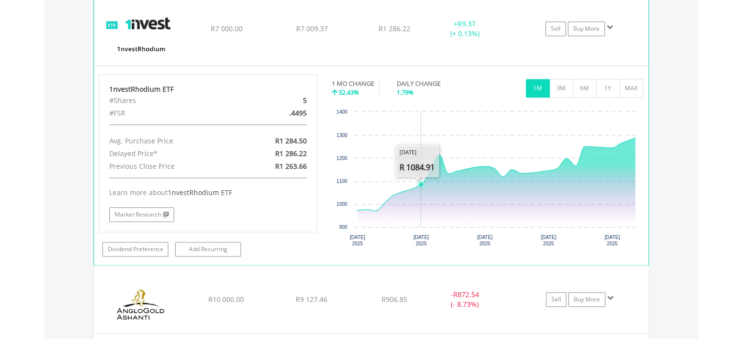
click at [419, 173] on rect "Interactive chart" at bounding box center [487, 180] width 311 height 146
click at [329, 168] on div "No chart available. 1 MO CHANGE 32.43% DAILY CHANGE 1.79% 1M 3M 6M 1Y MAX Chart…" at bounding box center [487, 163] width 326 height 179
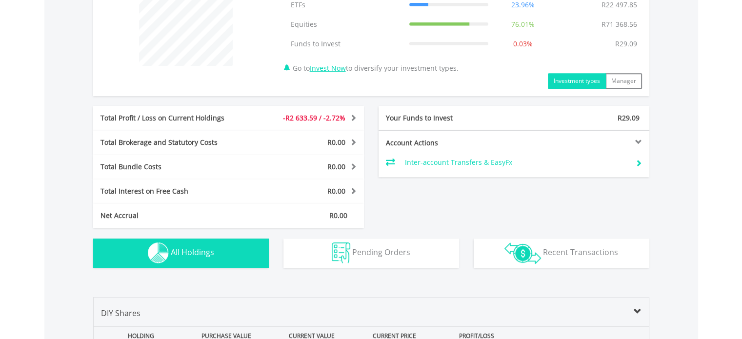
scroll to position [582, 0]
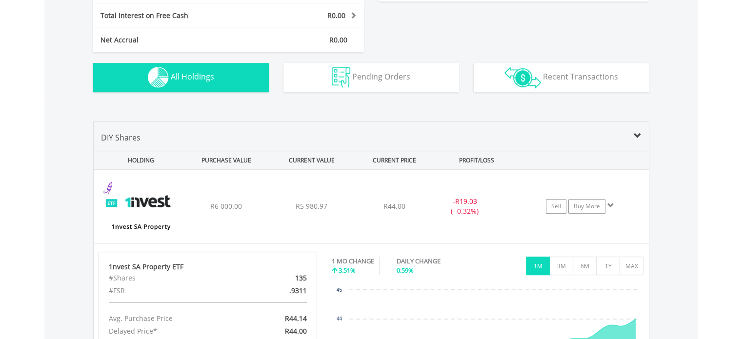
click at [188, 83] on button "Holdings All Holdings" at bounding box center [181, 77] width 176 height 29
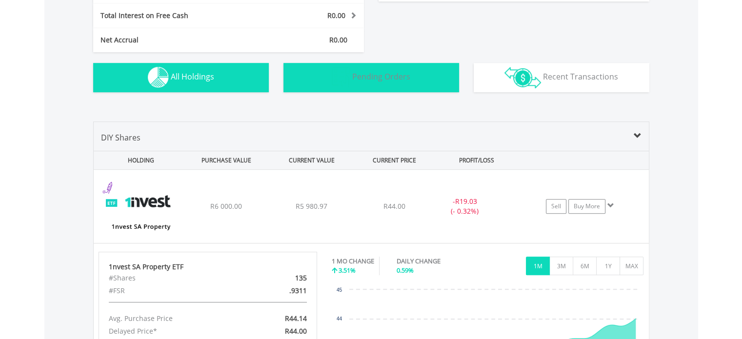
click at [326, 76] on button "Pending Orders Pending Orders" at bounding box center [371, 77] width 176 height 29
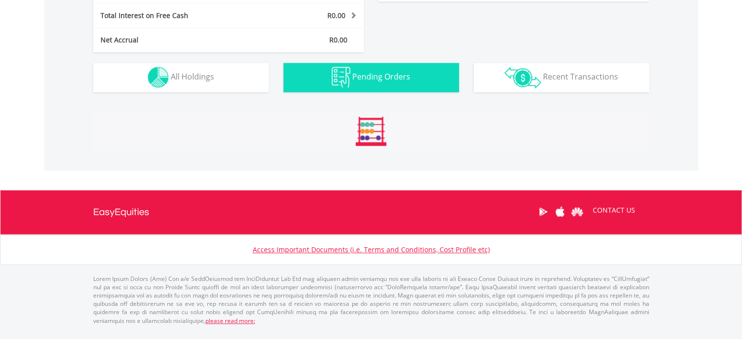
scroll to position [558, 0]
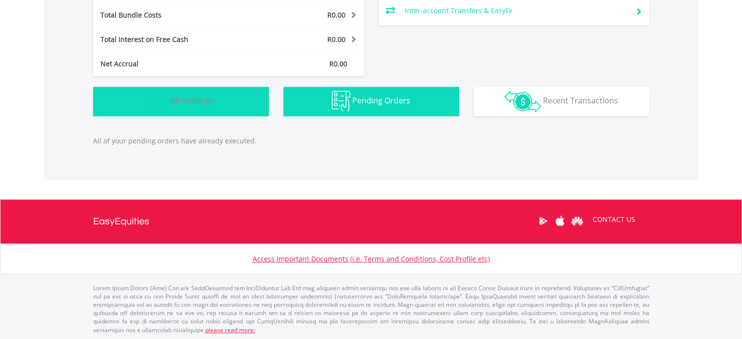
click at [237, 102] on button "Holdings All Holdings" at bounding box center [181, 101] width 176 height 29
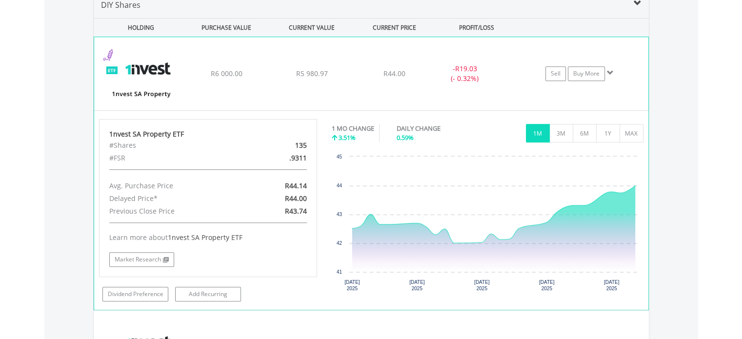
scroll to position [715, 0]
click at [610, 71] on span at bounding box center [610, 73] width 7 height 7
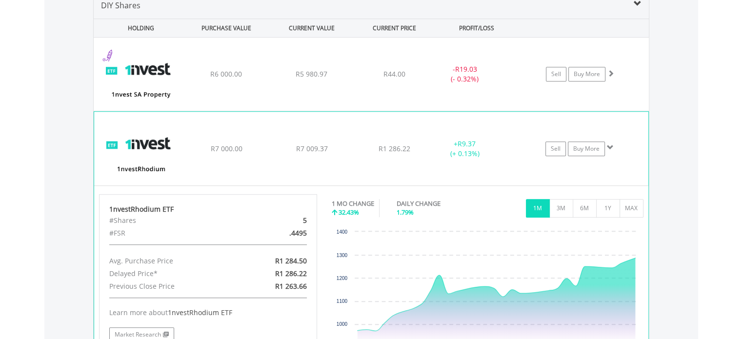
click at [613, 81] on div "Sell Buy More" at bounding box center [585, 74] width 128 height 15
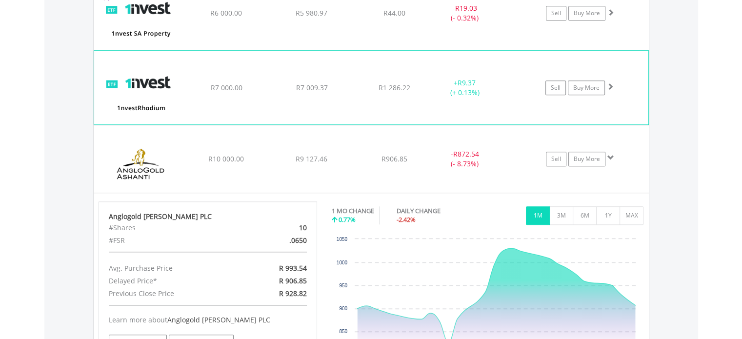
scroll to position [776, 0]
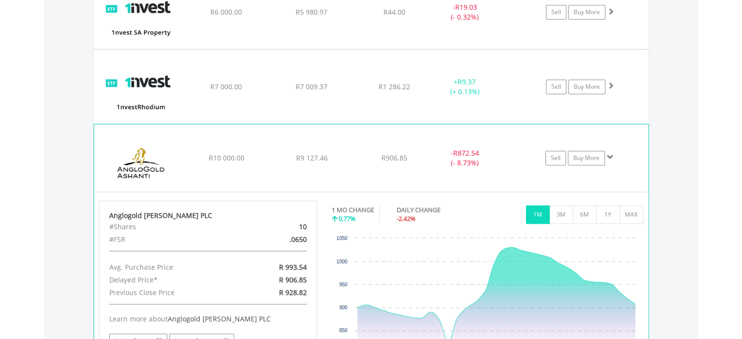
click at [612, 20] on div "Sell Buy More" at bounding box center [585, 12] width 128 height 15
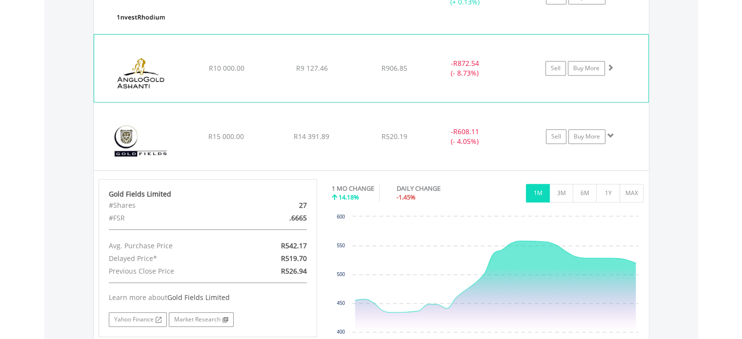
scroll to position [867, 0]
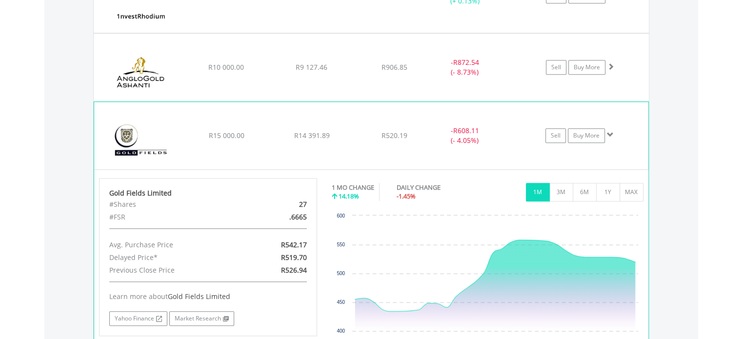
click at [611, 131] on span at bounding box center [610, 134] width 7 height 7
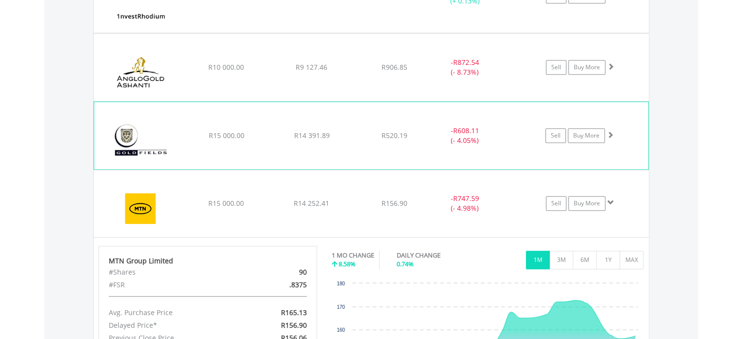
scroll to position [972, 0]
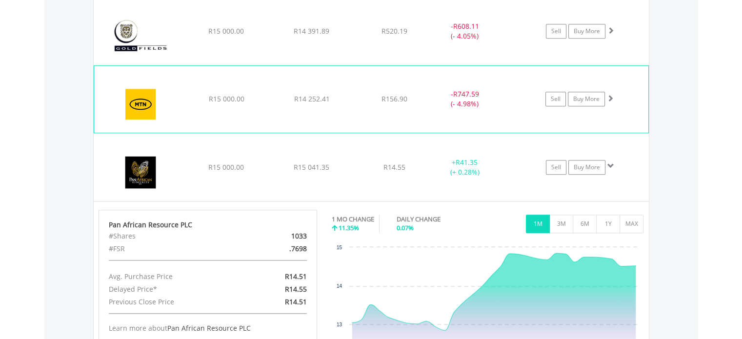
scroll to position [1091, 0]
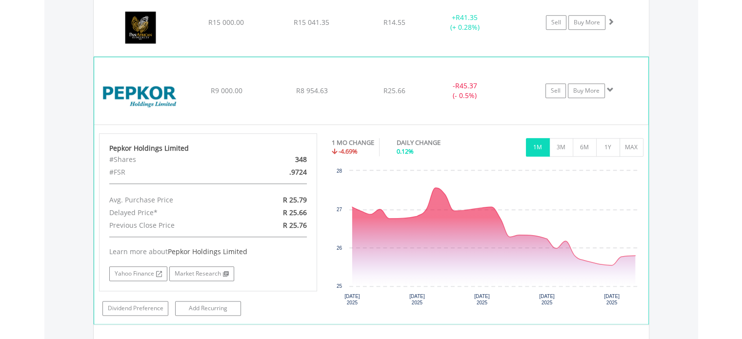
scroll to position [1117, 0]
click at [609, 86] on span at bounding box center [610, 89] width 7 height 7
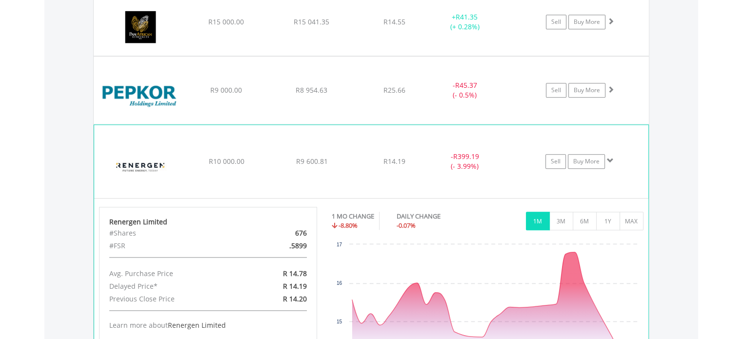
click at [609, 159] on span at bounding box center [610, 160] width 7 height 7
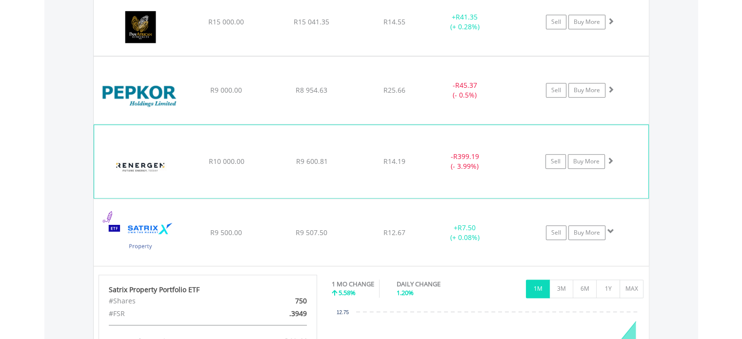
scroll to position [1213, 0]
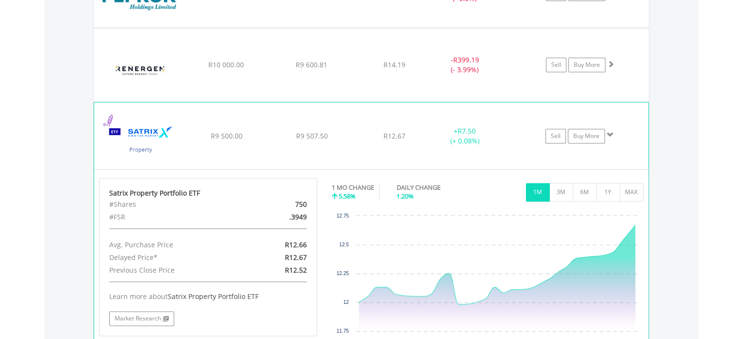
click at [609, 131] on span at bounding box center [610, 134] width 7 height 7
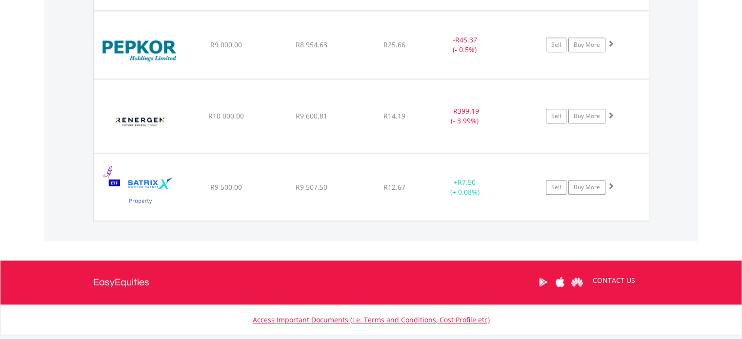
scroll to position [1161, 0]
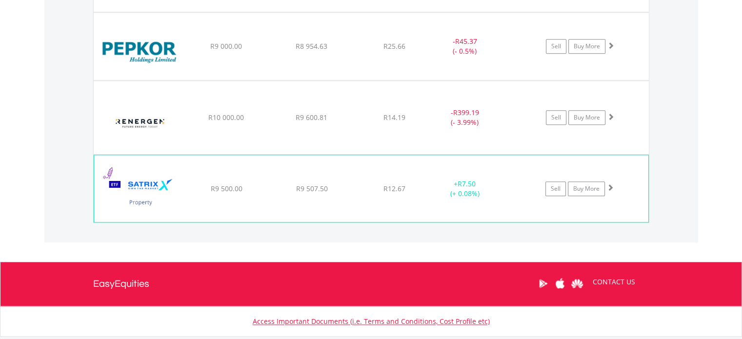
click at [607, 185] on span at bounding box center [610, 187] width 7 height 7
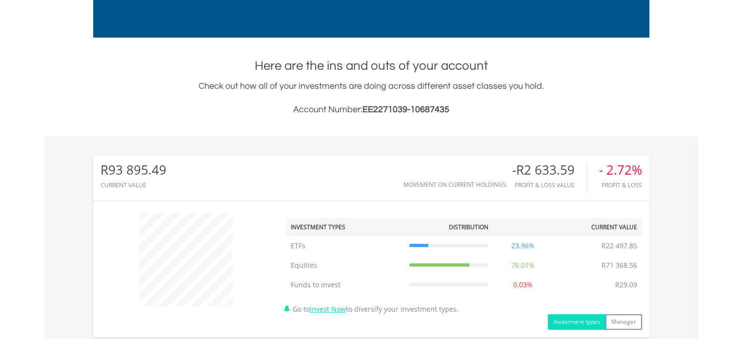
scroll to position [0, 0]
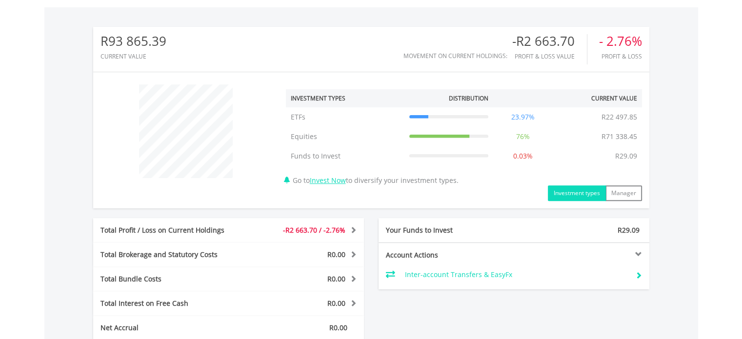
scroll to position [430, 0]
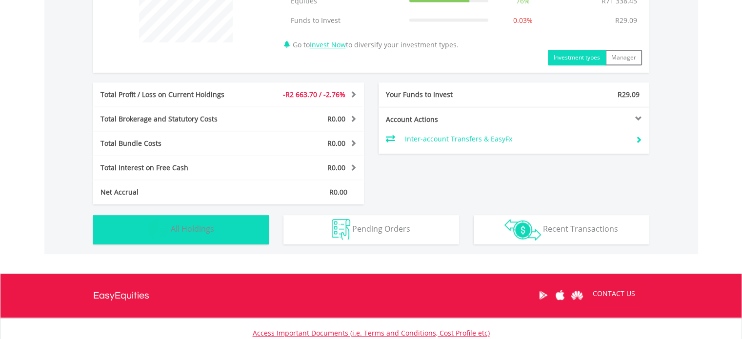
click at [181, 216] on button "Holdings All Holdings" at bounding box center [181, 229] width 176 height 29
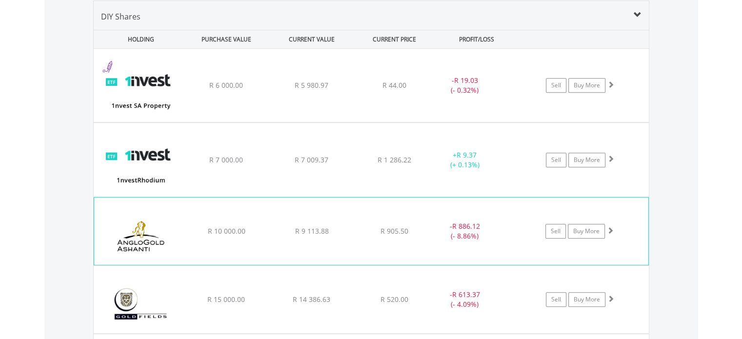
scroll to position [687, 0]
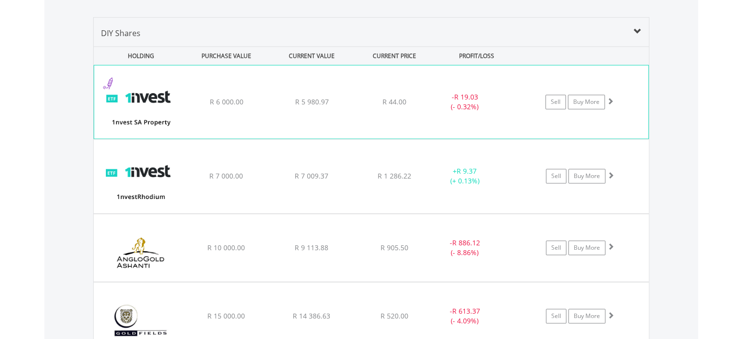
click at [607, 99] on span at bounding box center [610, 101] width 7 height 7
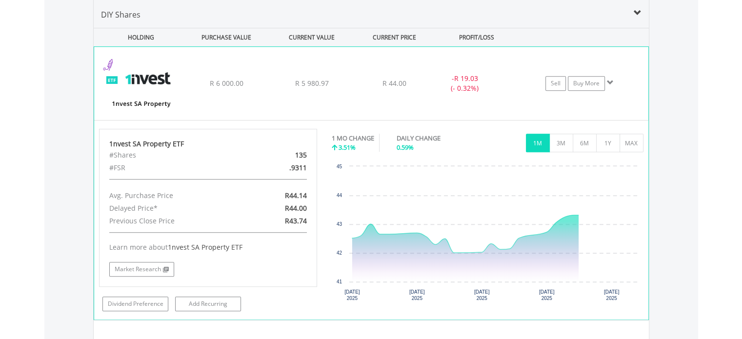
scroll to position [706, 0]
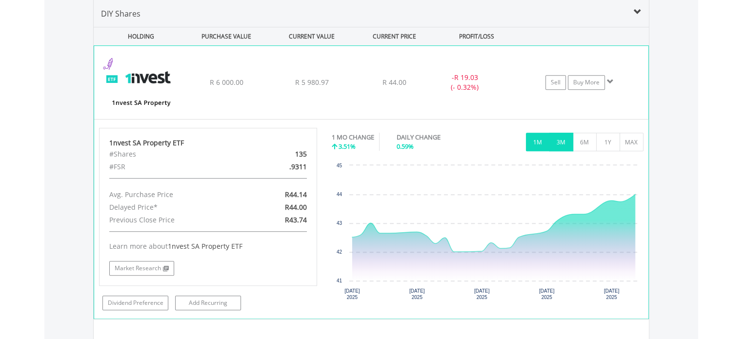
click at [560, 139] on button "3M" at bounding box center [561, 142] width 24 height 19
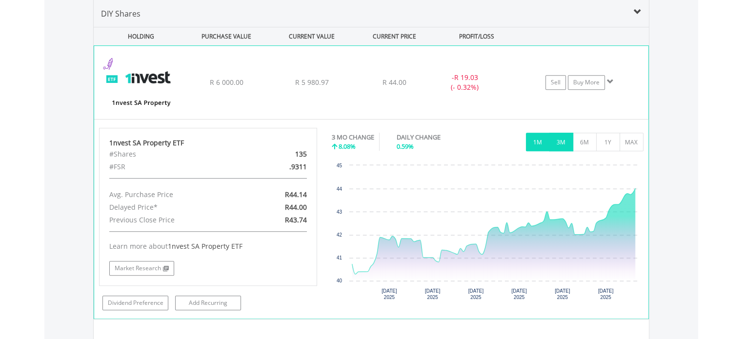
click at [537, 137] on button "1M" at bounding box center [538, 142] width 24 height 19
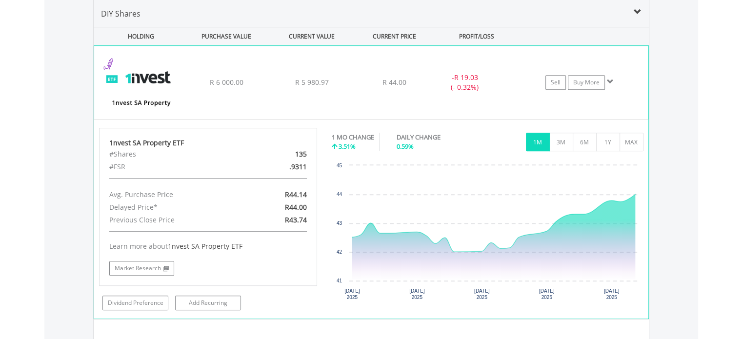
click at [610, 80] on span at bounding box center [610, 81] width 7 height 7
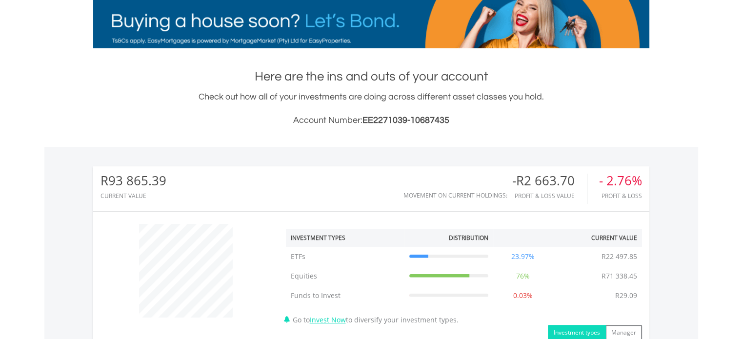
scroll to position [0, 0]
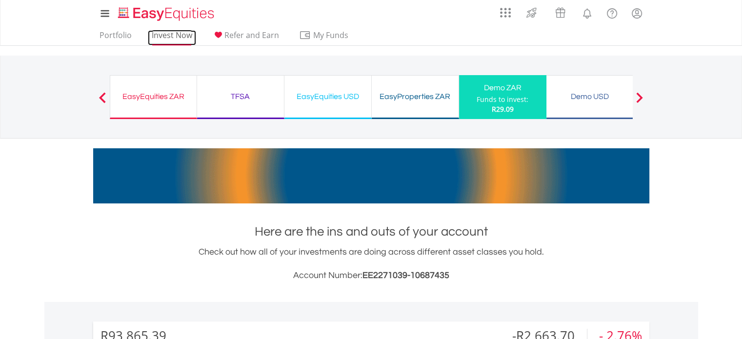
click at [156, 35] on link "Invest Now" at bounding box center [172, 37] width 48 height 15
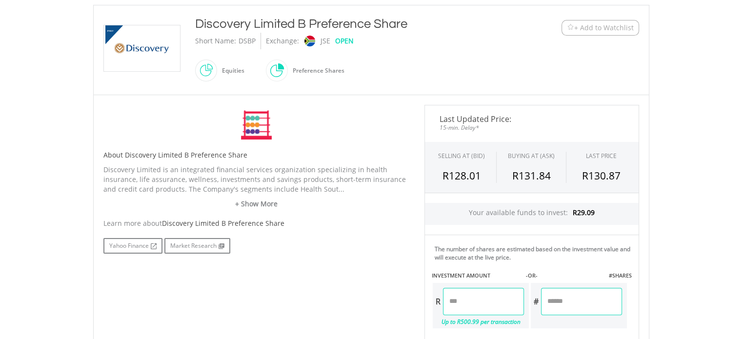
scroll to position [232, 0]
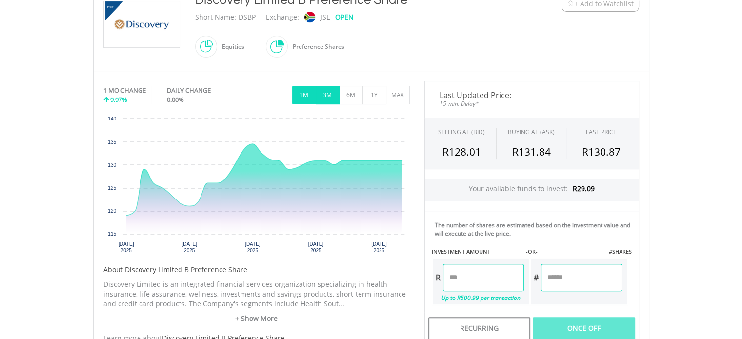
click at [322, 89] on button "3M" at bounding box center [328, 95] width 24 height 19
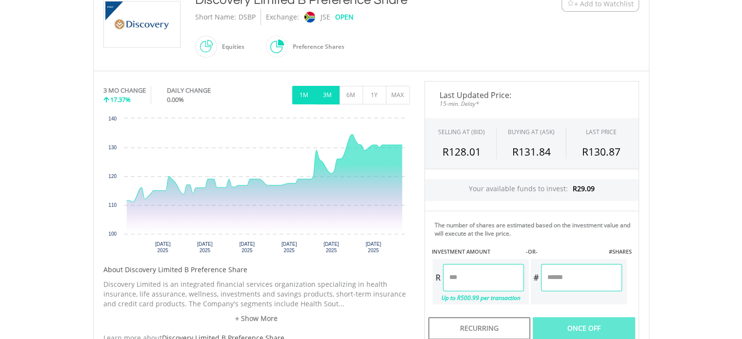
click at [304, 93] on button "1M" at bounding box center [304, 95] width 24 height 19
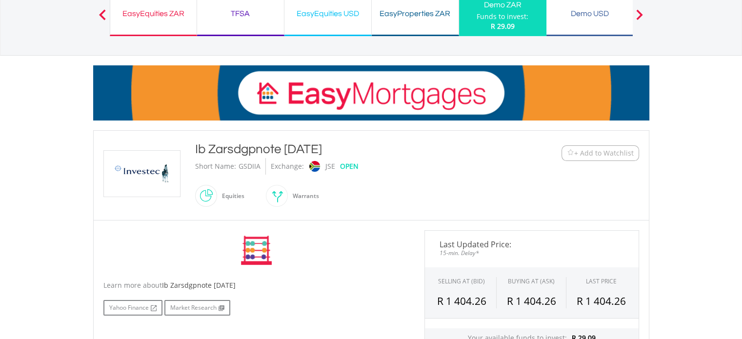
scroll to position [185, 0]
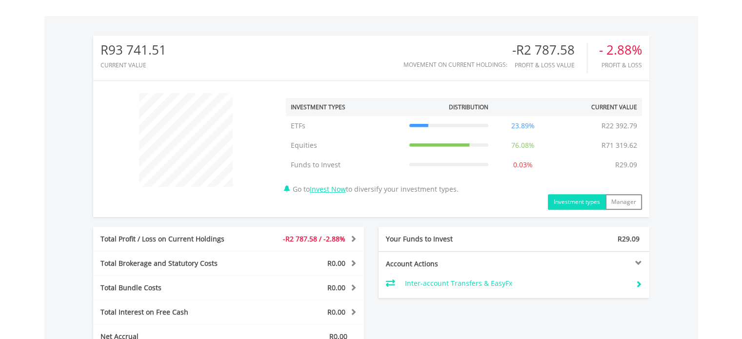
scroll to position [502, 0]
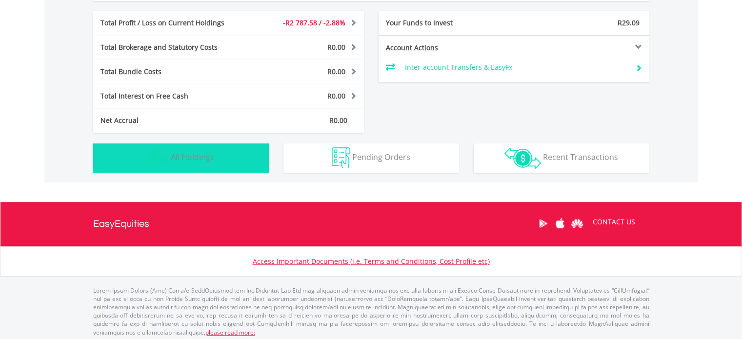
click at [233, 152] on button "Holdings All Holdings" at bounding box center [181, 157] width 176 height 29
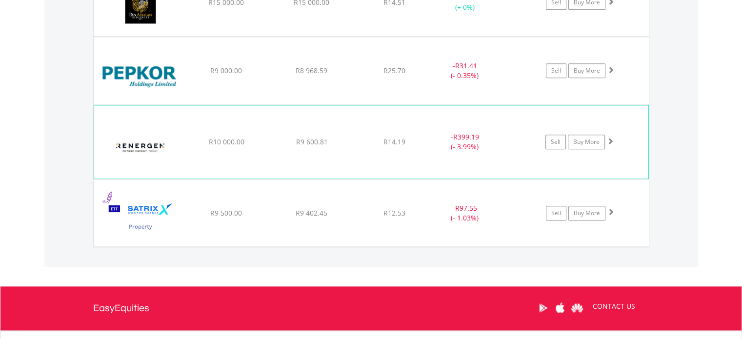
scroll to position [1078, 0]
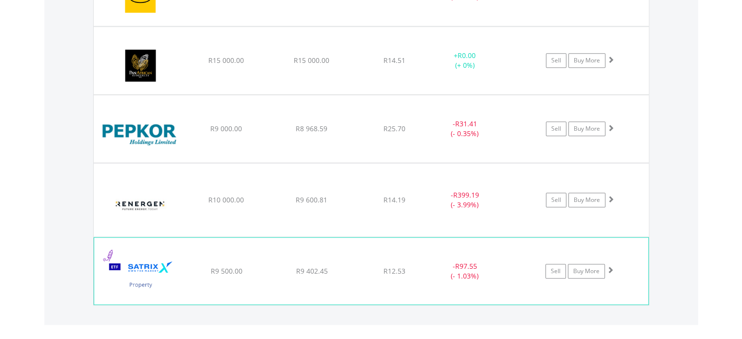
click at [612, 267] on span at bounding box center [610, 269] width 7 height 7
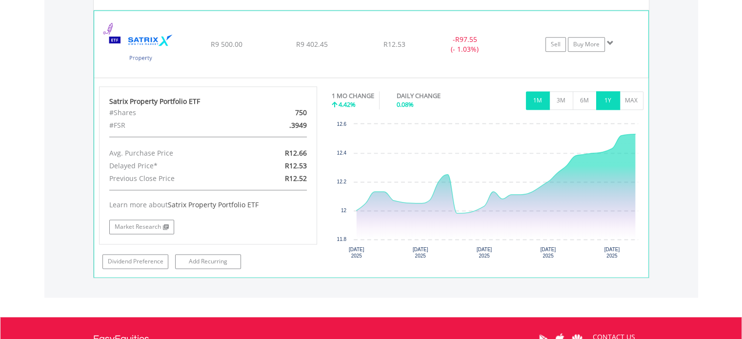
scroll to position [1248, 0]
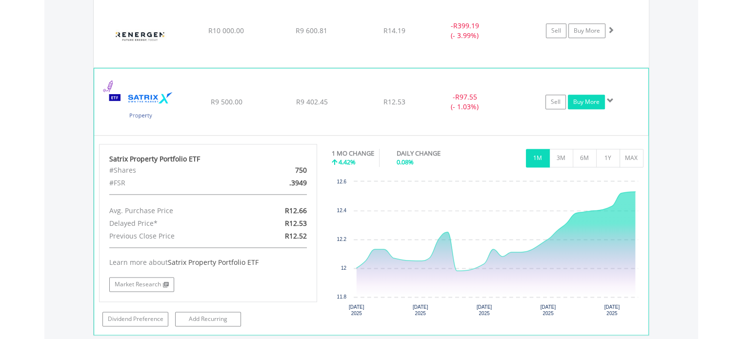
click at [603, 100] on link "Buy More" at bounding box center [586, 102] width 37 height 15
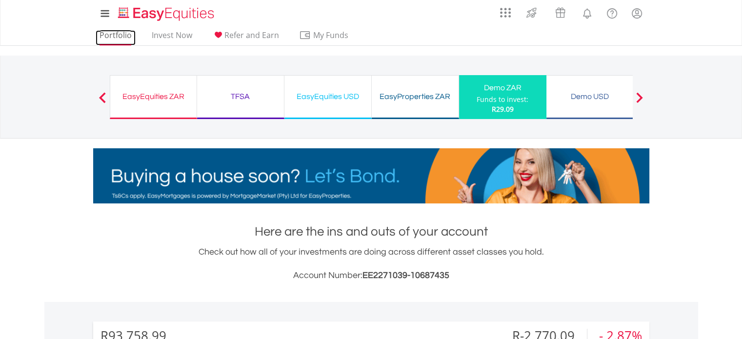
click at [109, 35] on link "Portfolio" at bounding box center [116, 37] width 40 height 15
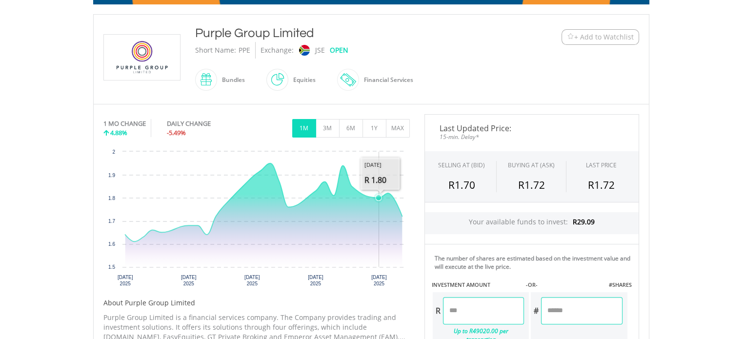
scroll to position [240, 0]
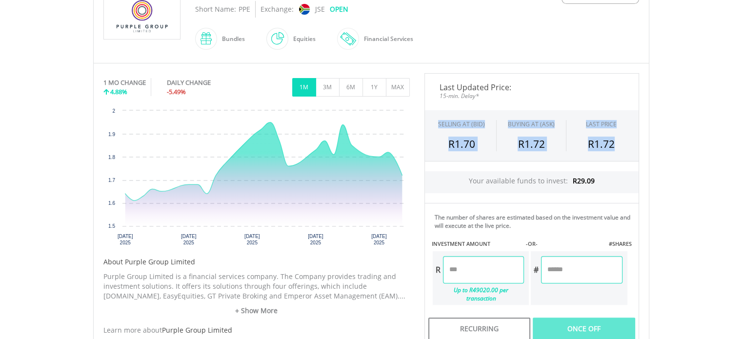
drag, startPoint x: 438, startPoint y: 119, endPoint x: 635, endPoint y: 145, distance: 198.2
click at [635, 145] on div "SELLING AT (BID) BUYING AT (ASK) LAST PRICE R1.70 R1.72 R1.72" at bounding box center [531, 135] width 215 height 51
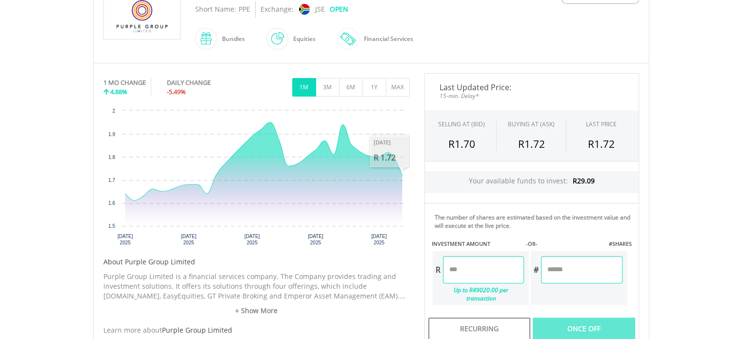
click at [470, 113] on div "SELLING AT (BID) BUYING AT (ASK) LAST PRICE R1.70 R1.72 R1.72" at bounding box center [531, 135] width 215 height 51
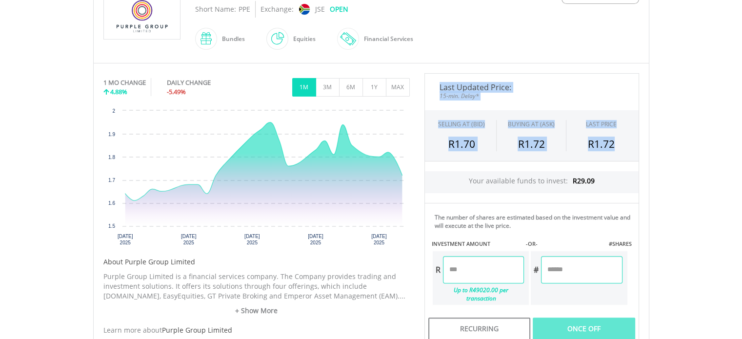
drag, startPoint x: 435, startPoint y: 84, endPoint x: 617, endPoint y: 146, distance: 192.0
click at [617, 146] on div "Last Updated Price: 15-min. Delay* SELLING AT (BID) BUYING AT (ASK) LAST PRICE …" at bounding box center [531, 117] width 215 height 88
copy div "Last Updated Price: 15-min. Delay* SELLING AT (BID) BUYING AT (ASK) LAST PRICE …"
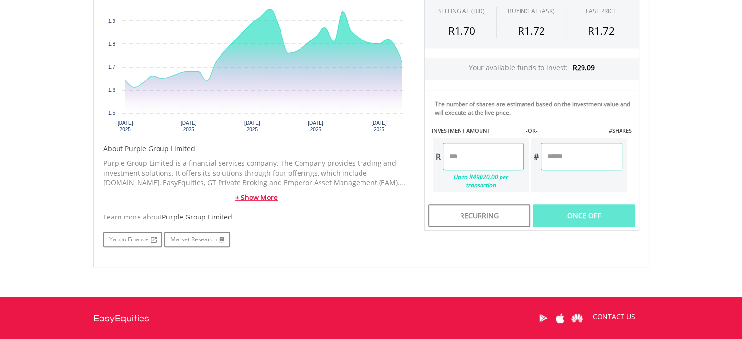
click link "+ Show More"
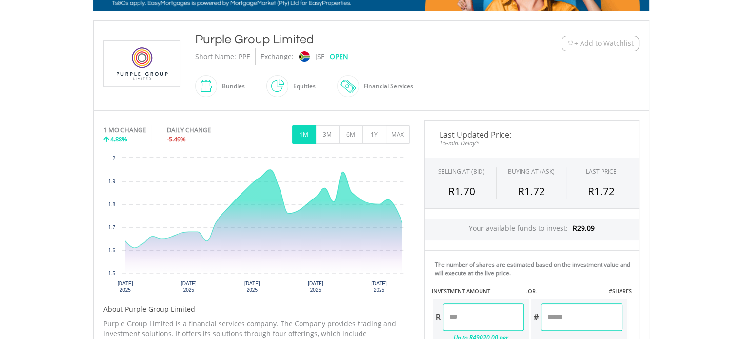
scroll to position [191, 0]
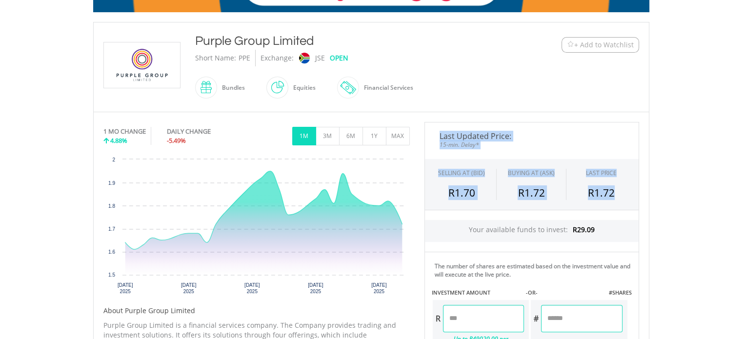
drag, startPoint x: 437, startPoint y: 135, endPoint x: 621, endPoint y: 193, distance: 192.7
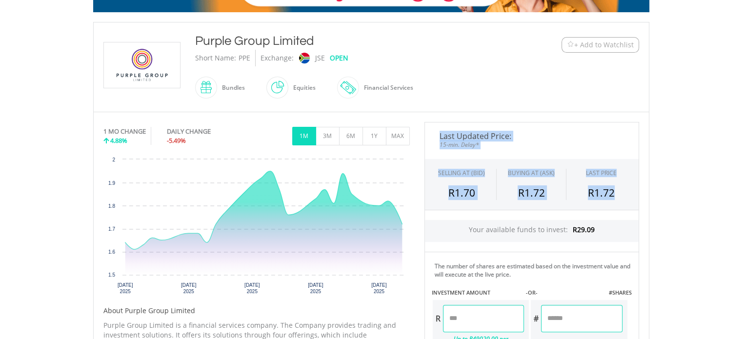
click div "Last Updated Price: 15-min. Delay* SELLING AT (BID) BUYING AT (ASK) LAST PRICE …"
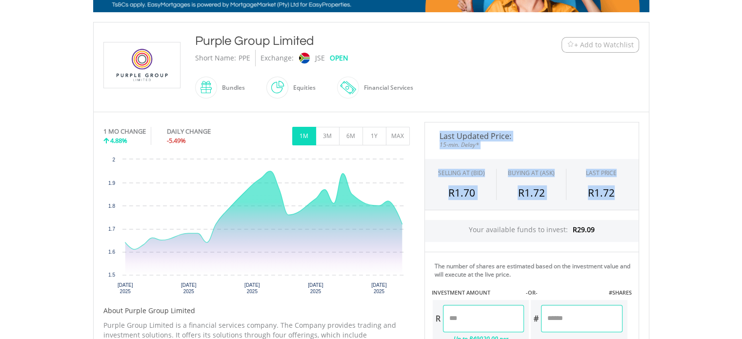
copy div "Last Updated Price: 15-min. Delay* SELLING AT (BID) BUYING AT (ASK) LAST PRICE …"
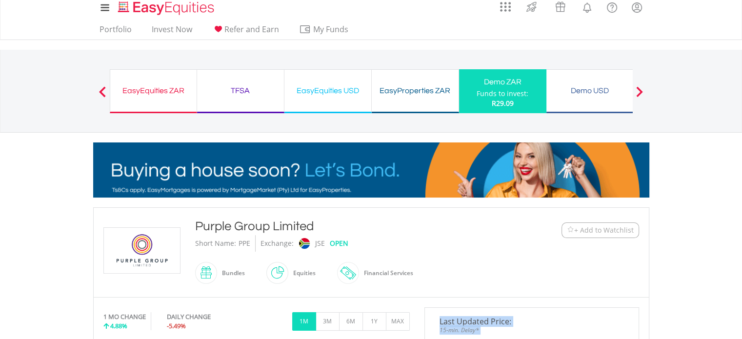
scroll to position [0, 0]
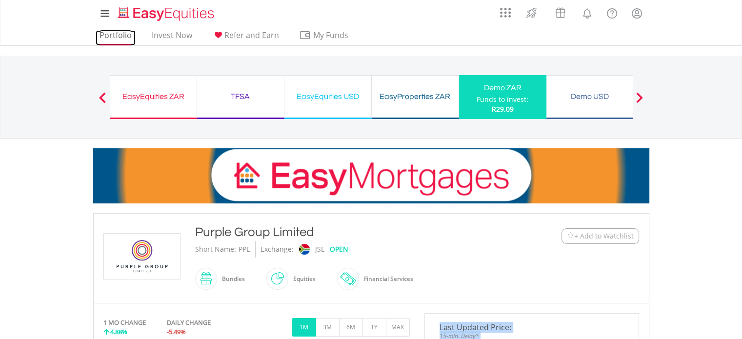
click link "Portfolio"
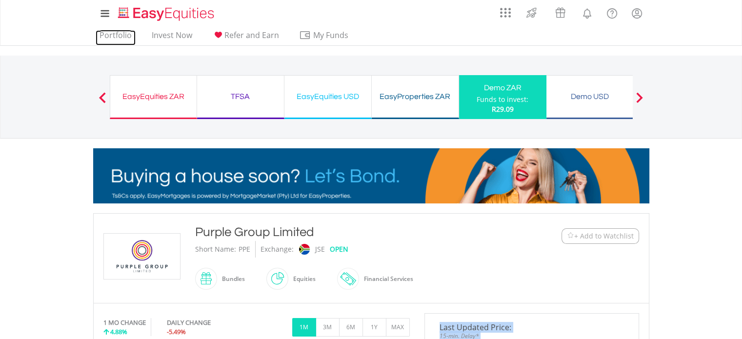
scroll to position [101, 0]
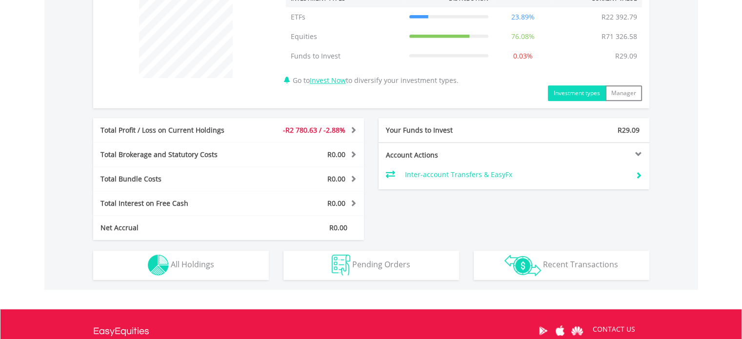
scroll to position [394, 0]
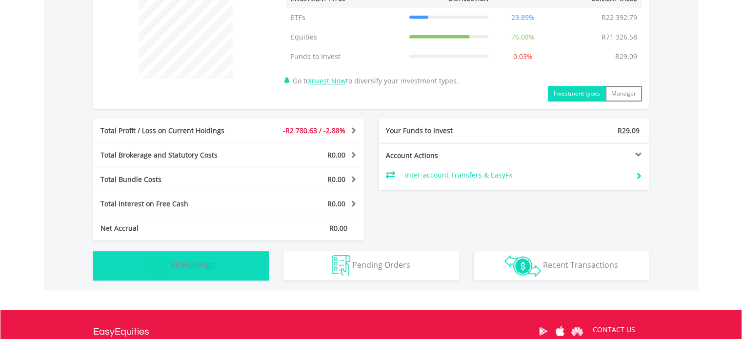
click at [169, 275] on button "Holdings All Holdings" at bounding box center [181, 265] width 176 height 29
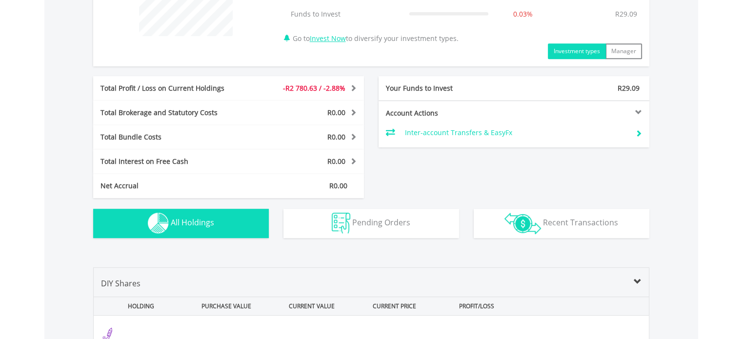
scroll to position [379, 0]
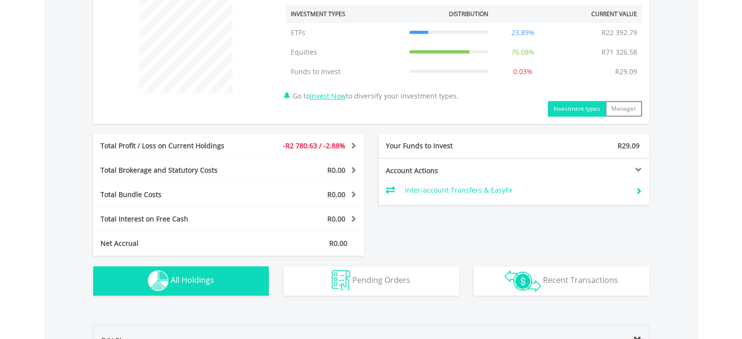
click at [353, 166] on span at bounding box center [351, 169] width 9 height 7
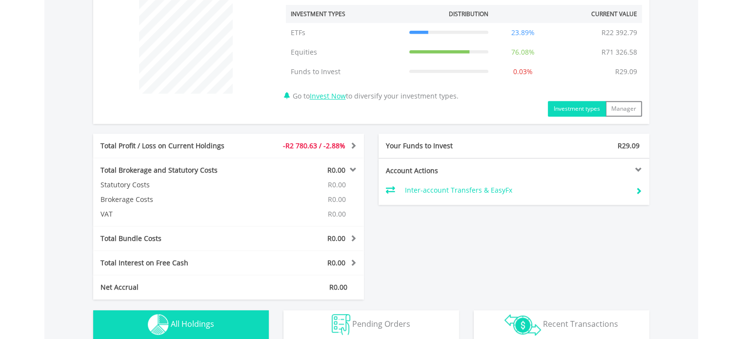
click at [353, 166] on span at bounding box center [351, 169] width 9 height 7
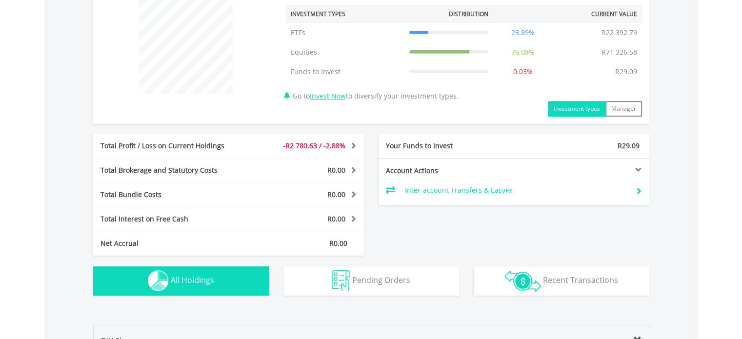
click at [353, 142] on span at bounding box center [351, 145] width 9 height 7
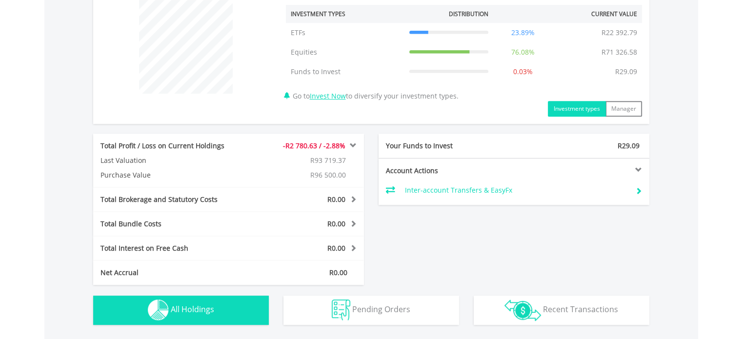
click at [353, 142] on span at bounding box center [351, 145] width 9 height 7
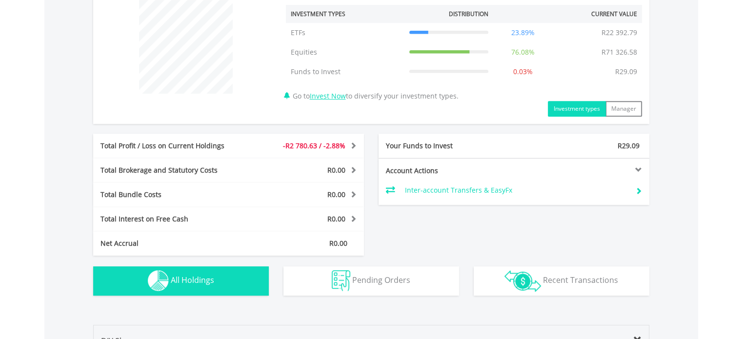
click at [353, 191] on span at bounding box center [351, 194] width 9 height 7
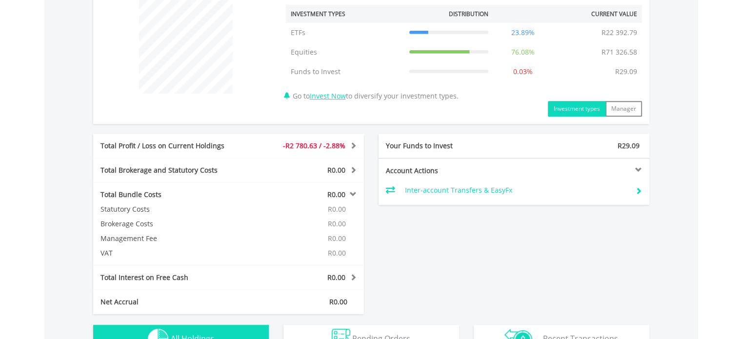
click at [353, 191] on span at bounding box center [351, 194] width 9 height 7
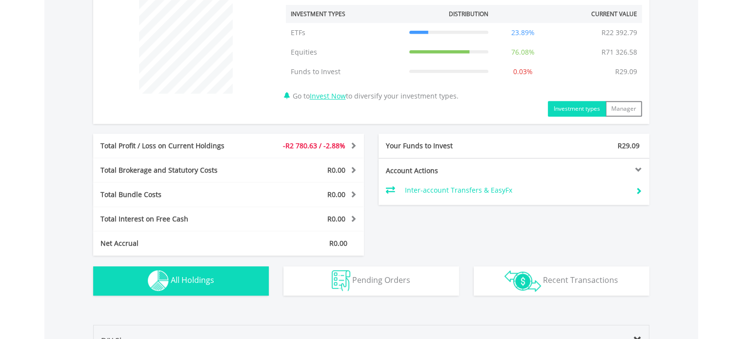
click at [356, 222] on div "R0.00" at bounding box center [307, 219] width 113 height 10
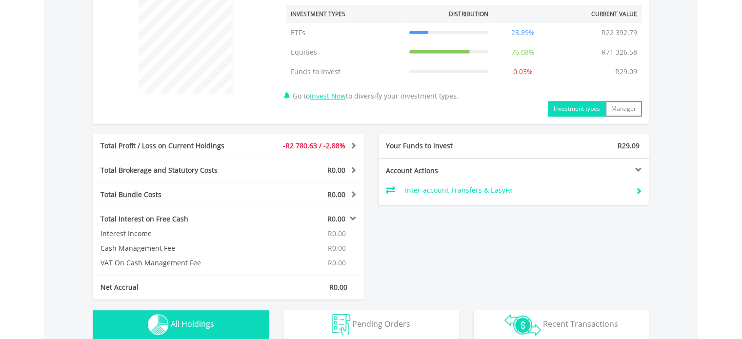
click at [356, 222] on div "R0.00" at bounding box center [307, 219] width 113 height 10
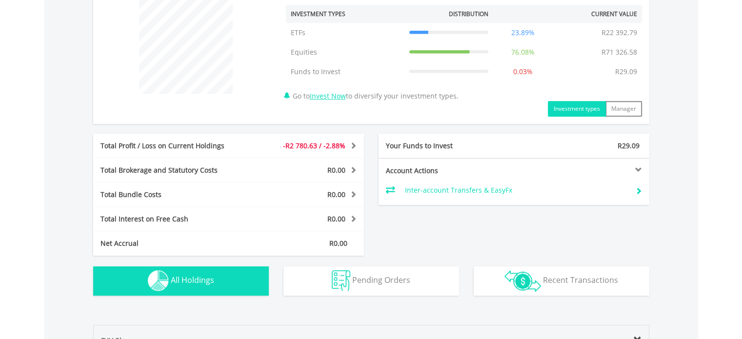
click at [640, 168] on div at bounding box center [582, 169] width 136 height 7
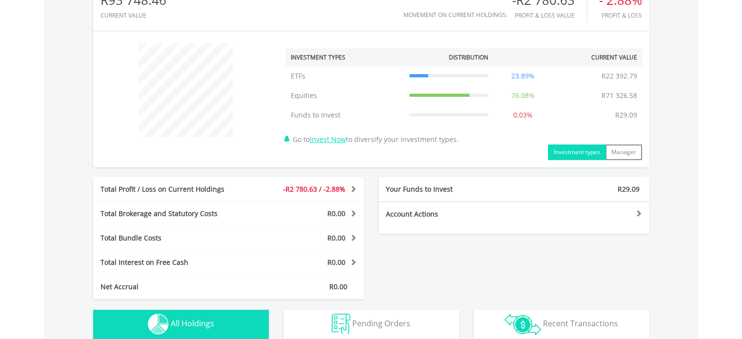
scroll to position [336, 0]
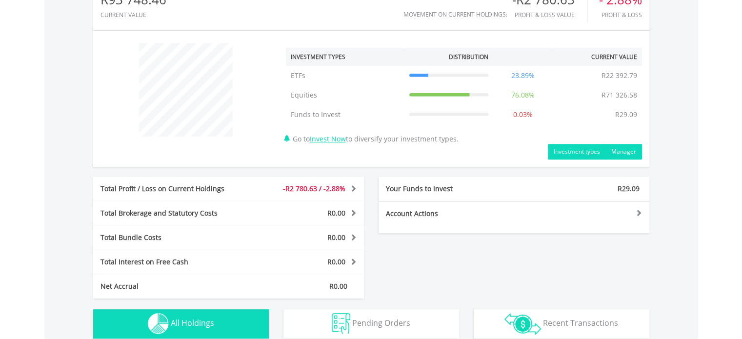
click at [634, 149] on button "Manager" at bounding box center [623, 152] width 37 height 16
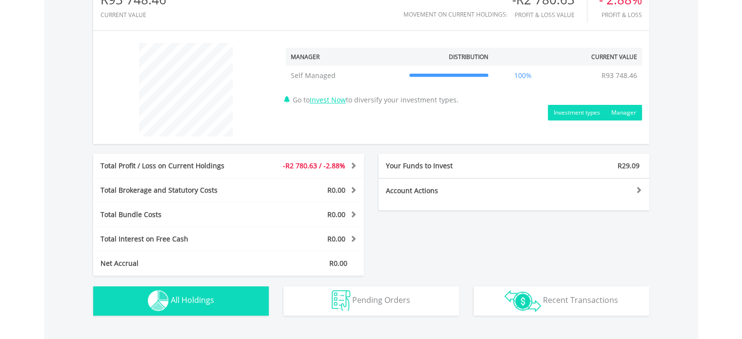
click at [595, 109] on button "Investment types" at bounding box center [577, 113] width 58 height 16
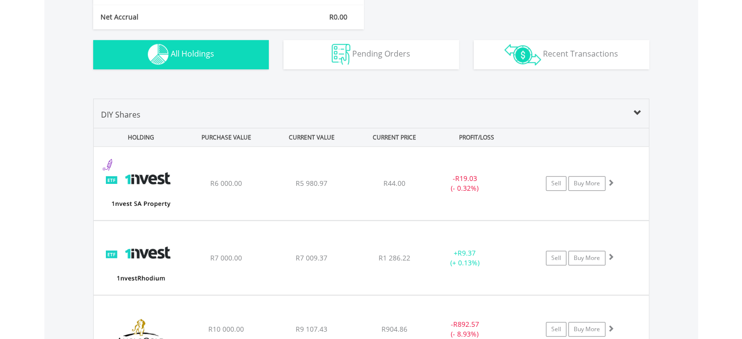
scroll to position [605, 0]
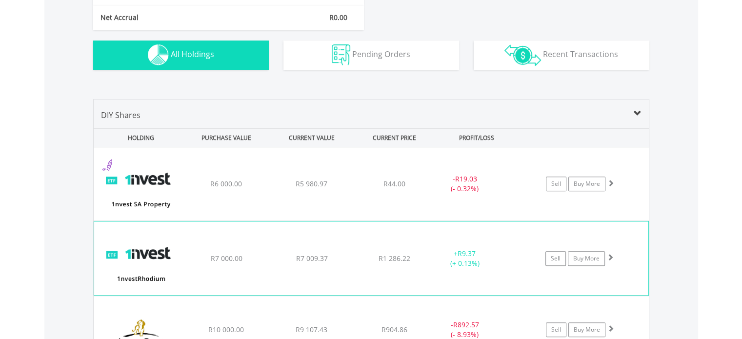
click at [612, 254] on span at bounding box center [610, 257] width 7 height 7
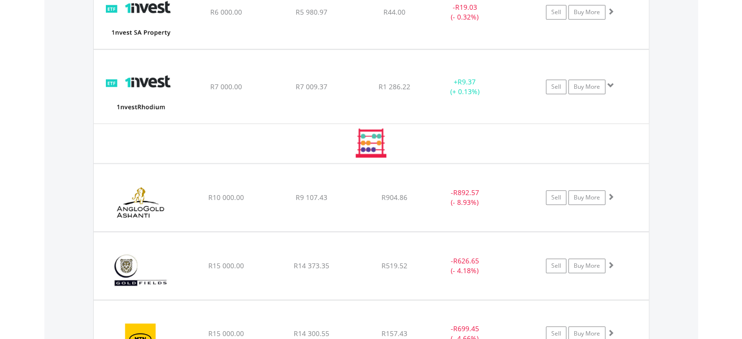
scroll to position [788, 0]
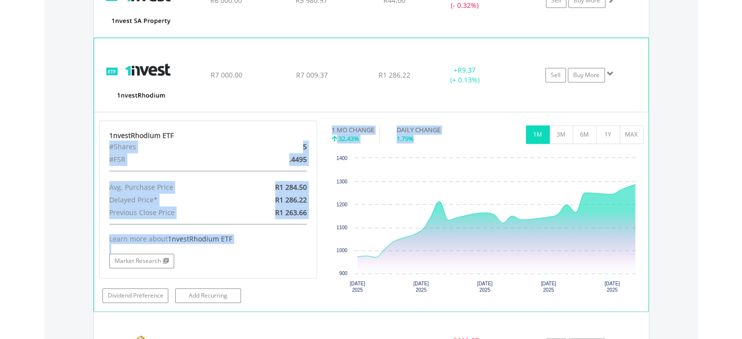
drag, startPoint x: 426, startPoint y: 133, endPoint x: 322, endPoint y: 126, distance: 104.6
click at [322, 126] on div "1nvestRhodium ETF #Shares 5 #FSR .4495 Avg. Purchase Price R1 284.50 Delayed Pr…" at bounding box center [371, 211] width 559 height 182
click at [332, 126] on div "1 MO CHANGE" at bounding box center [353, 129] width 42 height 9
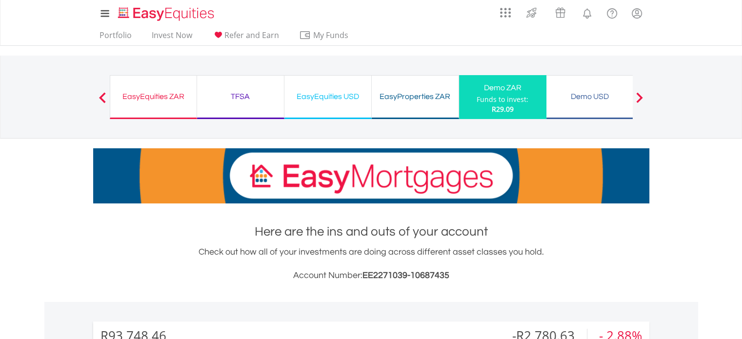
scroll to position [0, 0]
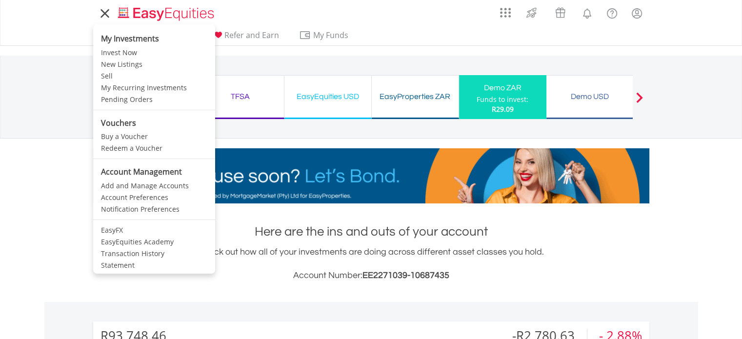
click at [105, 15] on icon at bounding box center [105, 13] width 14 height 12
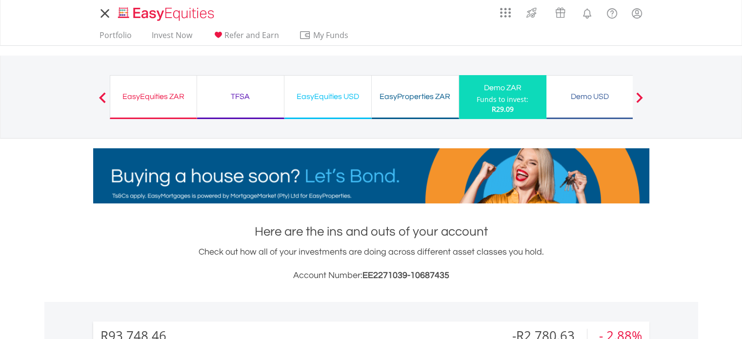
click at [105, 15] on icon at bounding box center [105, 13] width 14 height 12
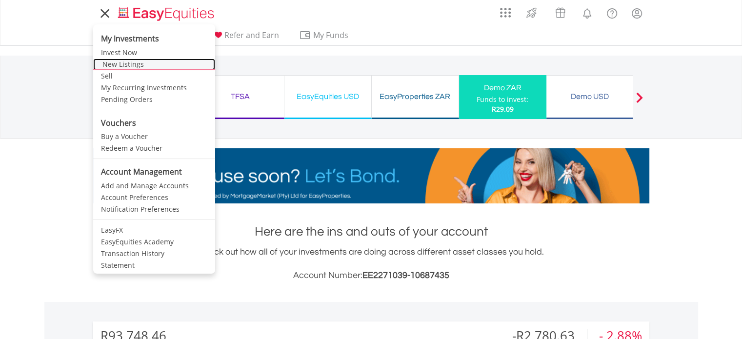
click at [123, 62] on link "New Listings" at bounding box center [154, 65] width 122 height 12
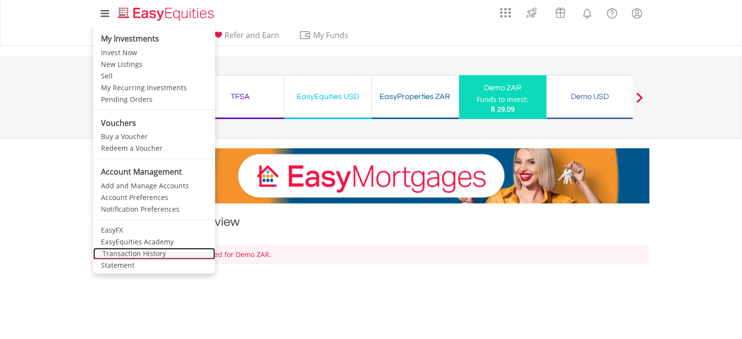
click at [126, 251] on link "Transaction History" at bounding box center [154, 254] width 122 height 12
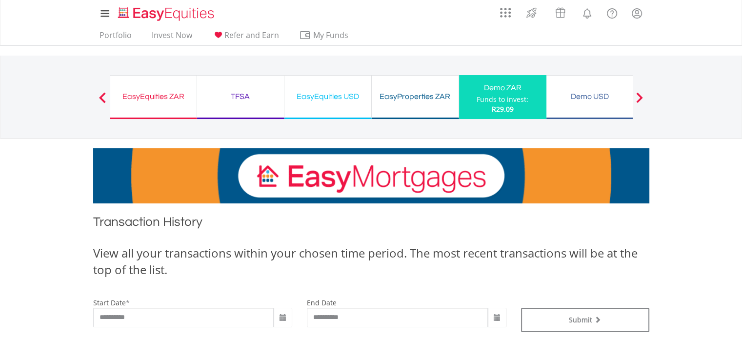
scroll to position [96, 0]
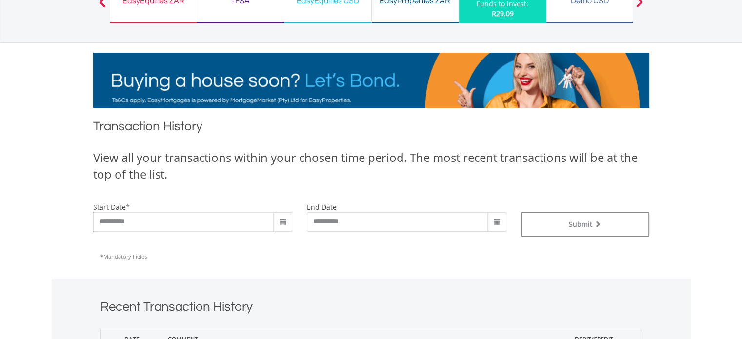
click at [185, 227] on input "**********" at bounding box center [183, 222] width 181 height 20
drag, startPoint x: 185, startPoint y: 227, endPoint x: 94, endPoint y: 220, distance: 91.0
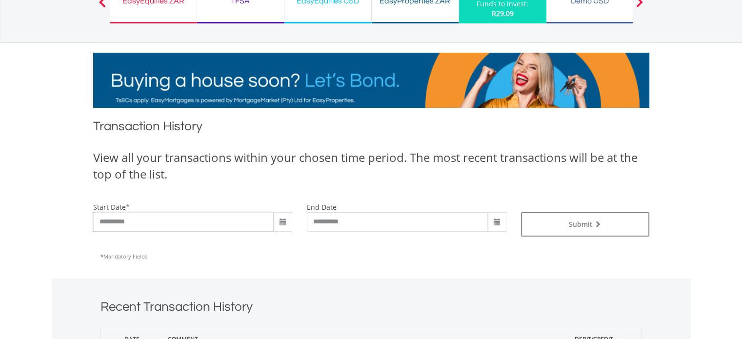
click at [94, 220] on input "**********" at bounding box center [183, 222] width 181 height 20
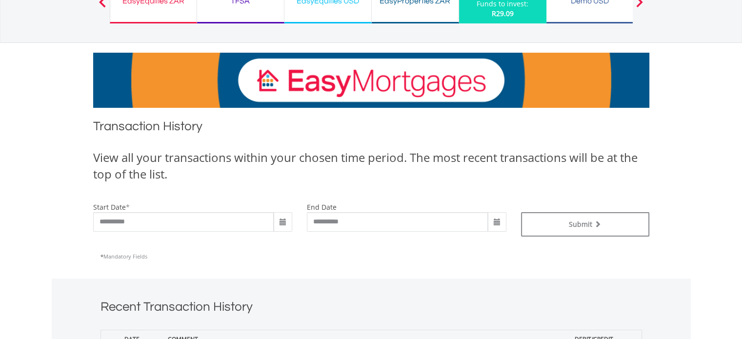
click at [279, 223] on span at bounding box center [283, 223] width 8 height 8
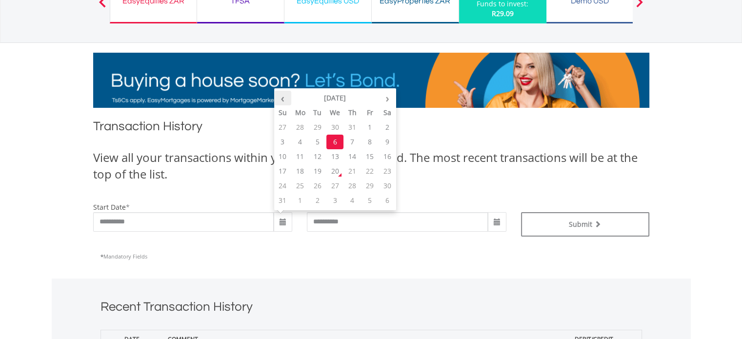
click at [279, 98] on th "‹" at bounding box center [283, 98] width 18 height 15
click at [365, 184] on td "1" at bounding box center [370, 186] width 18 height 15
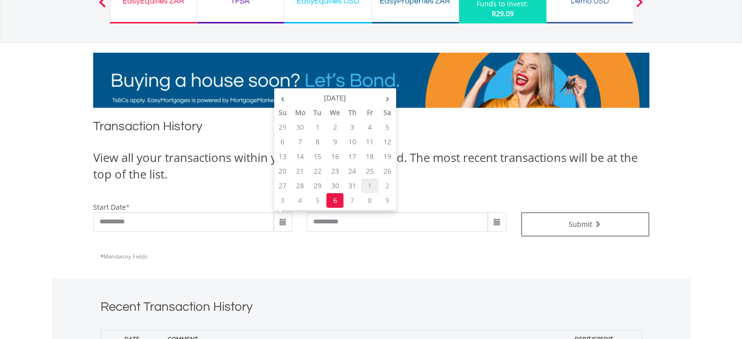
type input "**********"
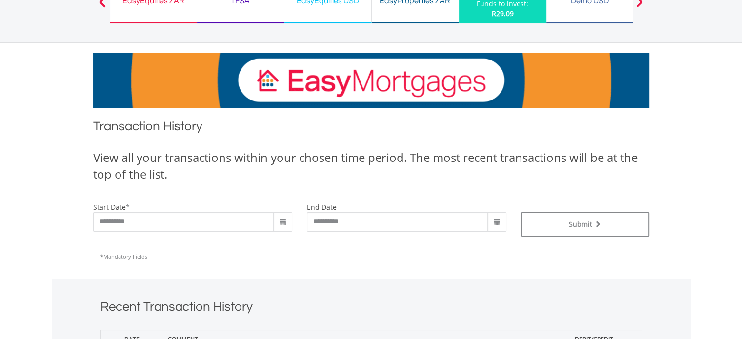
click at [497, 226] on span at bounding box center [497, 222] width 19 height 20
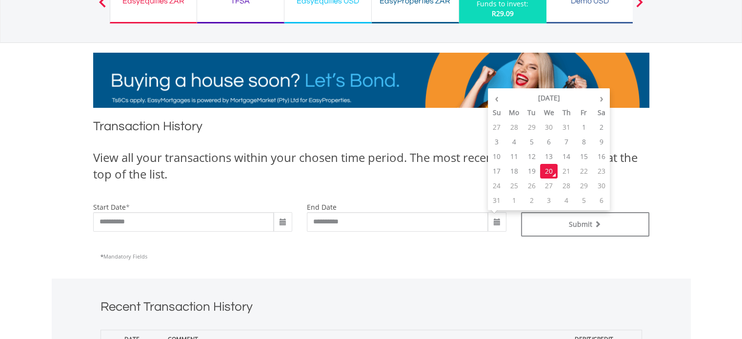
click at [503, 244] on div "* Mandatory Fields" at bounding box center [370, 256] width 541 height 25
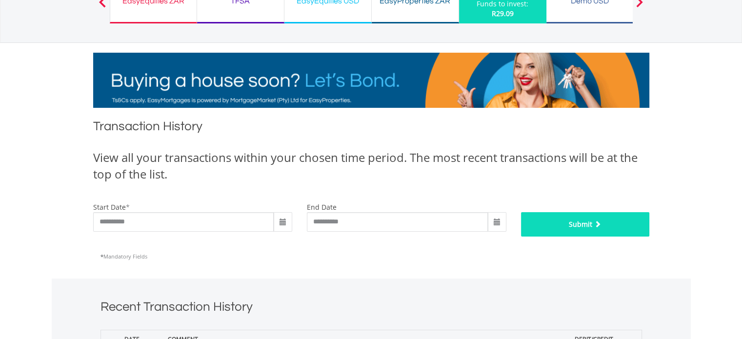
click at [556, 224] on button "Submit" at bounding box center [585, 224] width 128 height 24
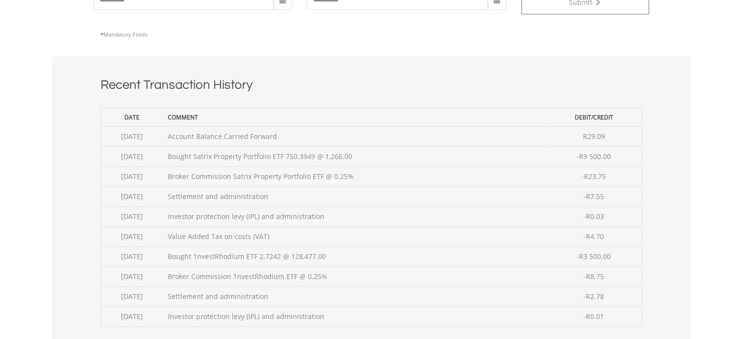
scroll to position [319, 0]
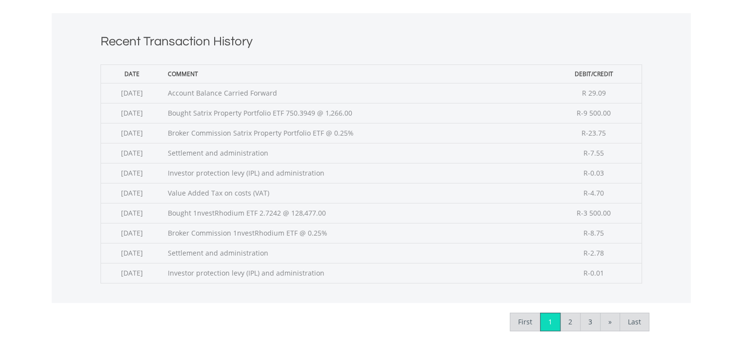
scroll to position [368, 0]
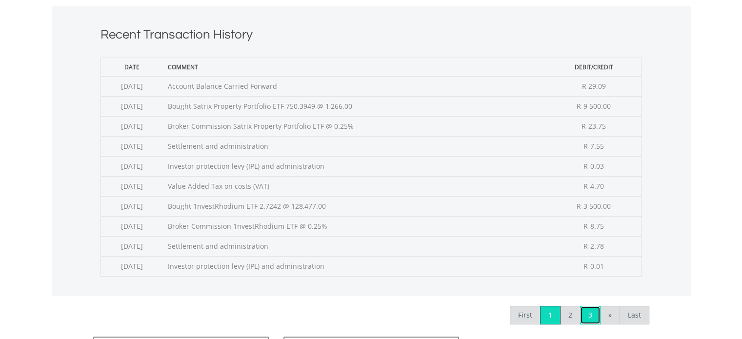
click at [596, 312] on link "3" at bounding box center [590, 315] width 20 height 19
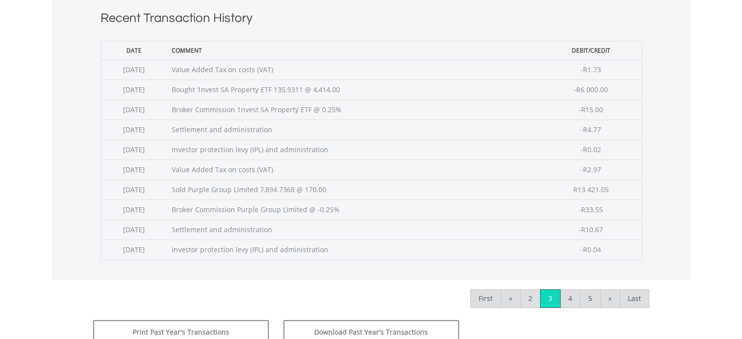
scroll to position [384, 0]
click at [590, 293] on link "5" at bounding box center [590, 298] width 20 height 19
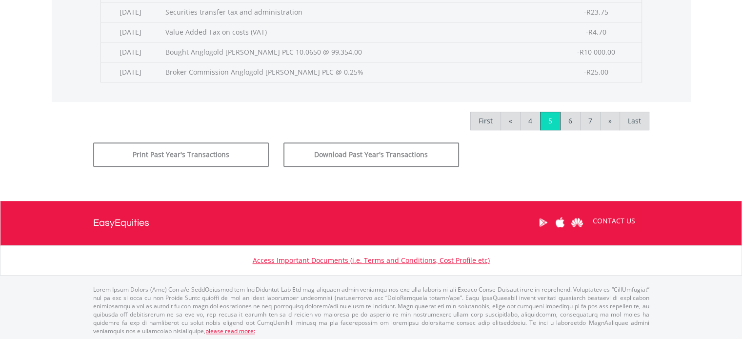
scroll to position [561, 0]
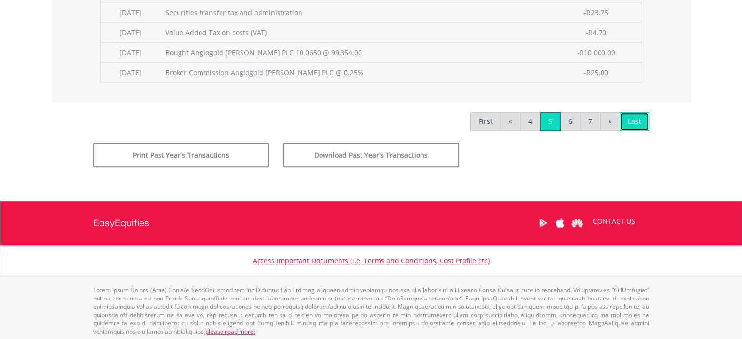
click at [626, 117] on link "Last" at bounding box center [634, 121] width 30 height 19
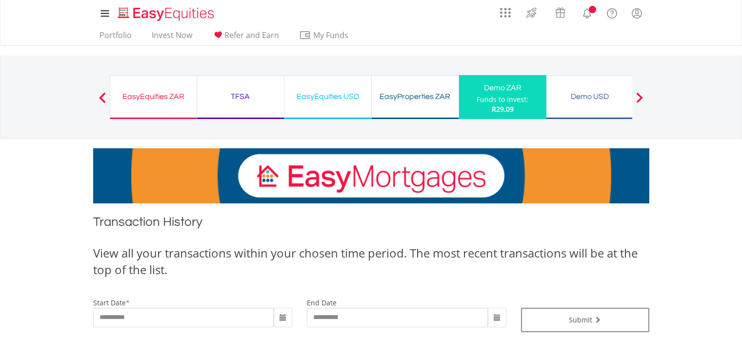
scroll to position [298, 0]
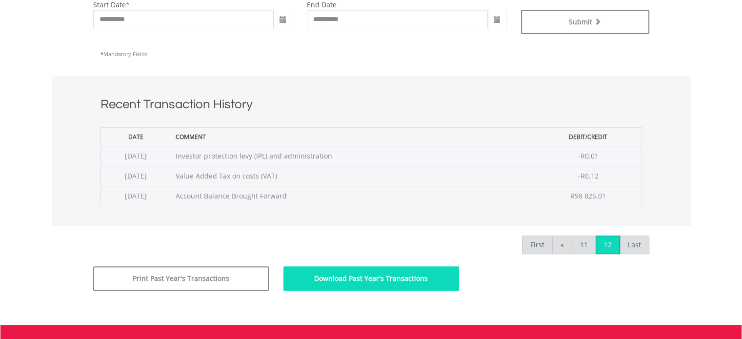
click at [333, 270] on button "Download Past Year's Transactions" at bounding box center [371, 278] width 176 height 24
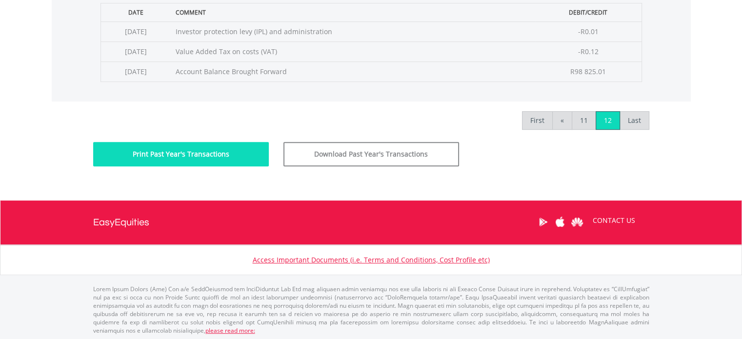
click at [232, 156] on button "Print Past Year's Transactions" at bounding box center [181, 154] width 176 height 24
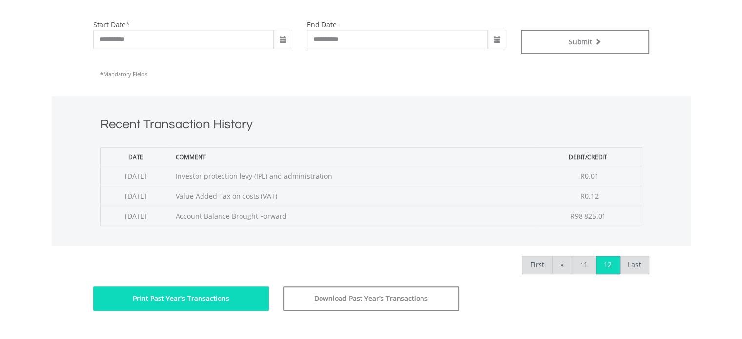
scroll to position [0, 0]
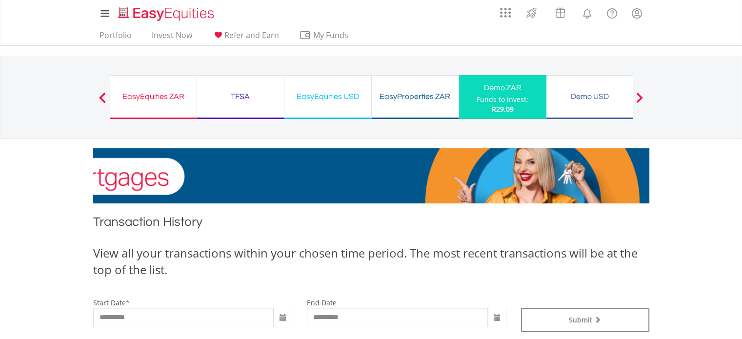
click at [481, 103] on div "Funds to invest:" at bounding box center [503, 100] width 52 height 10
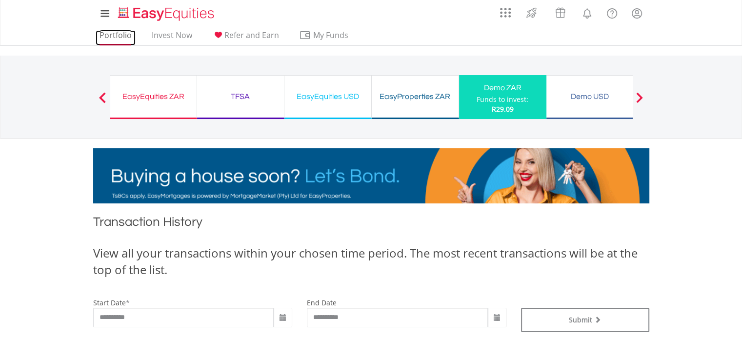
click at [119, 40] on link "Portfolio" at bounding box center [116, 37] width 40 height 15
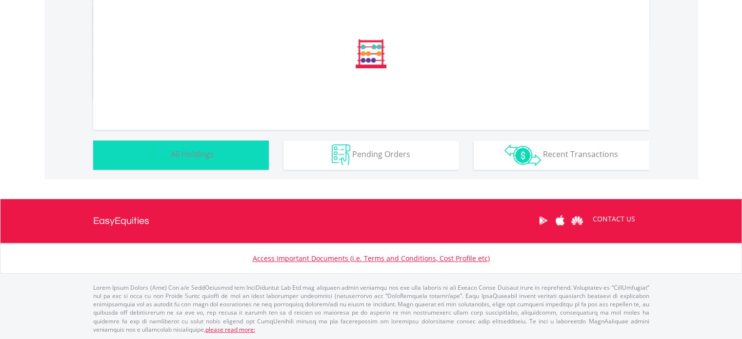
click at [197, 142] on button "Holdings All Holdings" at bounding box center [181, 154] width 176 height 29
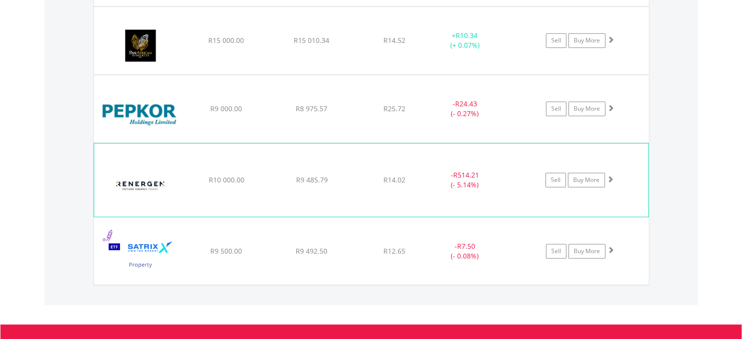
scroll to position [1098, 0]
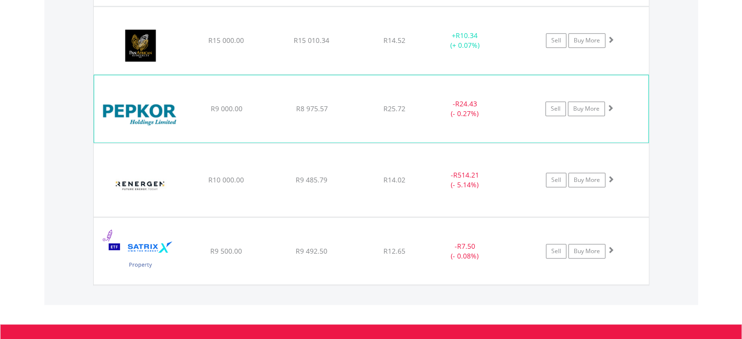
click at [612, 105] on span at bounding box center [610, 107] width 7 height 7
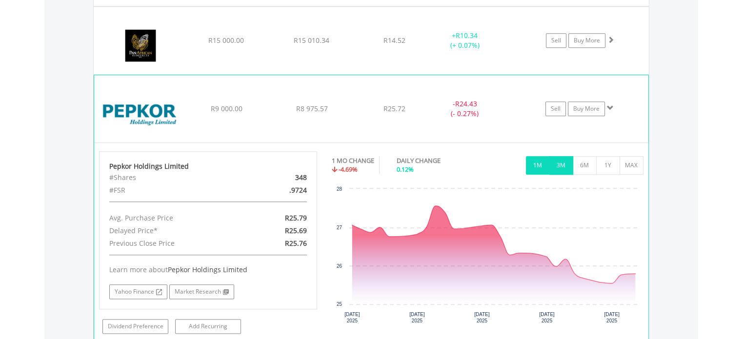
click at [558, 165] on button "3M" at bounding box center [561, 165] width 24 height 19
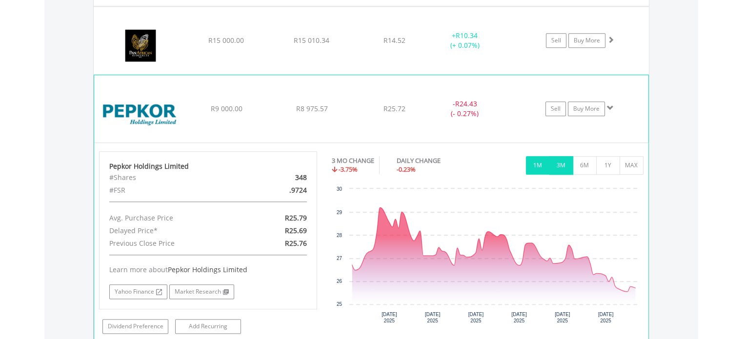
click at [535, 162] on button "1M" at bounding box center [538, 165] width 24 height 19
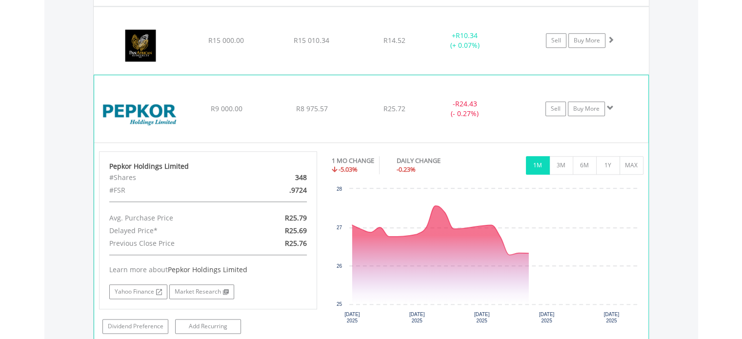
scroll to position [1173, 0]
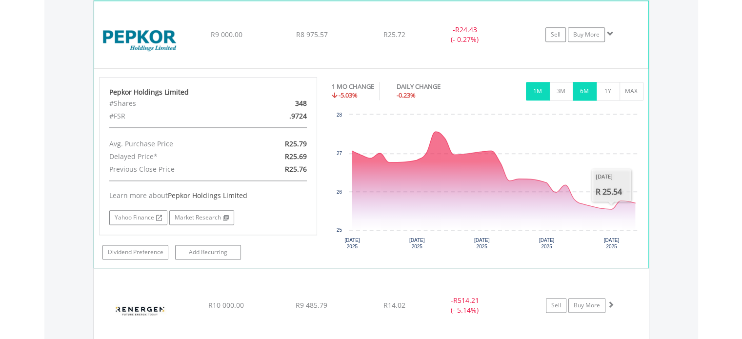
click at [574, 87] on button "6M" at bounding box center [585, 91] width 24 height 19
